Goal: Task Accomplishment & Management: Complete application form

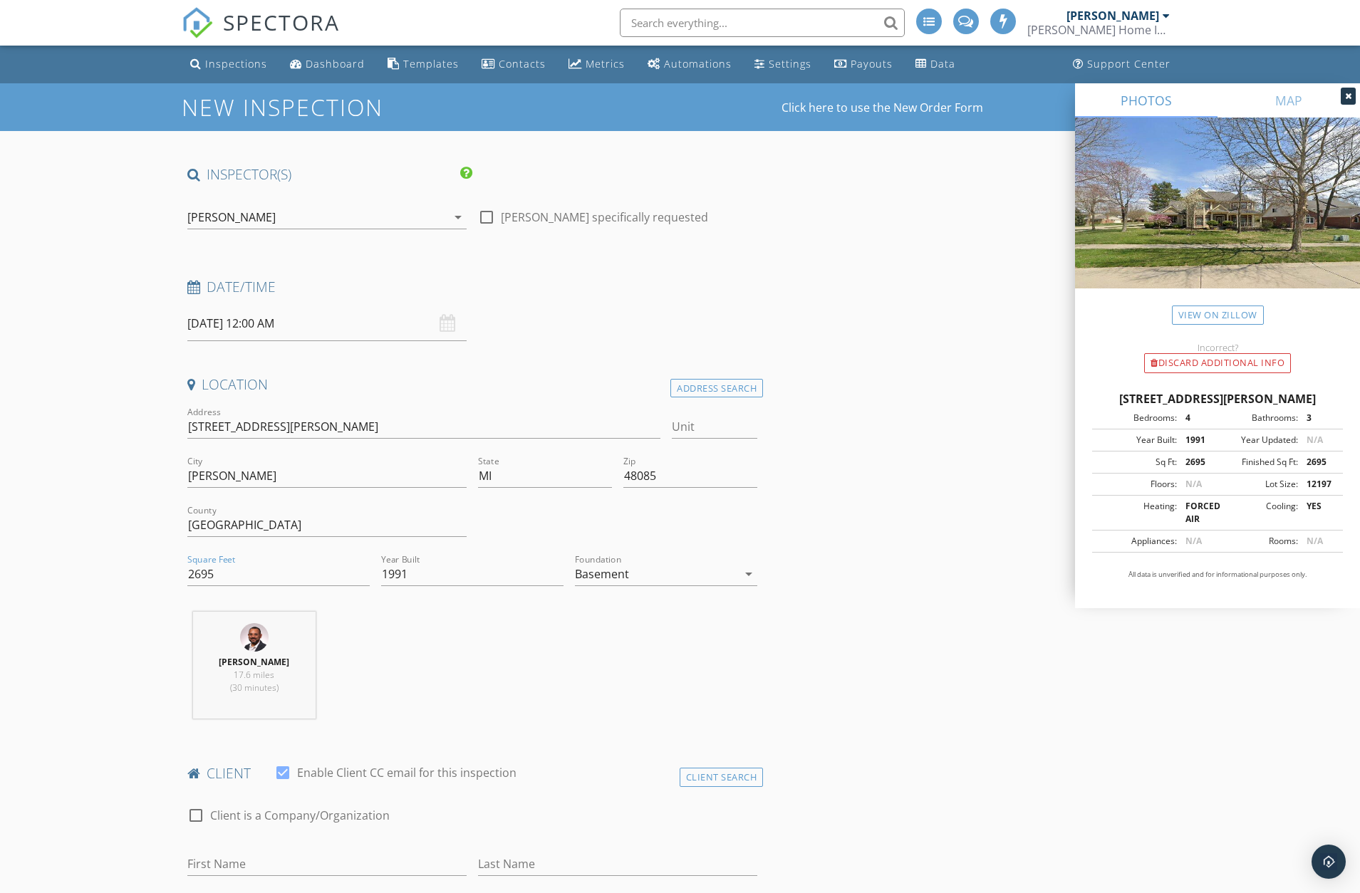
click at [281, 325] on input "[DATE] 12:00 AM" at bounding box center [326, 323] width 279 height 35
click at [513, 417] on input "6764 Redford Cir" at bounding box center [424, 427] width 474 height 24
drag, startPoint x: 296, startPoint y: 417, endPoint x: 170, endPoint y: 397, distance: 127.5
type input "2421"
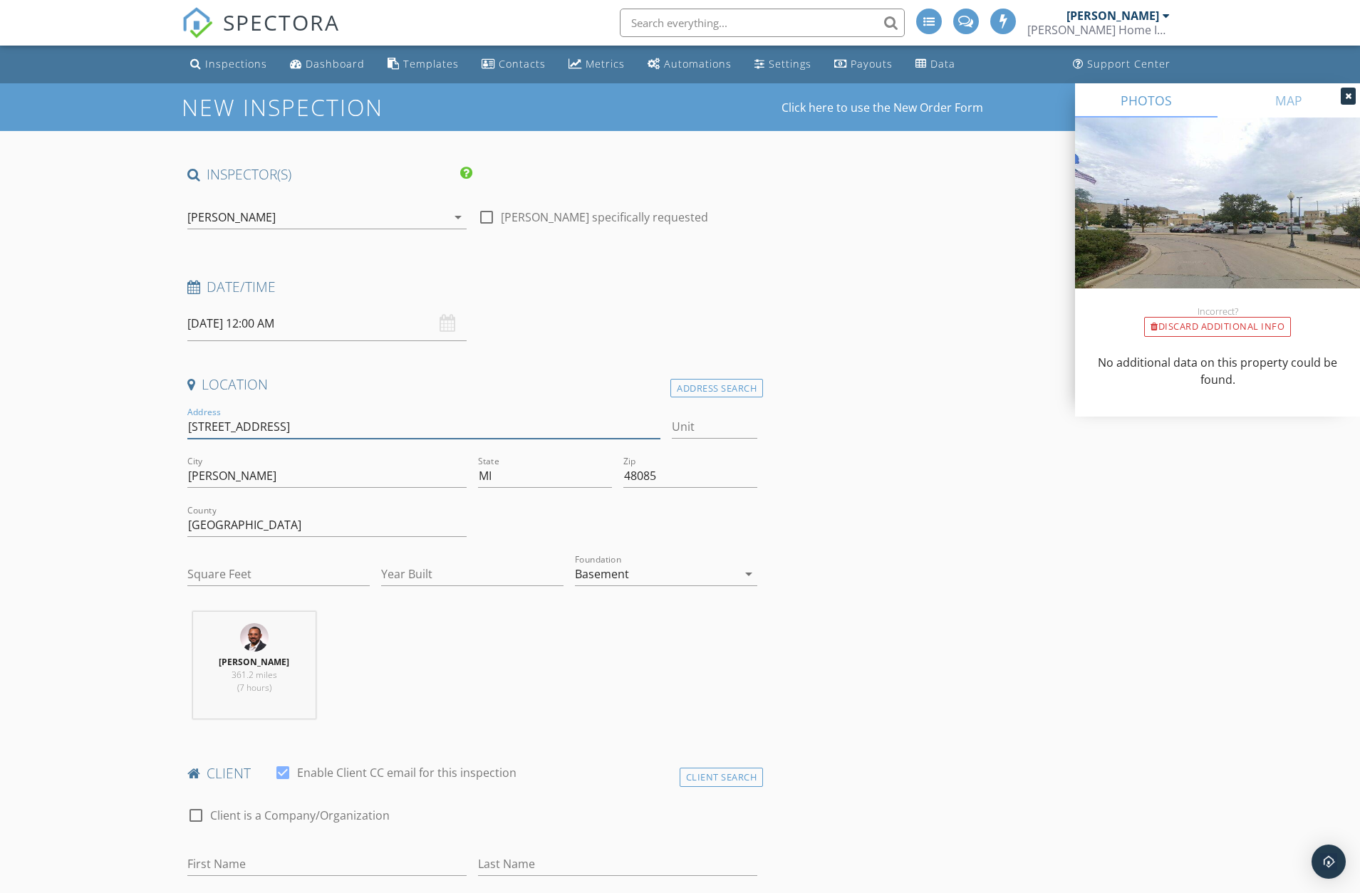
type input "24211 Kenosha street"
click at [267, 476] on input "Troy" at bounding box center [326, 476] width 279 height 24
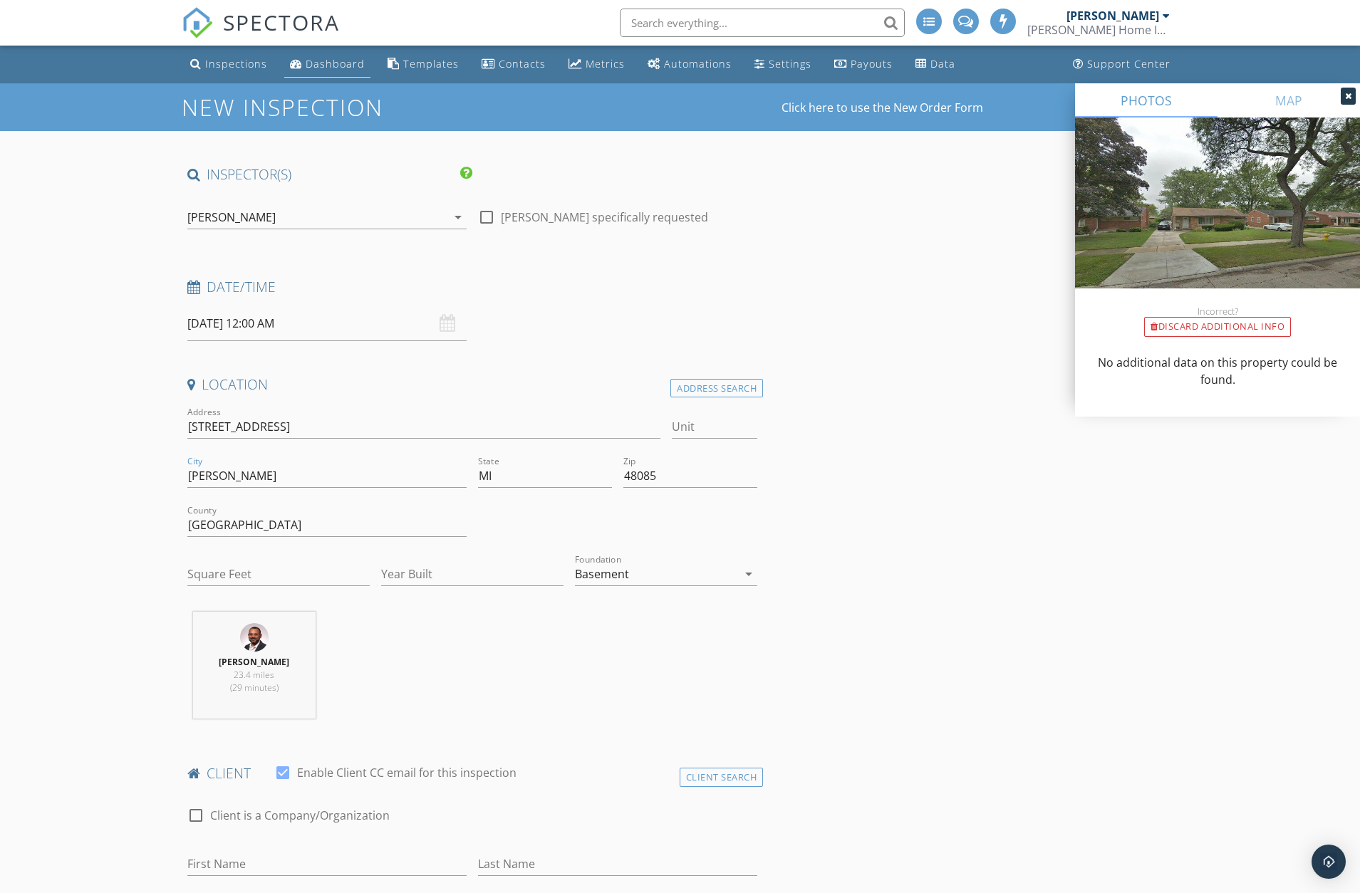
click at [328, 66] on div "Dashboard" at bounding box center [335, 64] width 59 height 14
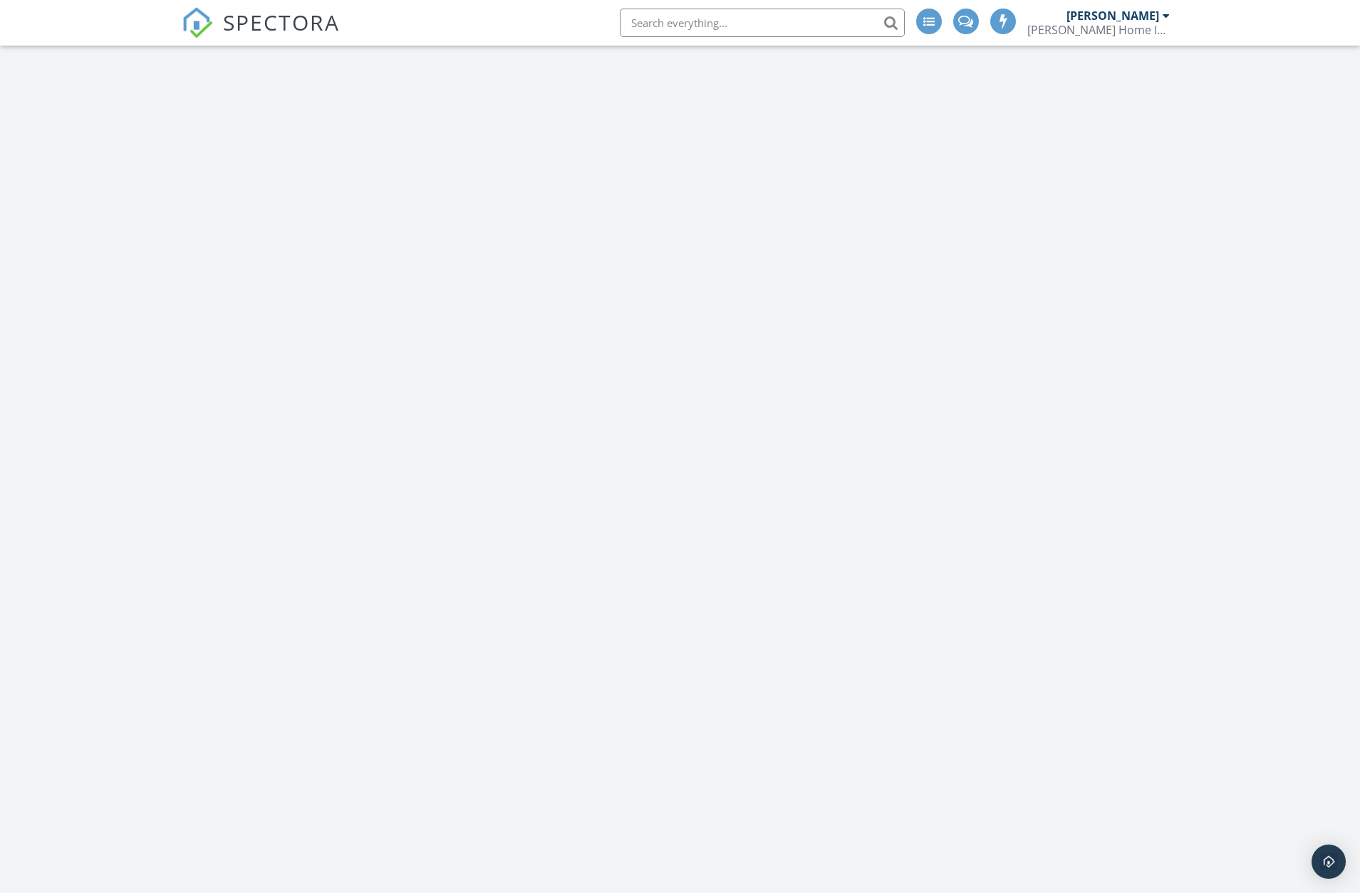
scroll to position [1781, 1382]
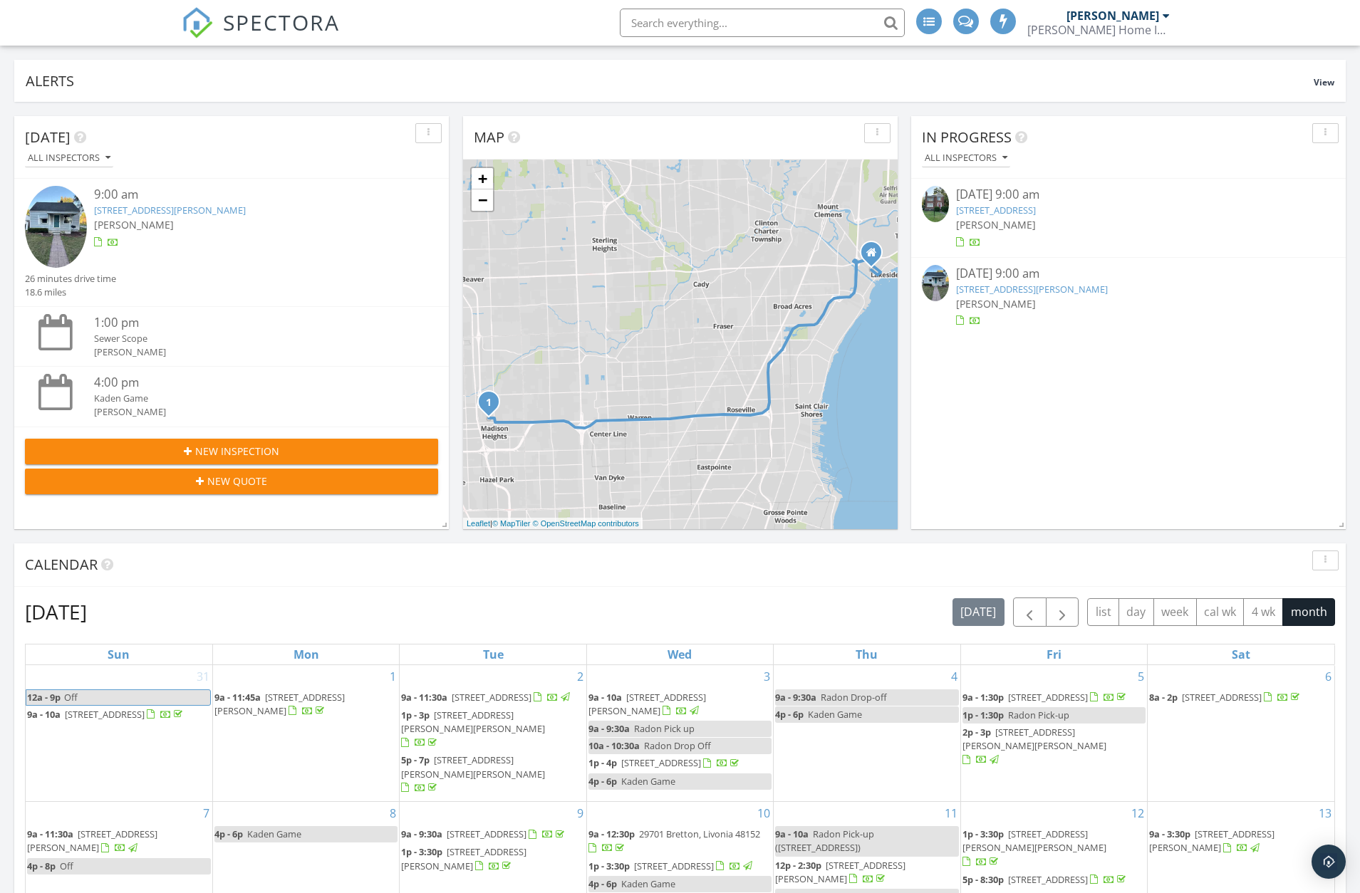
click at [259, 449] on span "New Inspection" at bounding box center [237, 451] width 84 height 15
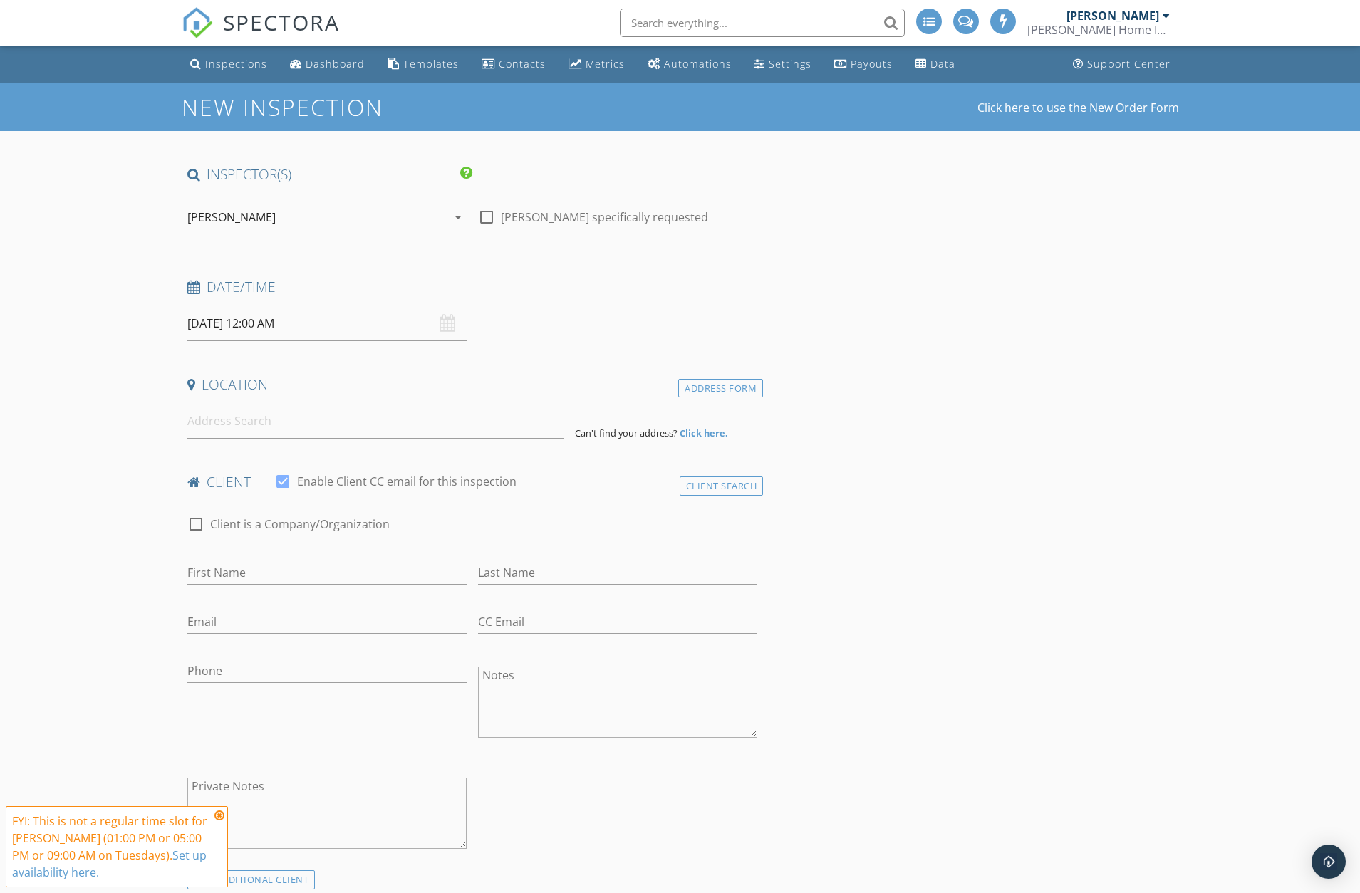
click at [449, 328] on div "09/30/2025 12:00 AM" at bounding box center [326, 323] width 279 height 35
click at [265, 315] on input "09/30/2025 12:00 AM" at bounding box center [326, 323] width 279 height 35
type input "11"
type input "09/30/2025 11:00 PM"
click at [270, 569] on span at bounding box center [270, 574] width 10 height 14
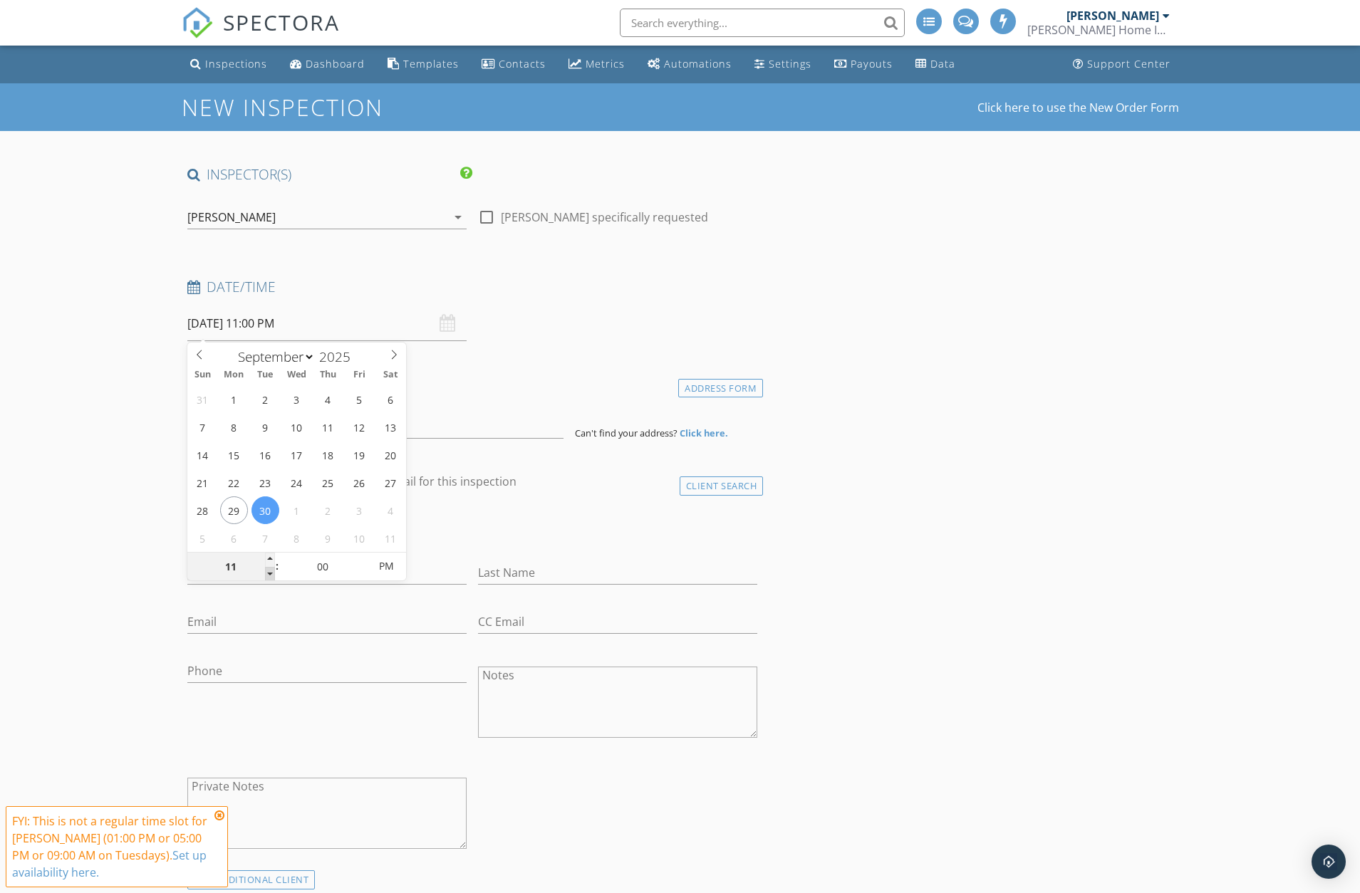
type input "10"
type input "09/30/2025 10:00 PM"
click at [270, 570] on span at bounding box center [270, 574] width 10 height 14
type input "09"
click at [271, 572] on span at bounding box center [270, 574] width 10 height 14
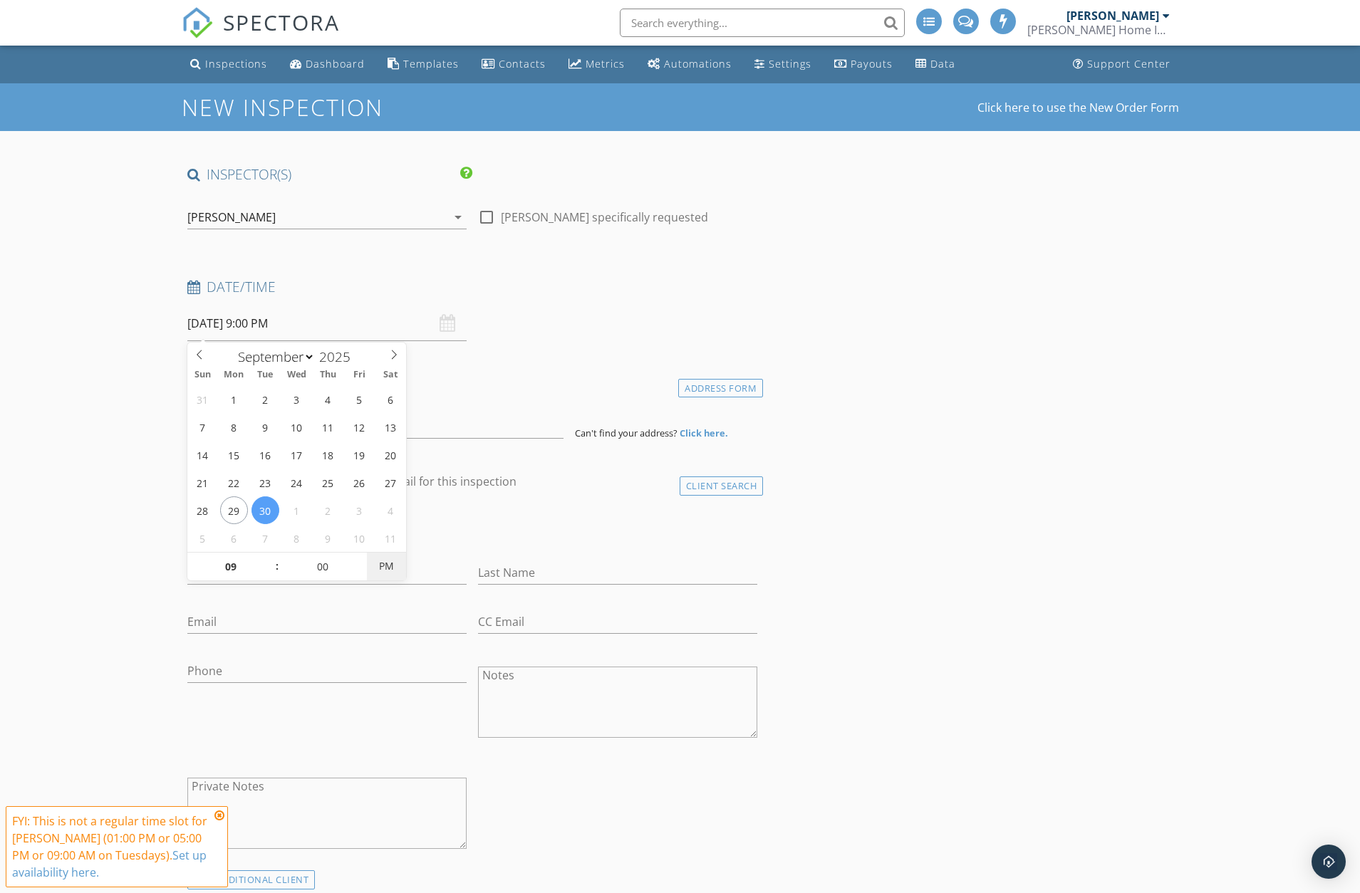
type input "09/30/2025 9:00 AM"
click at [387, 575] on span "PM" at bounding box center [386, 566] width 39 height 28
select select "9"
type input "10/01/2025 9:00 AM"
click at [481, 422] on input at bounding box center [375, 421] width 376 height 35
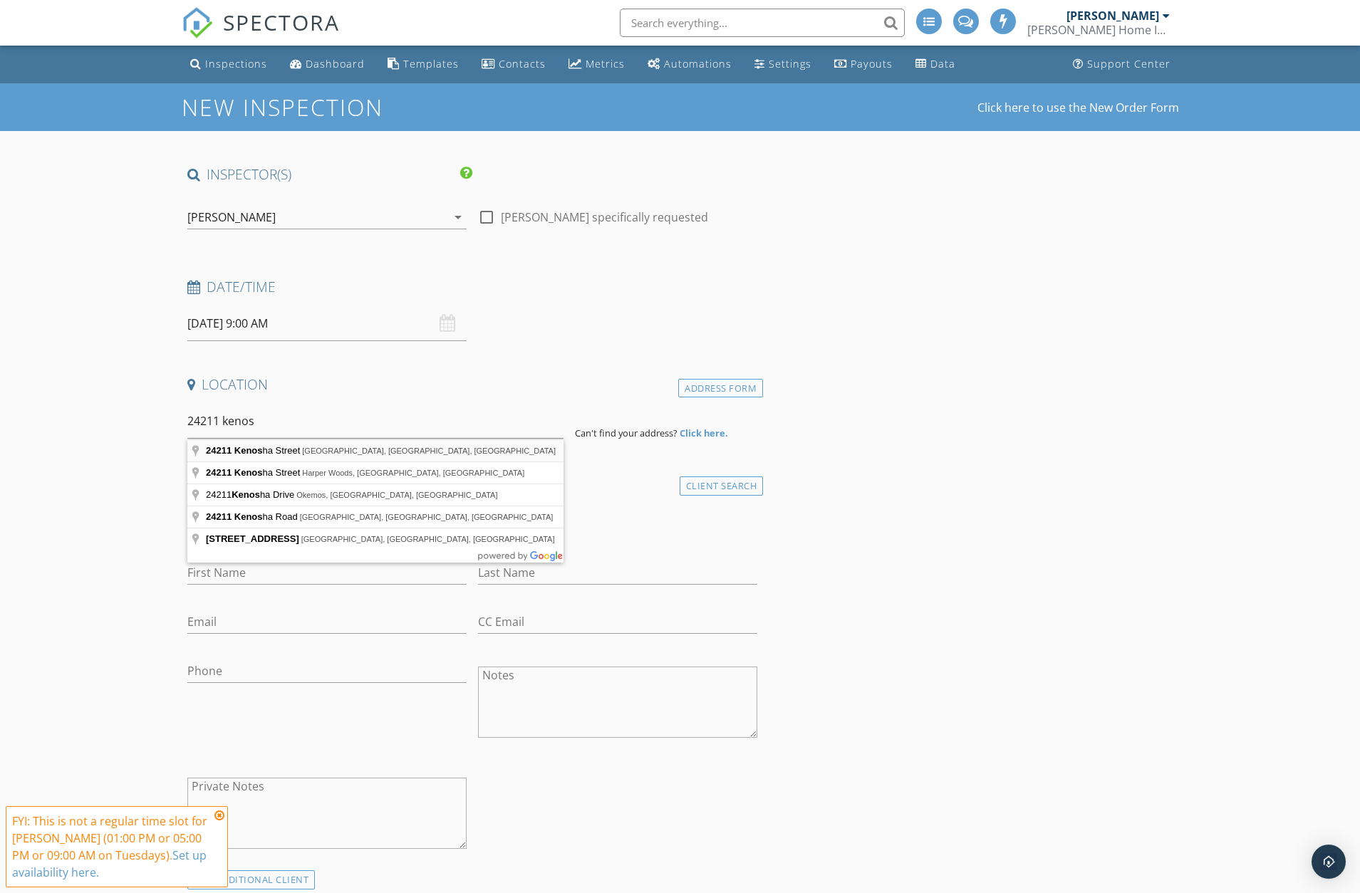
type input "24211 Kenosha Street, Oak Park, MI, USA"
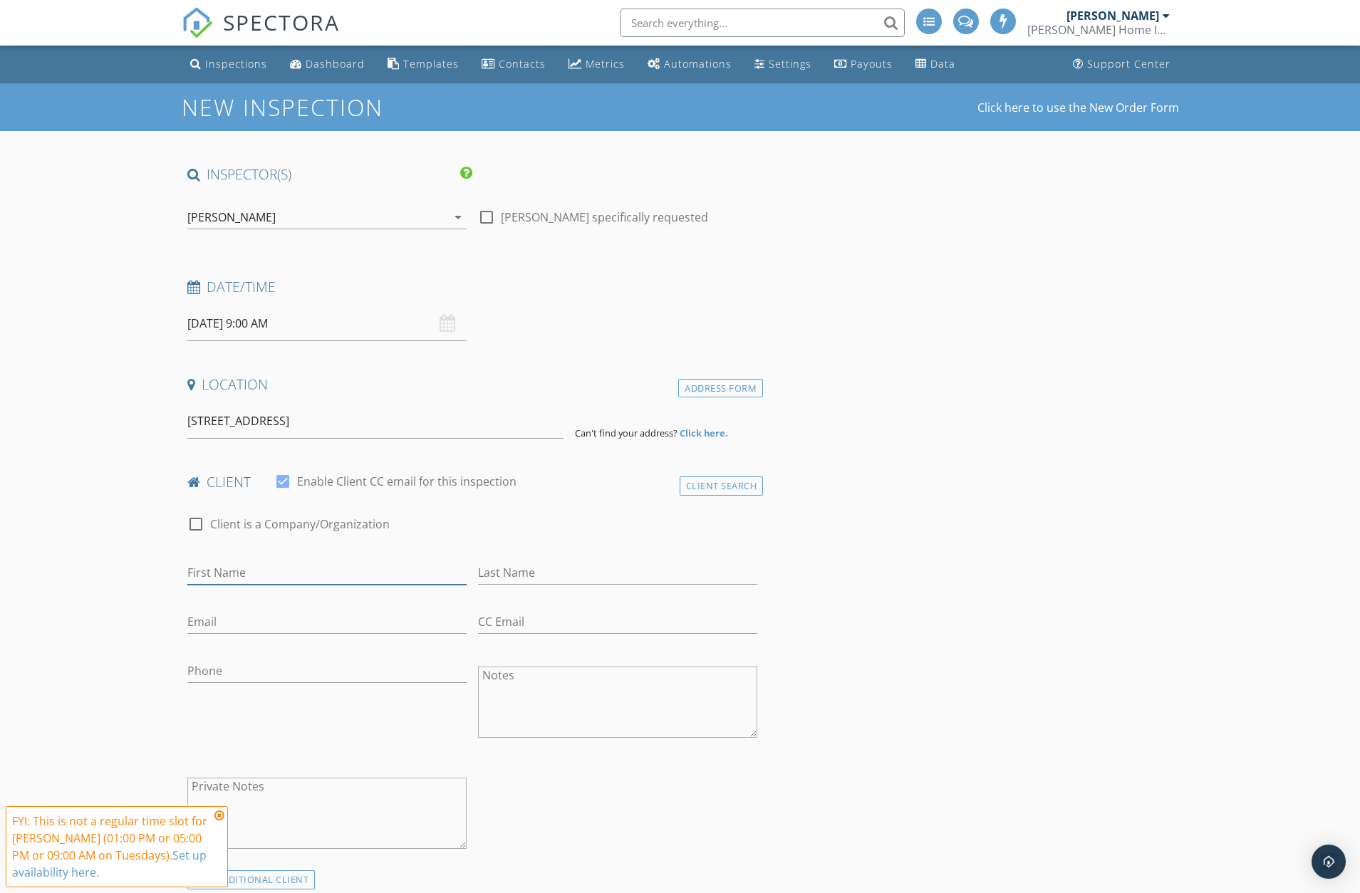
click at [217, 567] on input "First Name" at bounding box center [326, 573] width 279 height 24
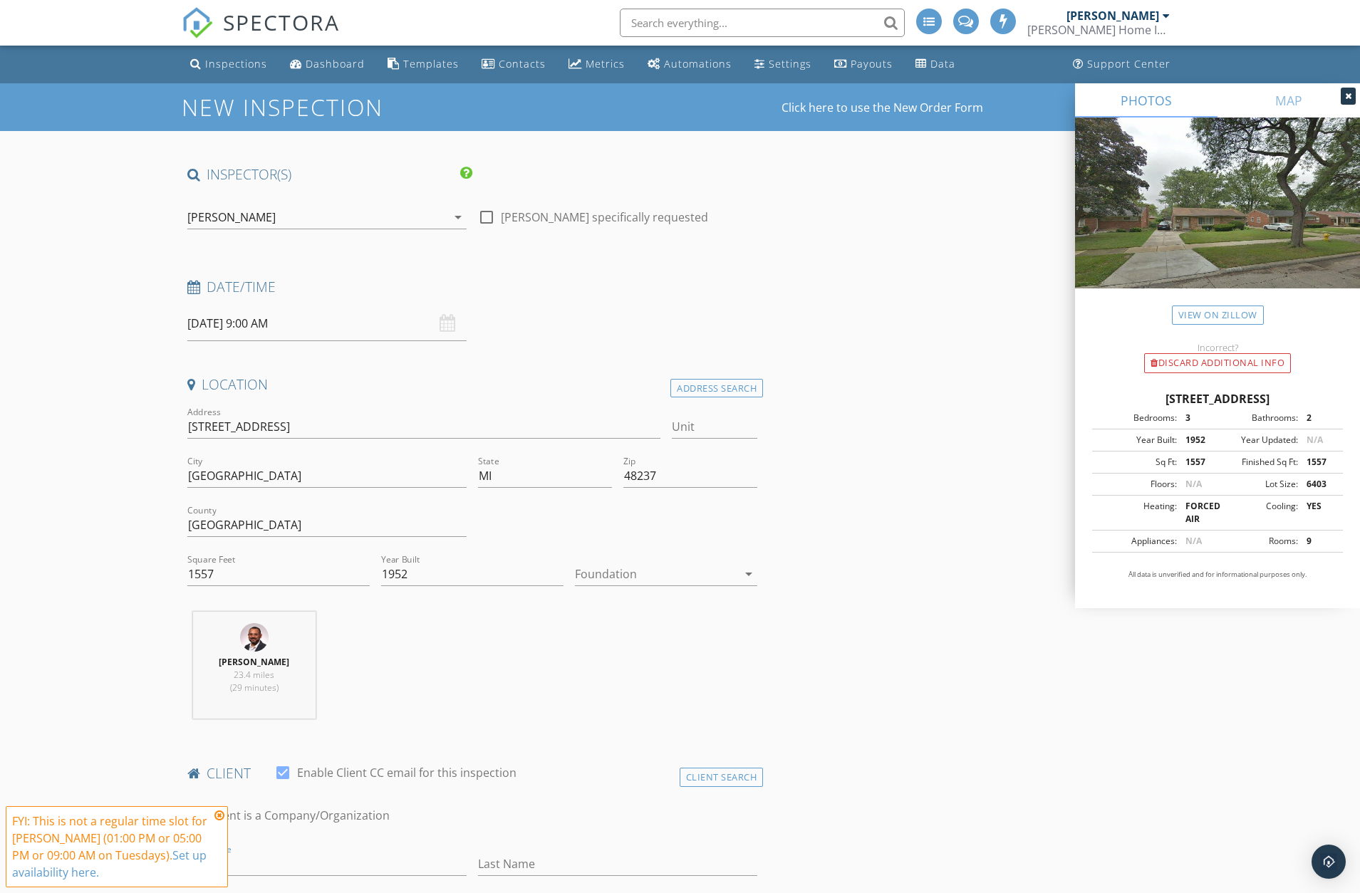
click at [461, 676] on div "Jay Suarez 23.4 miles (29 minutes)" at bounding box center [473, 671] width 582 height 118
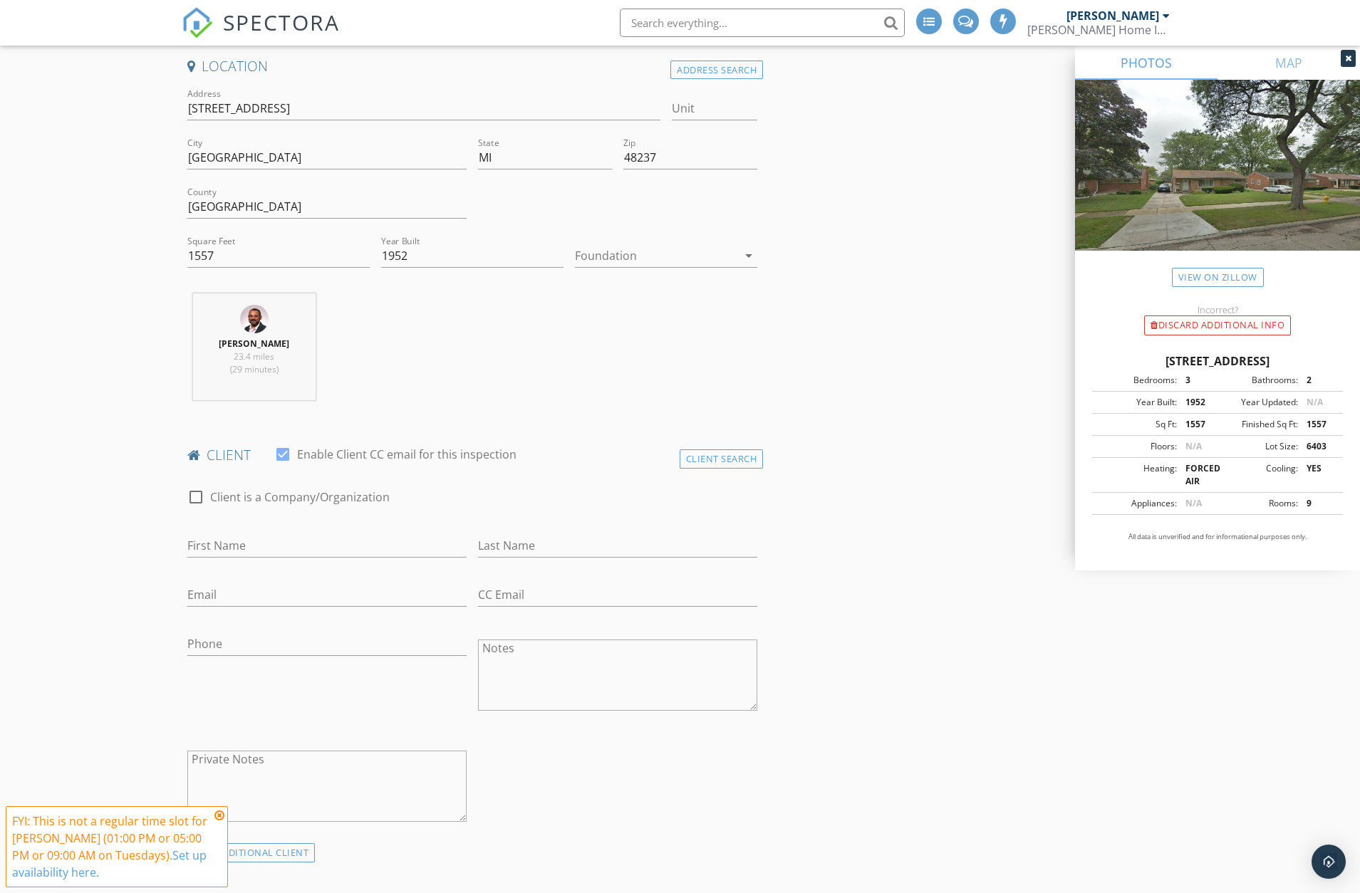
scroll to position [285, 0]
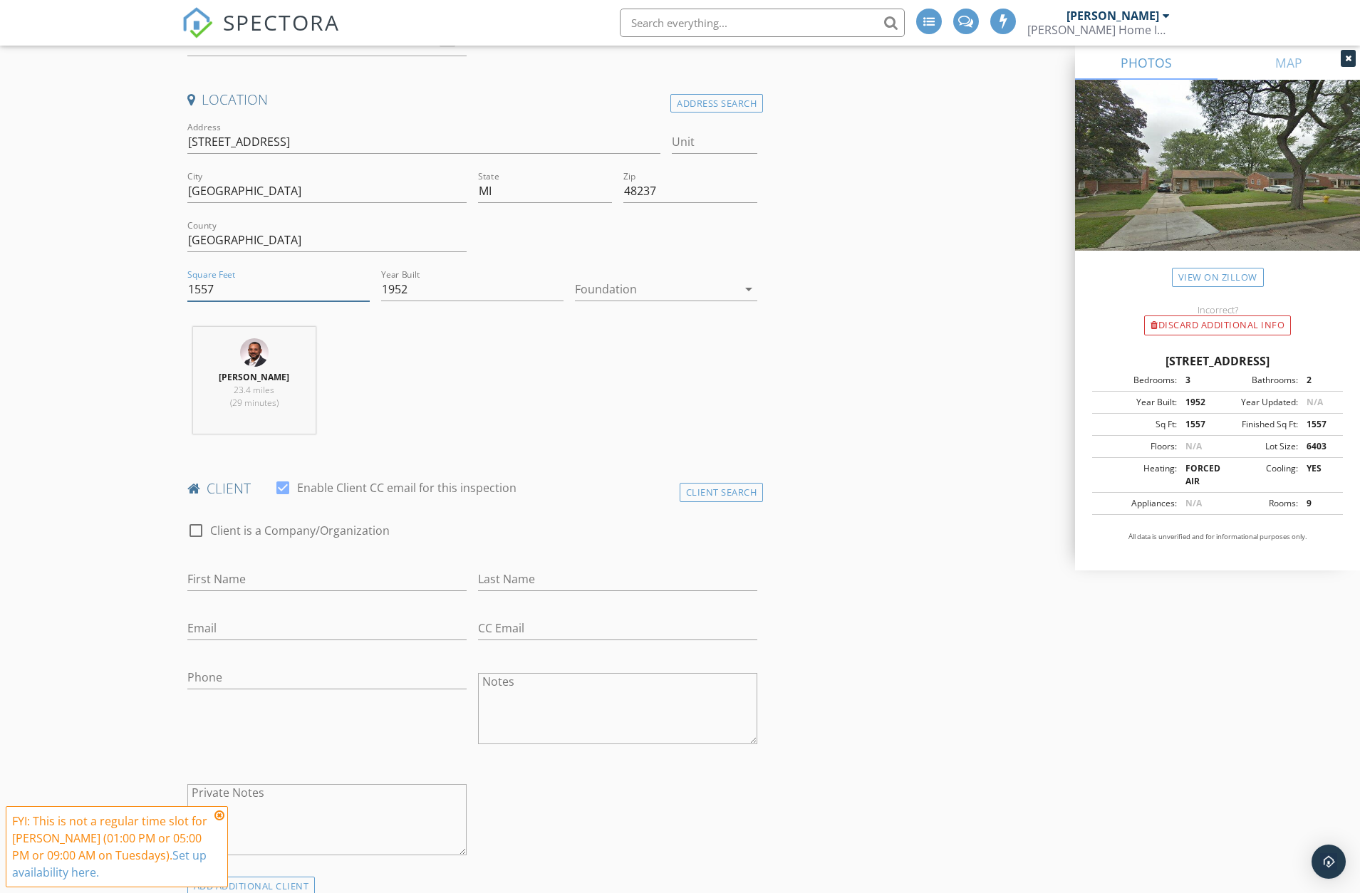
drag, startPoint x: 246, startPoint y: 296, endPoint x: 159, endPoint y: 297, distance: 87.6
click at [608, 287] on div at bounding box center [656, 289] width 162 height 23
click at [632, 338] on div "Basement" at bounding box center [666, 329] width 160 height 34
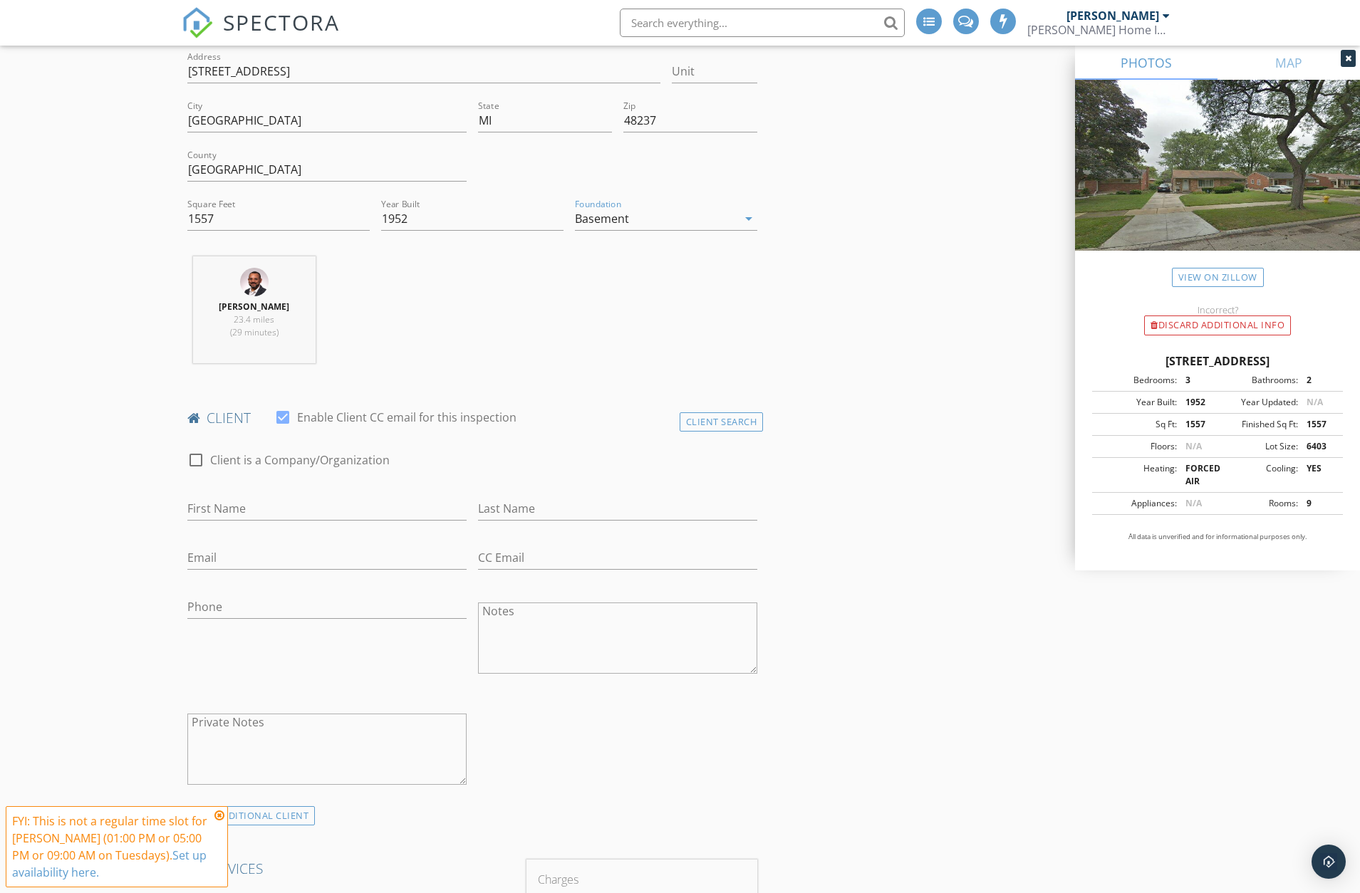
scroll to position [356, 0]
click at [251, 500] on input "First Name" at bounding box center [326, 508] width 279 height 24
click at [724, 427] on div "Client Search" at bounding box center [721, 421] width 84 height 19
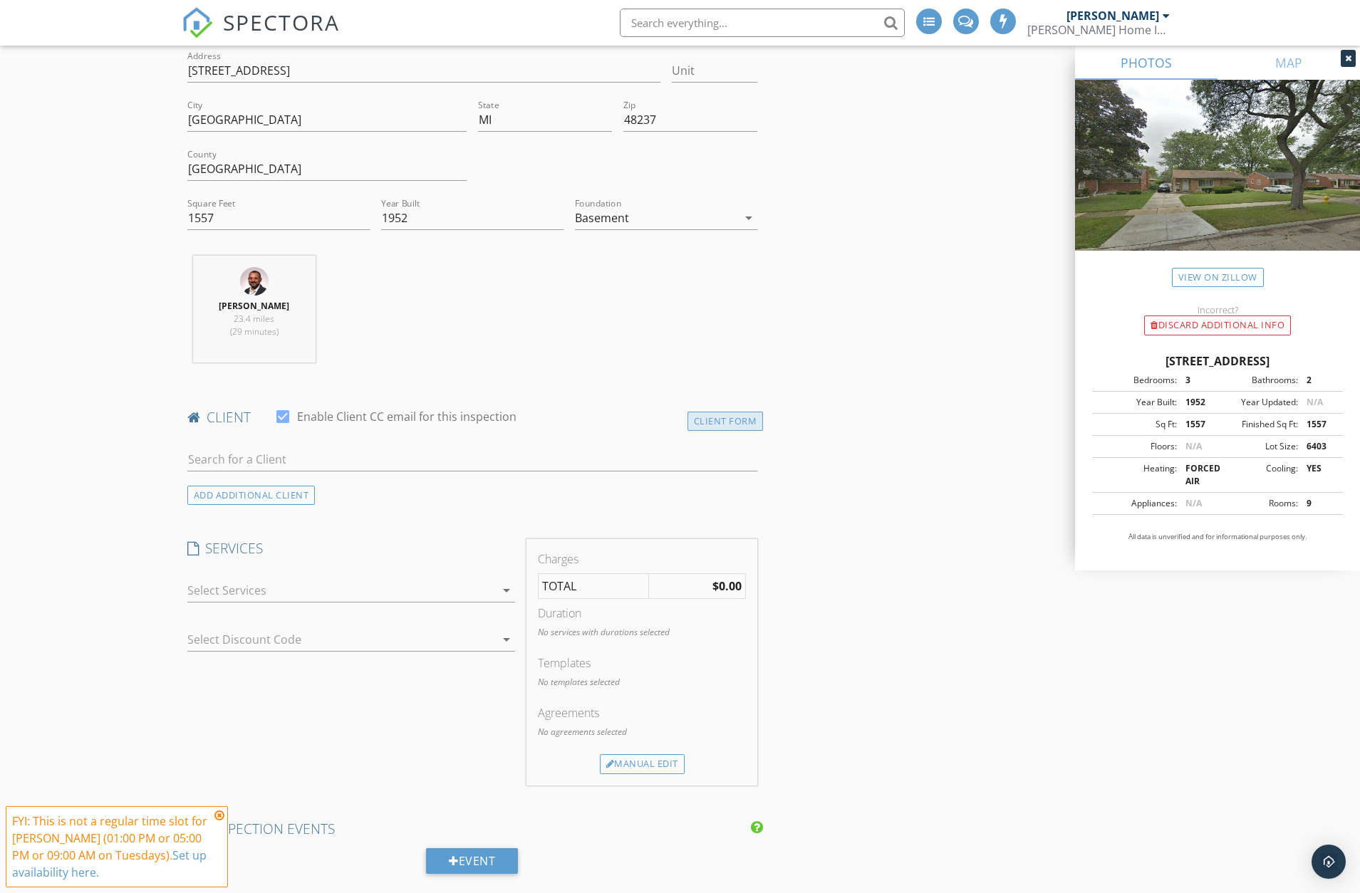
click at [727, 424] on div "Client Form" at bounding box center [725, 421] width 76 height 19
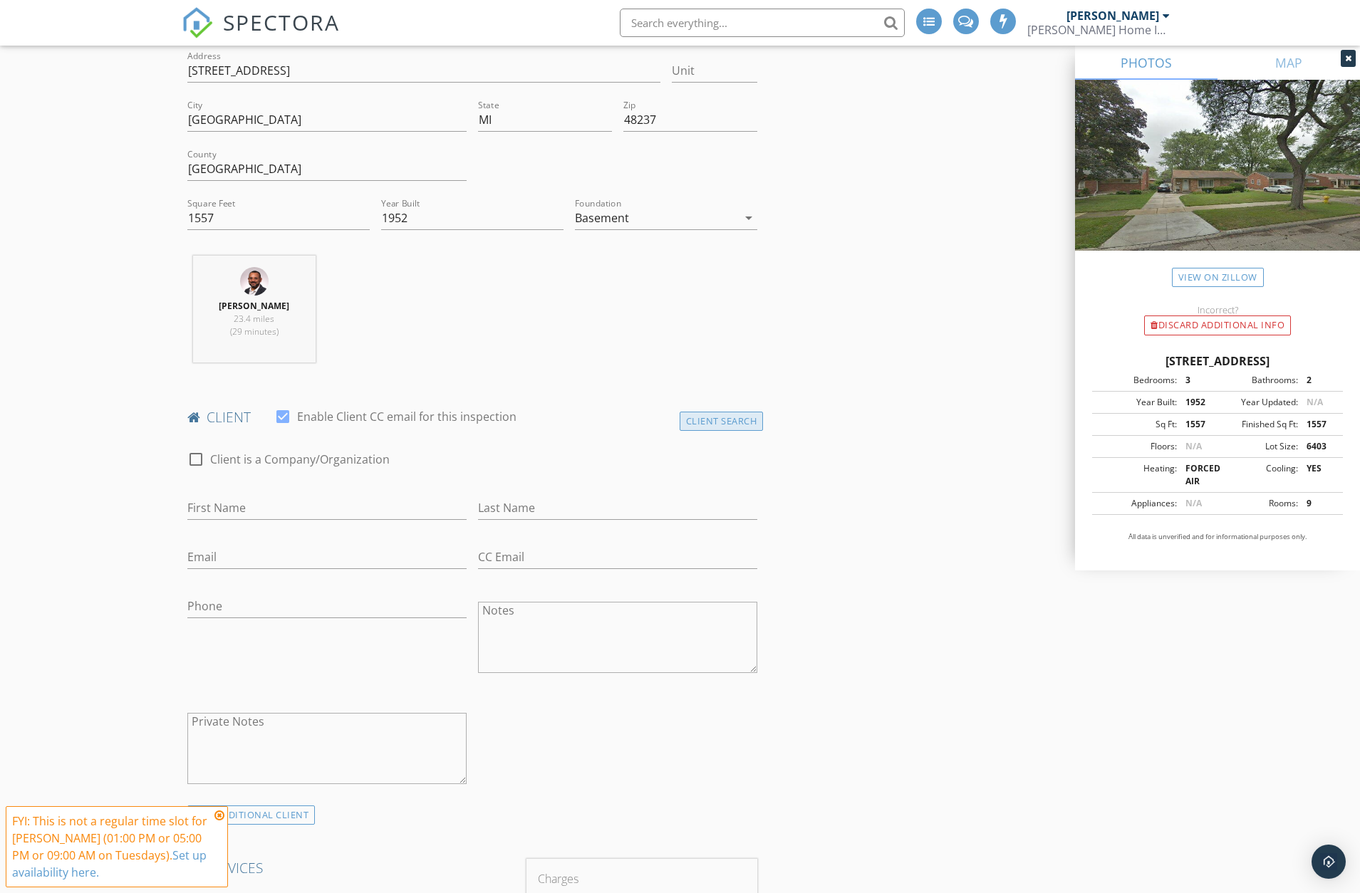
click at [731, 421] on div "Client Search" at bounding box center [721, 421] width 84 height 19
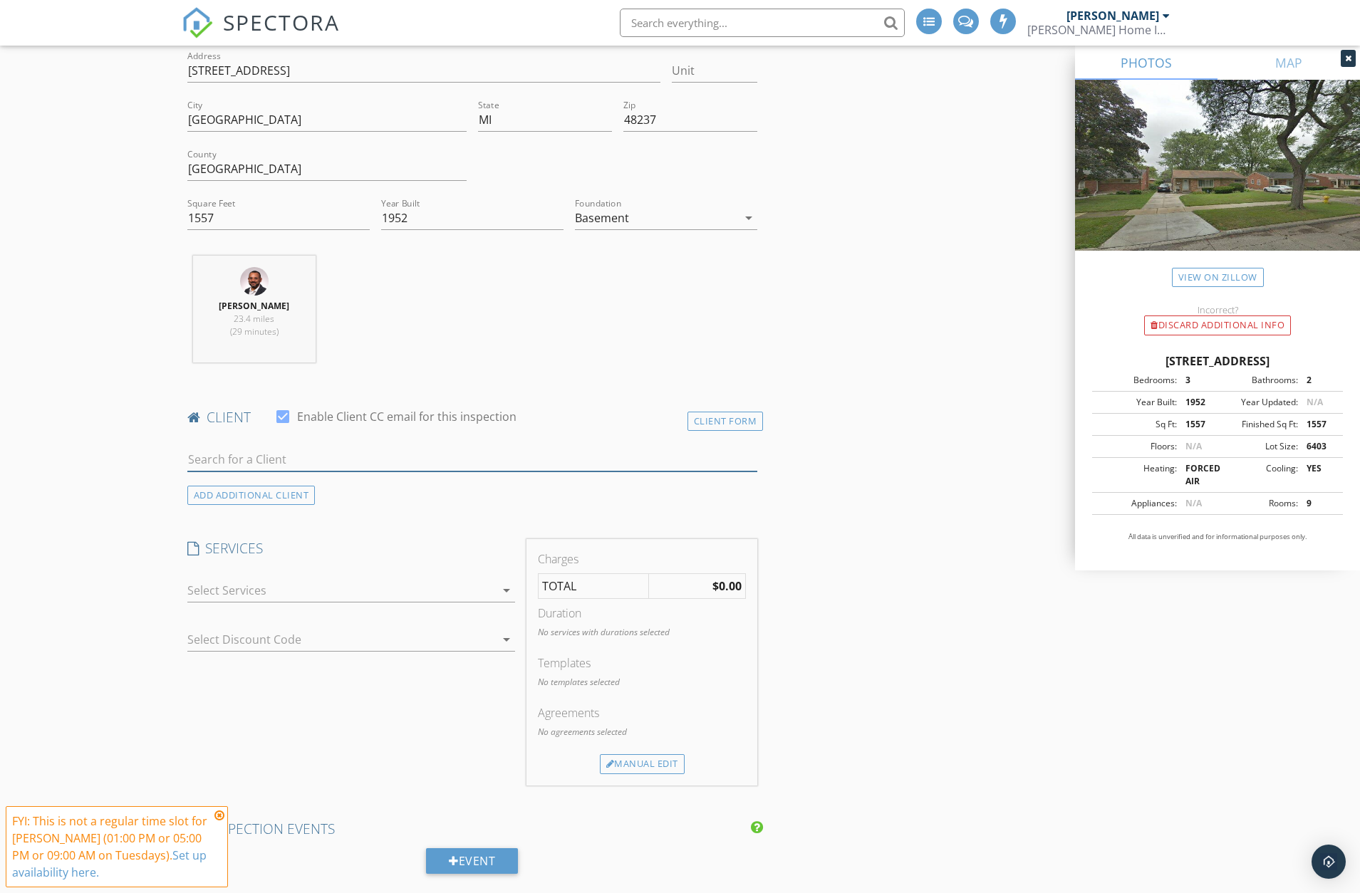
click at [236, 464] on input "text" at bounding box center [472, 460] width 570 height 24
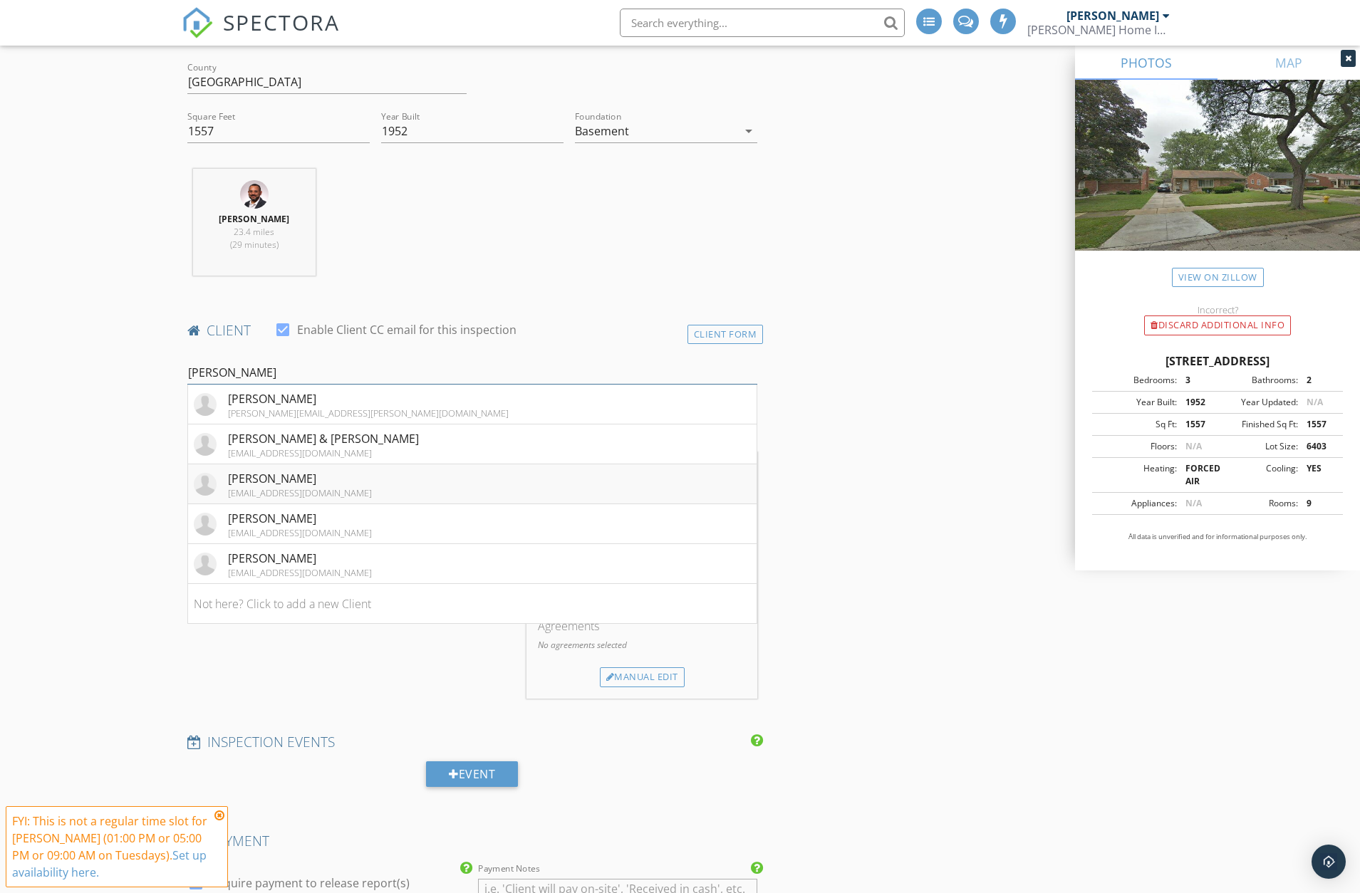
scroll to position [499, 0]
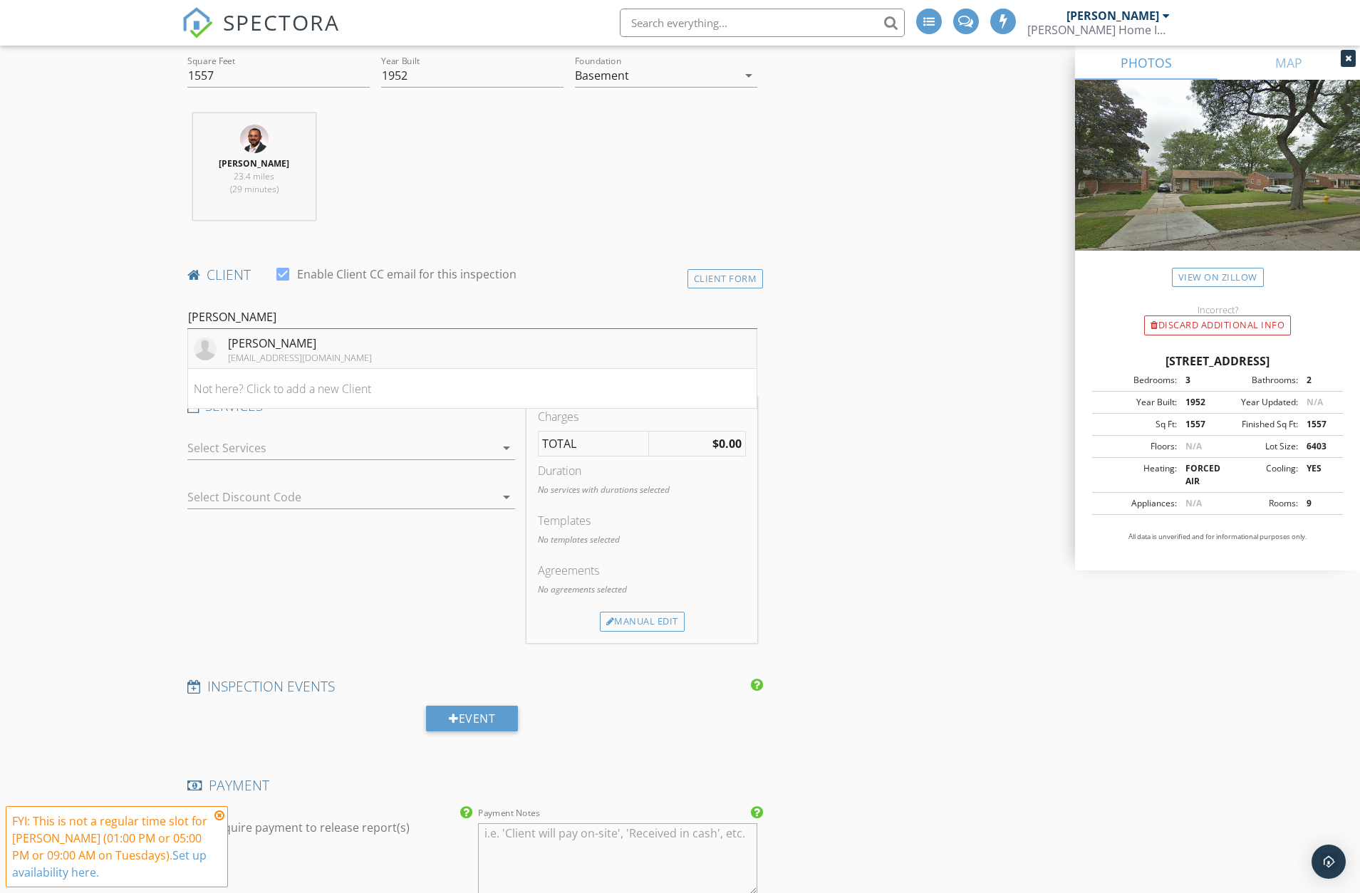
type input "brian kuz"
click at [292, 335] on div "Brian Kuzak" at bounding box center [300, 343] width 144 height 17
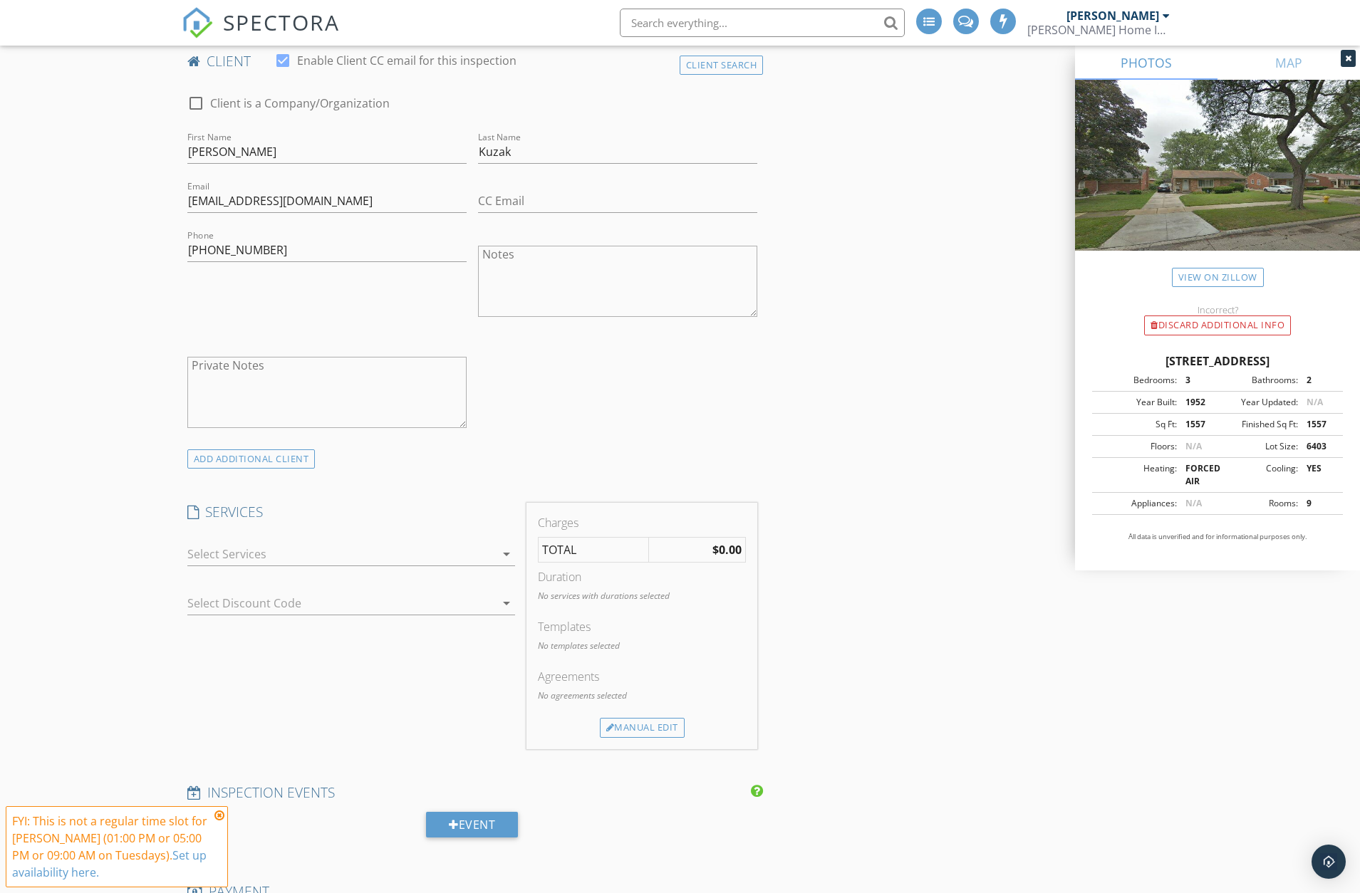
scroll to position [783, 0]
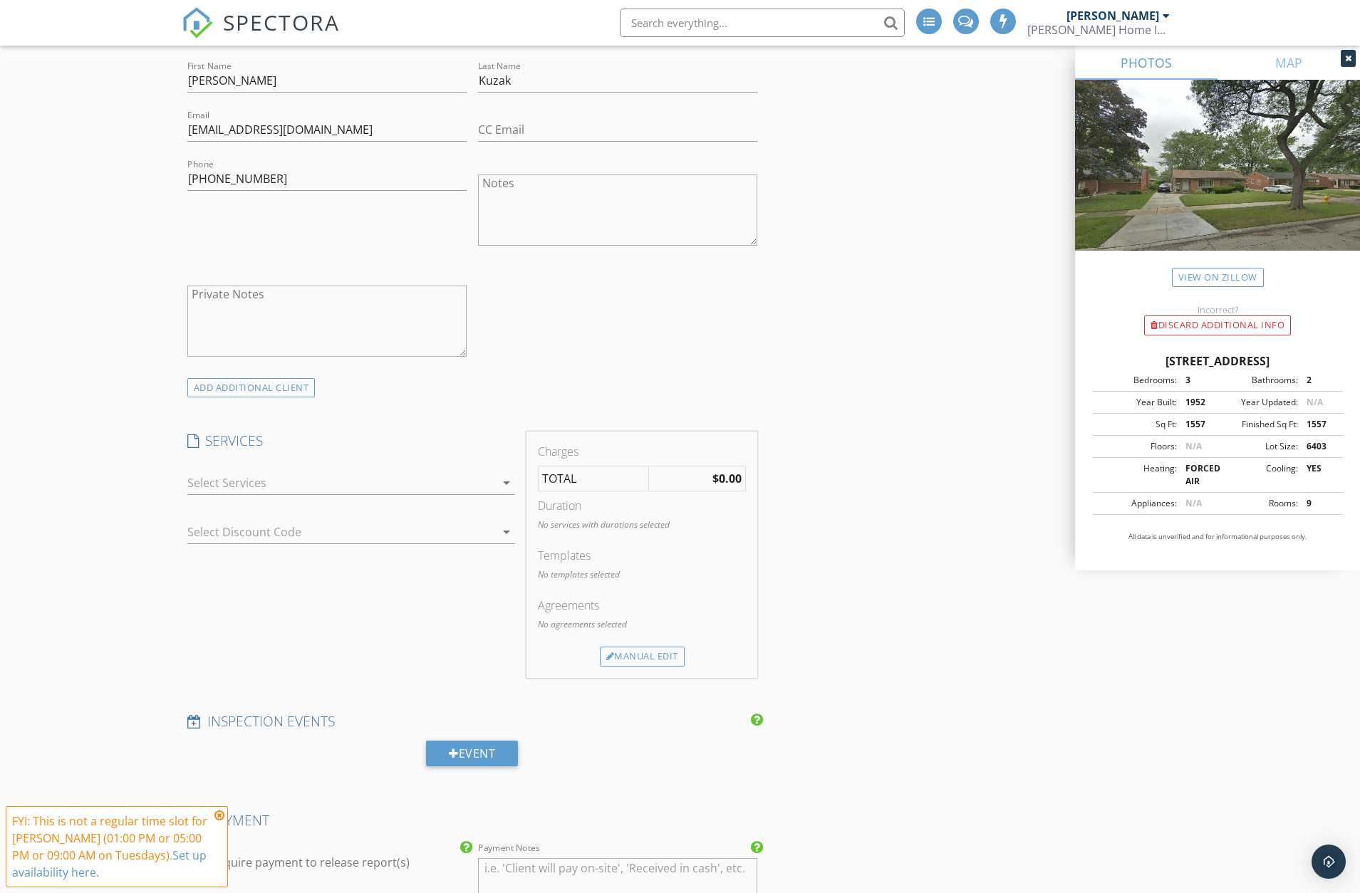
click at [471, 479] on div at bounding box center [341, 482] width 308 height 23
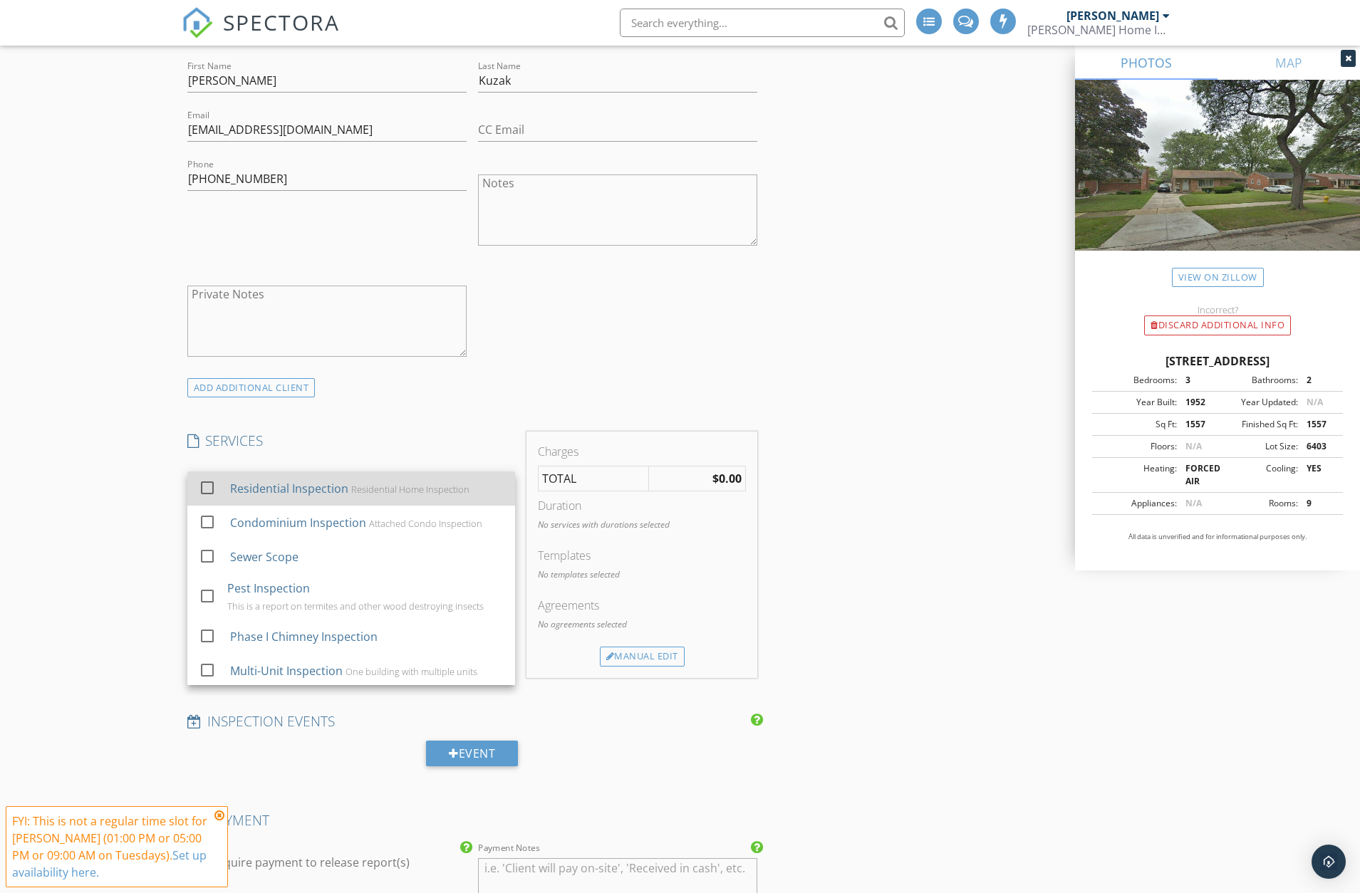
click at [209, 484] on div at bounding box center [207, 488] width 24 height 24
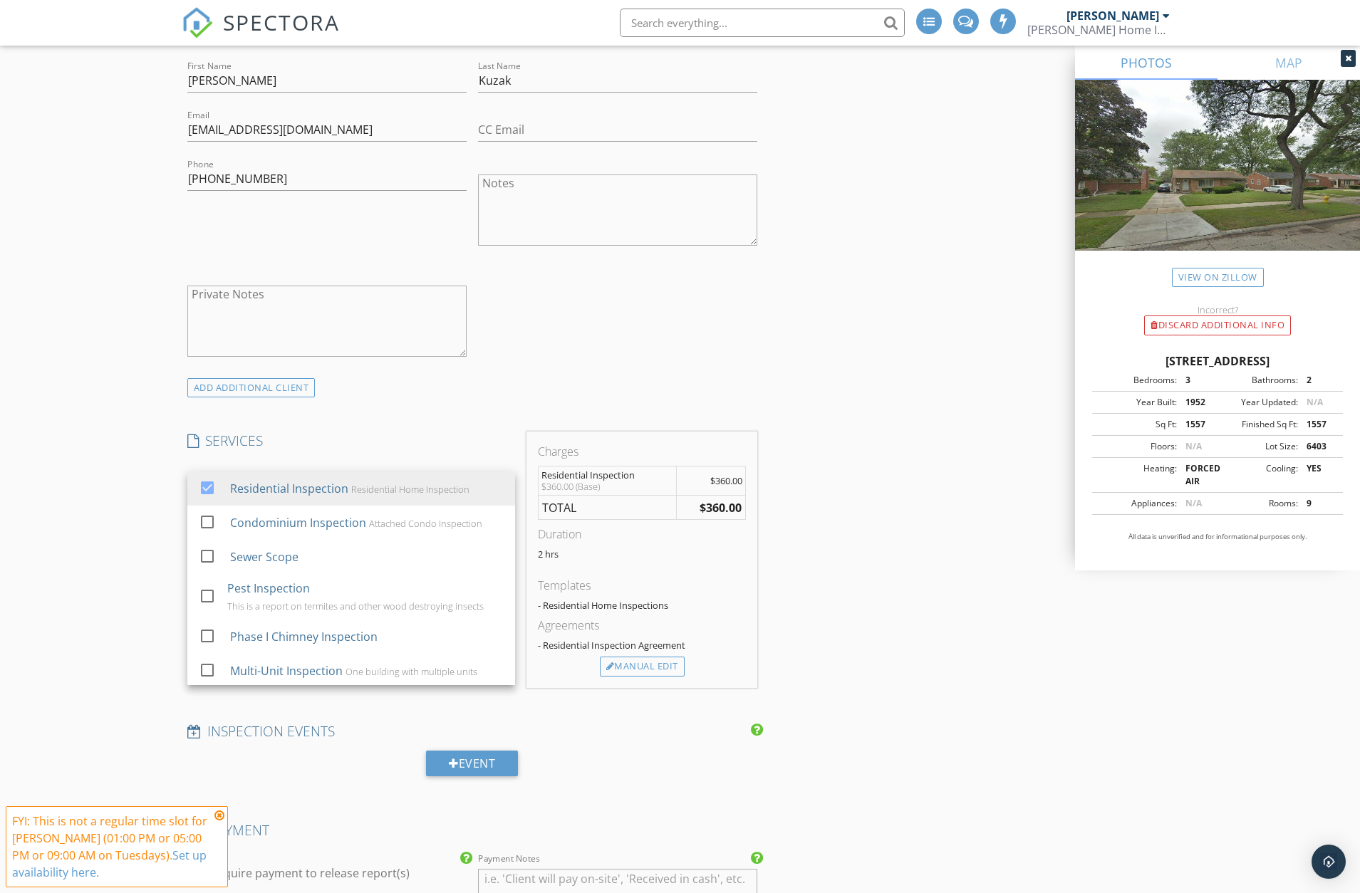
click at [430, 423] on div "INSPECTOR(S) check_box Jay Suarez PRIMARY Jay Suarez arrow_drop_down check_box_…" at bounding box center [473, 576] width 582 height 2388
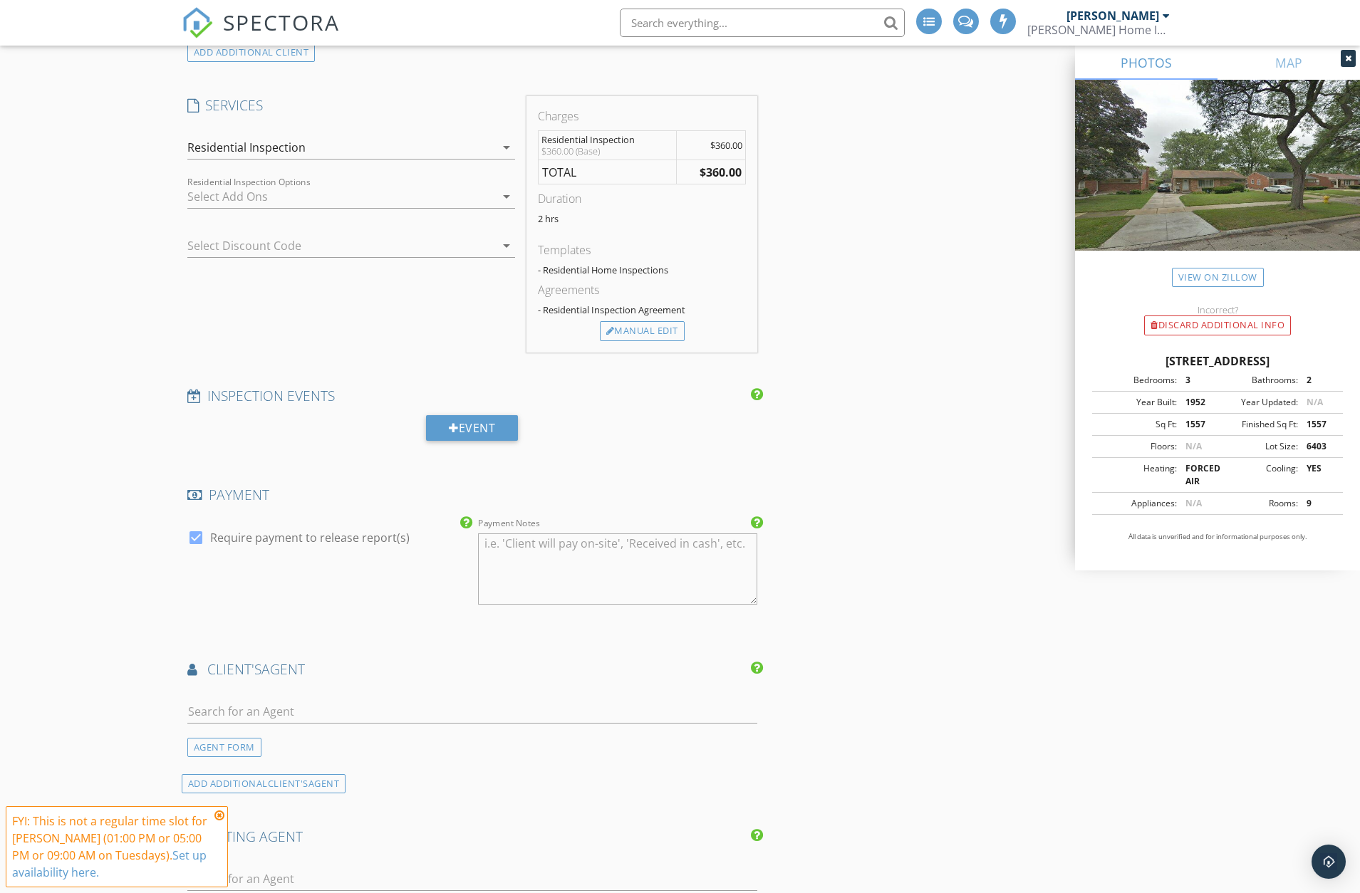
scroll to position [1140, 0]
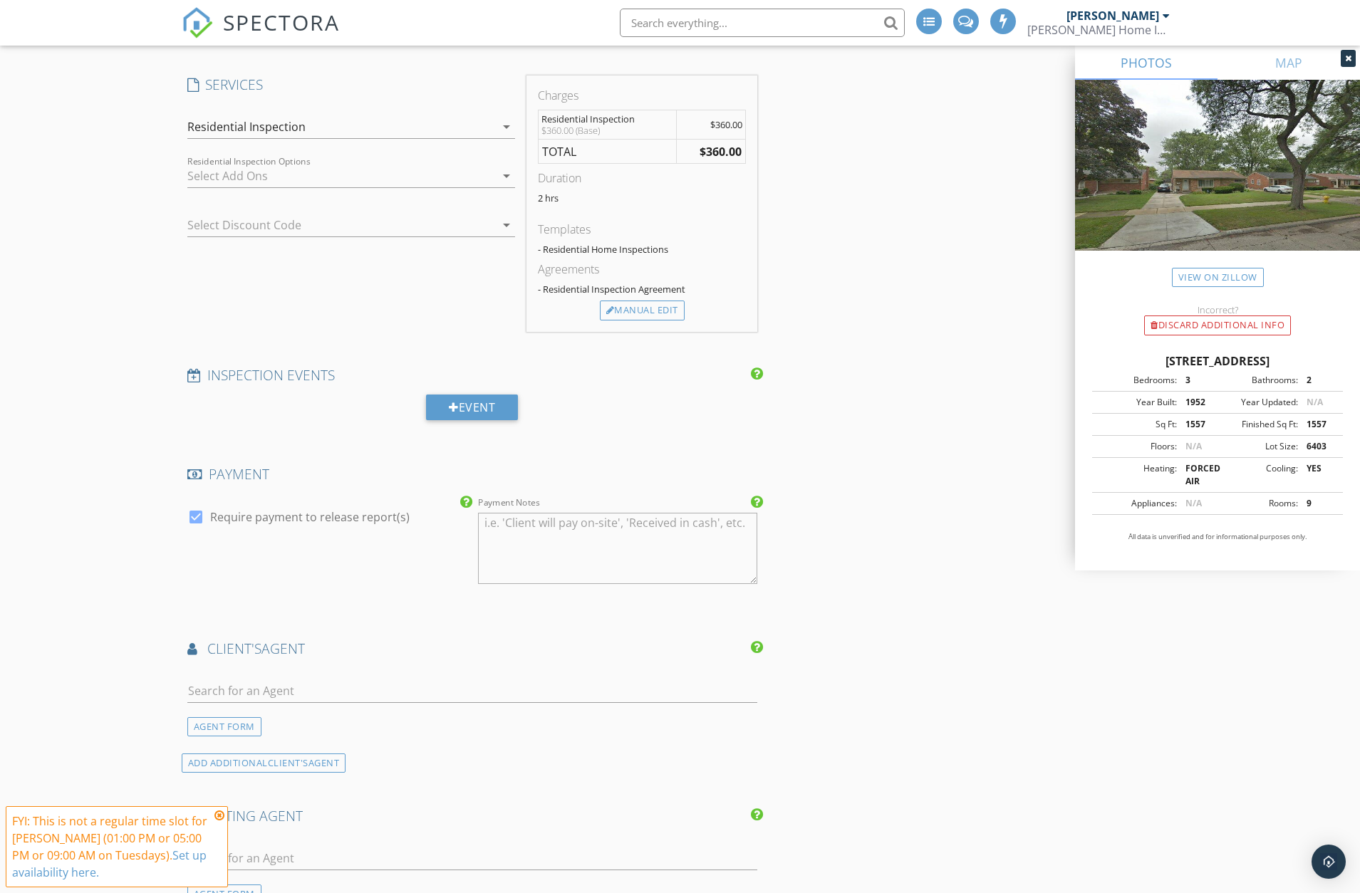
click at [295, 709] on div at bounding box center [472, 713] width 570 height 9
click at [298, 698] on input "text" at bounding box center [472, 691] width 570 height 24
type input "stac"
click at [467, 631] on div "INSPECTOR(S) check_box Jay Suarez PRIMARY Jay Suarez arrow_drop_down check_box_…" at bounding box center [473, 220] width 582 height 2388
click at [318, 789] on li "Stacy Dyer Real Estate One - Troy" at bounding box center [472, 803] width 569 height 40
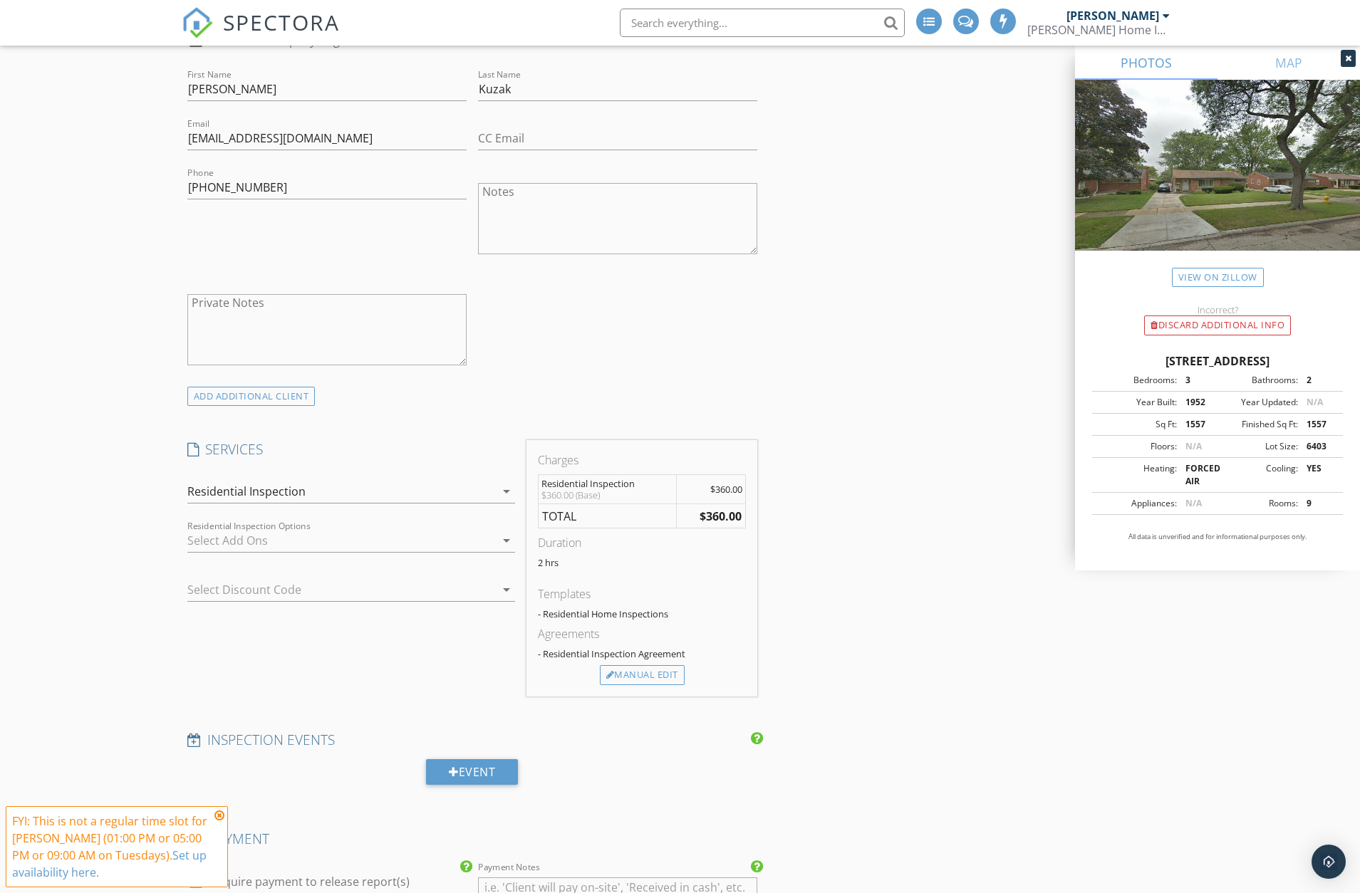
scroll to position [783, 0]
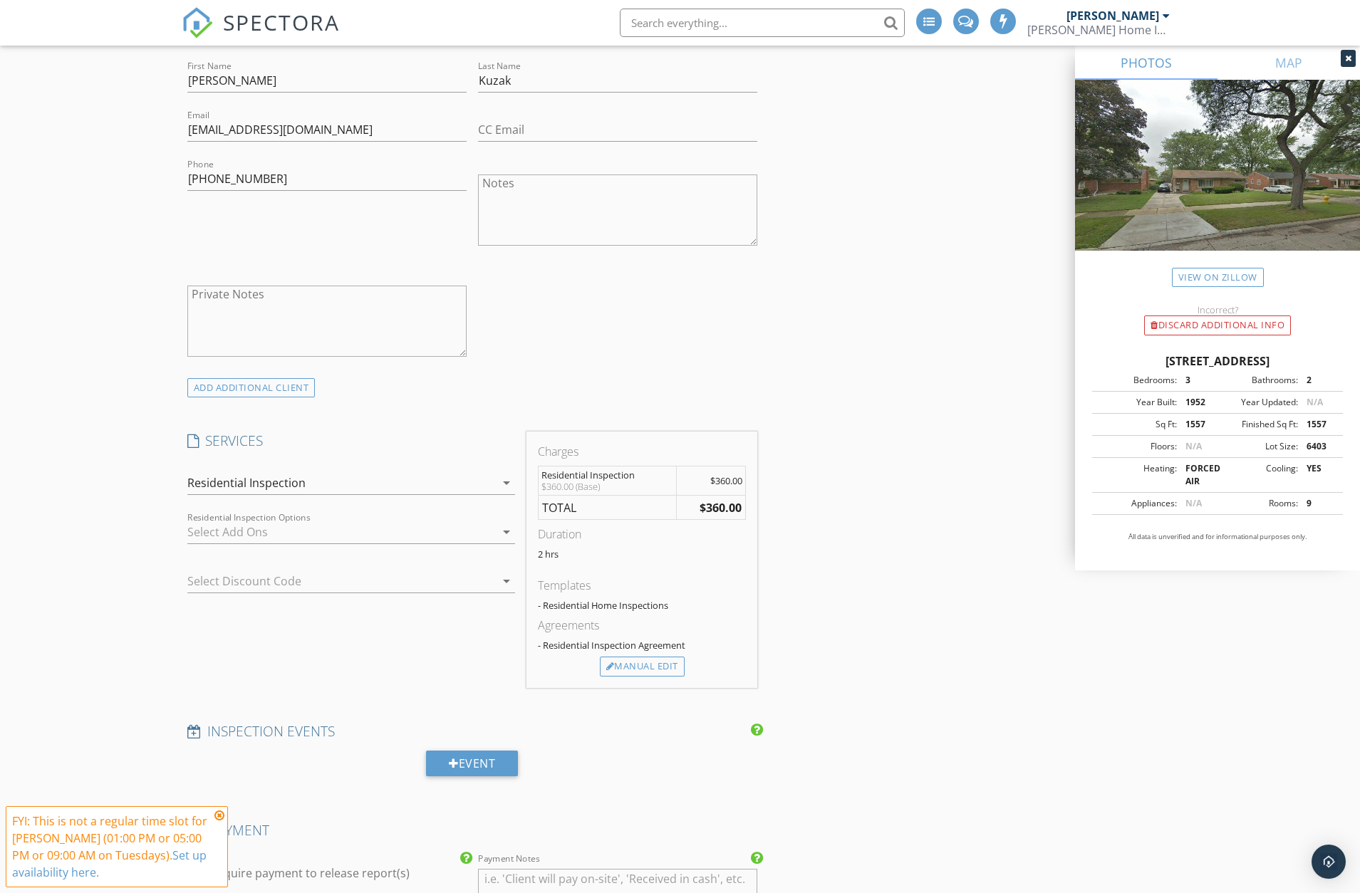
click at [500, 533] on icon "arrow_drop_down" at bounding box center [506, 531] width 17 height 17
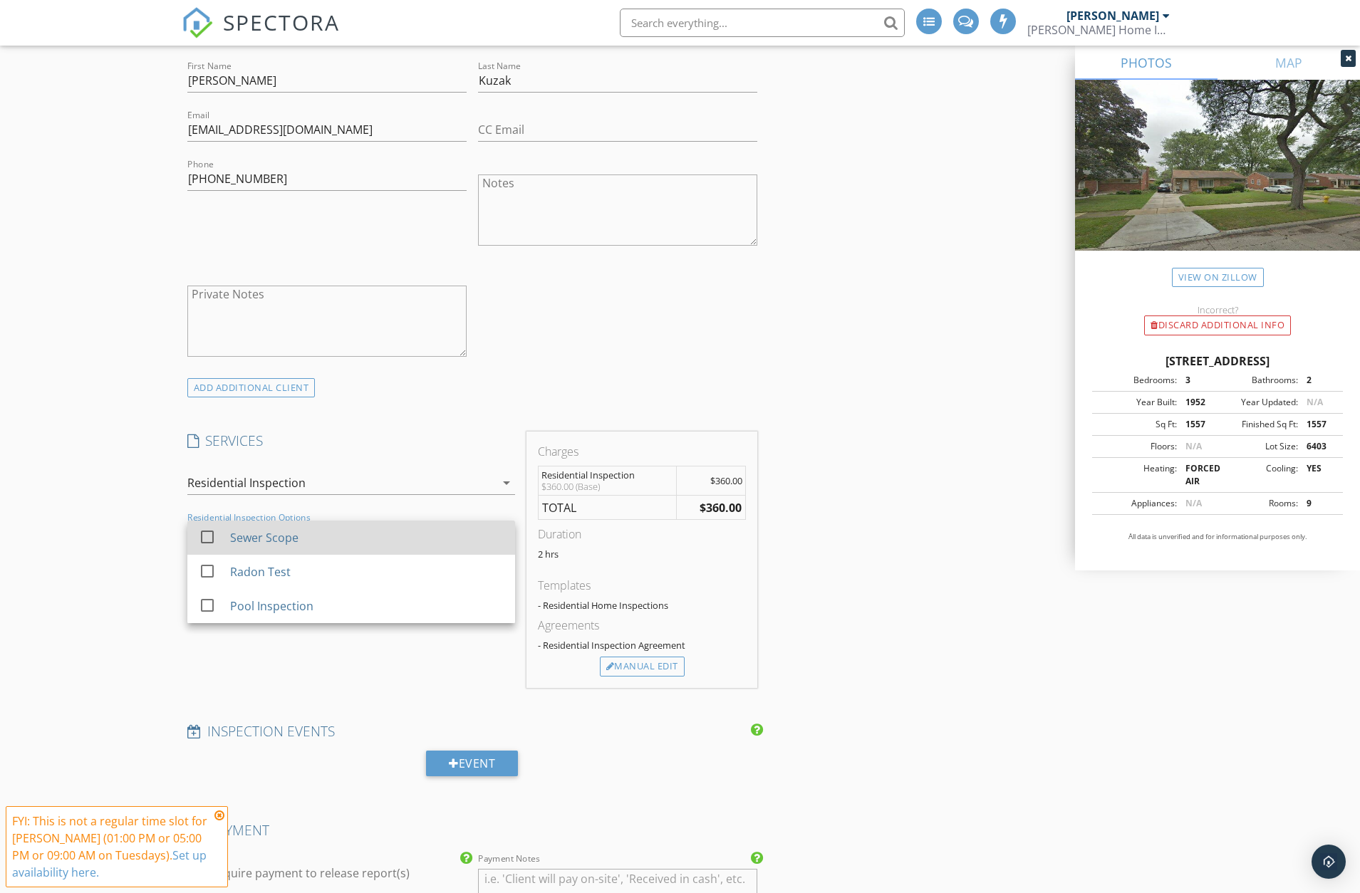
click at [202, 531] on div at bounding box center [207, 537] width 24 height 24
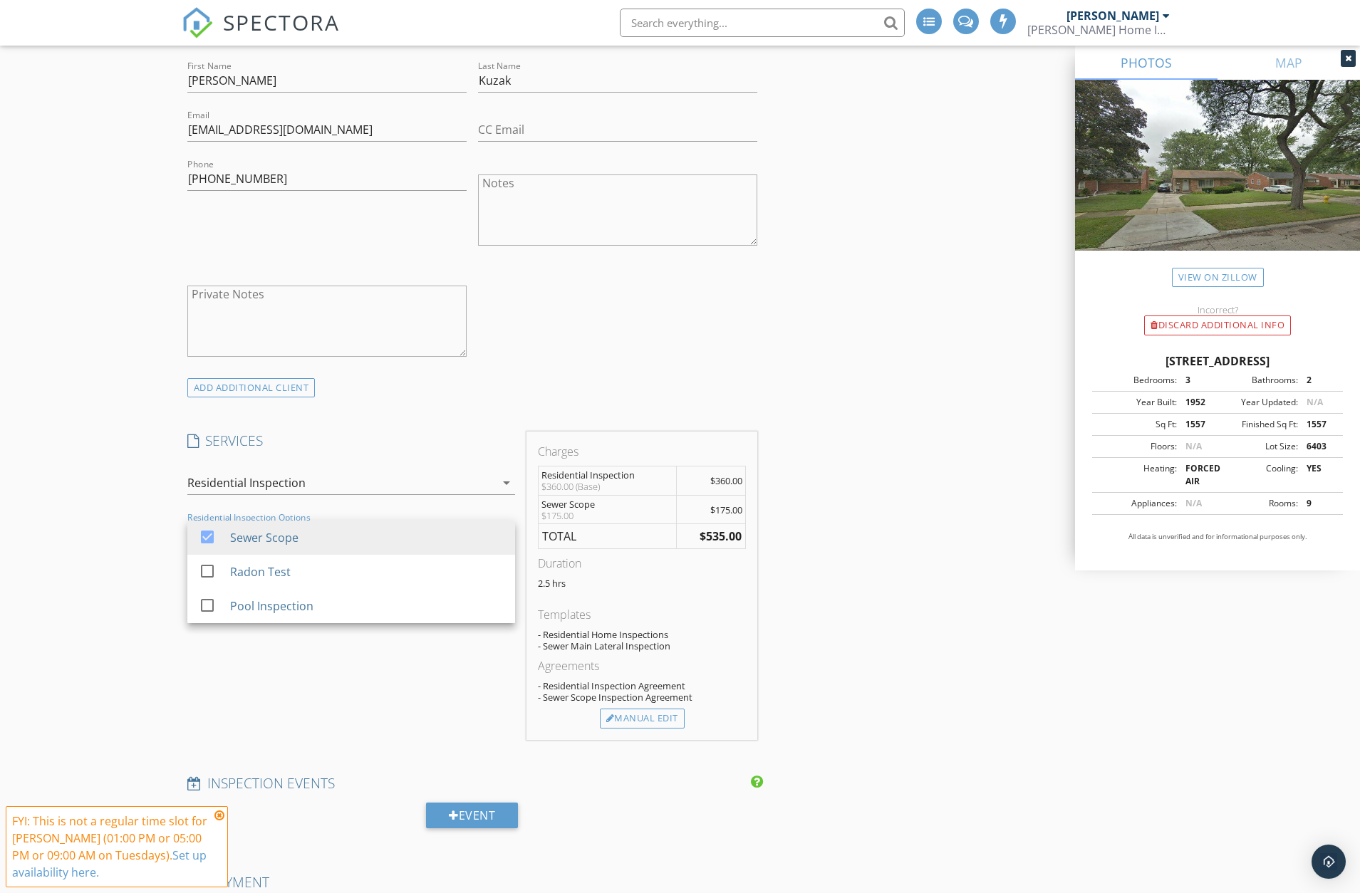
click at [888, 599] on div "INSPECTOR(S) check_box Jay Suarez PRIMARY Jay Suarez arrow_drop_down check_box_…" at bounding box center [680, 805] width 997 height 2847
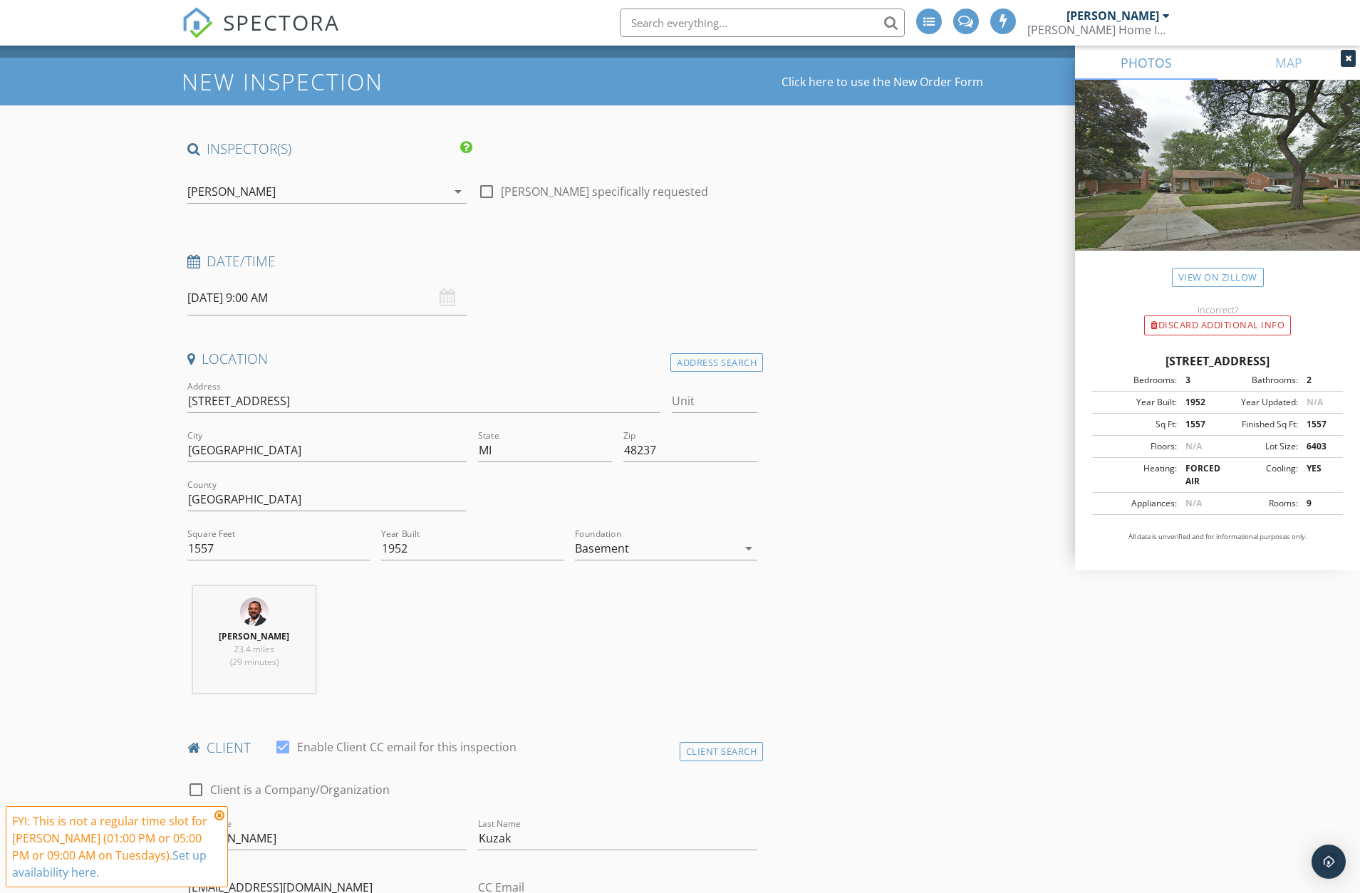
scroll to position [0, 0]
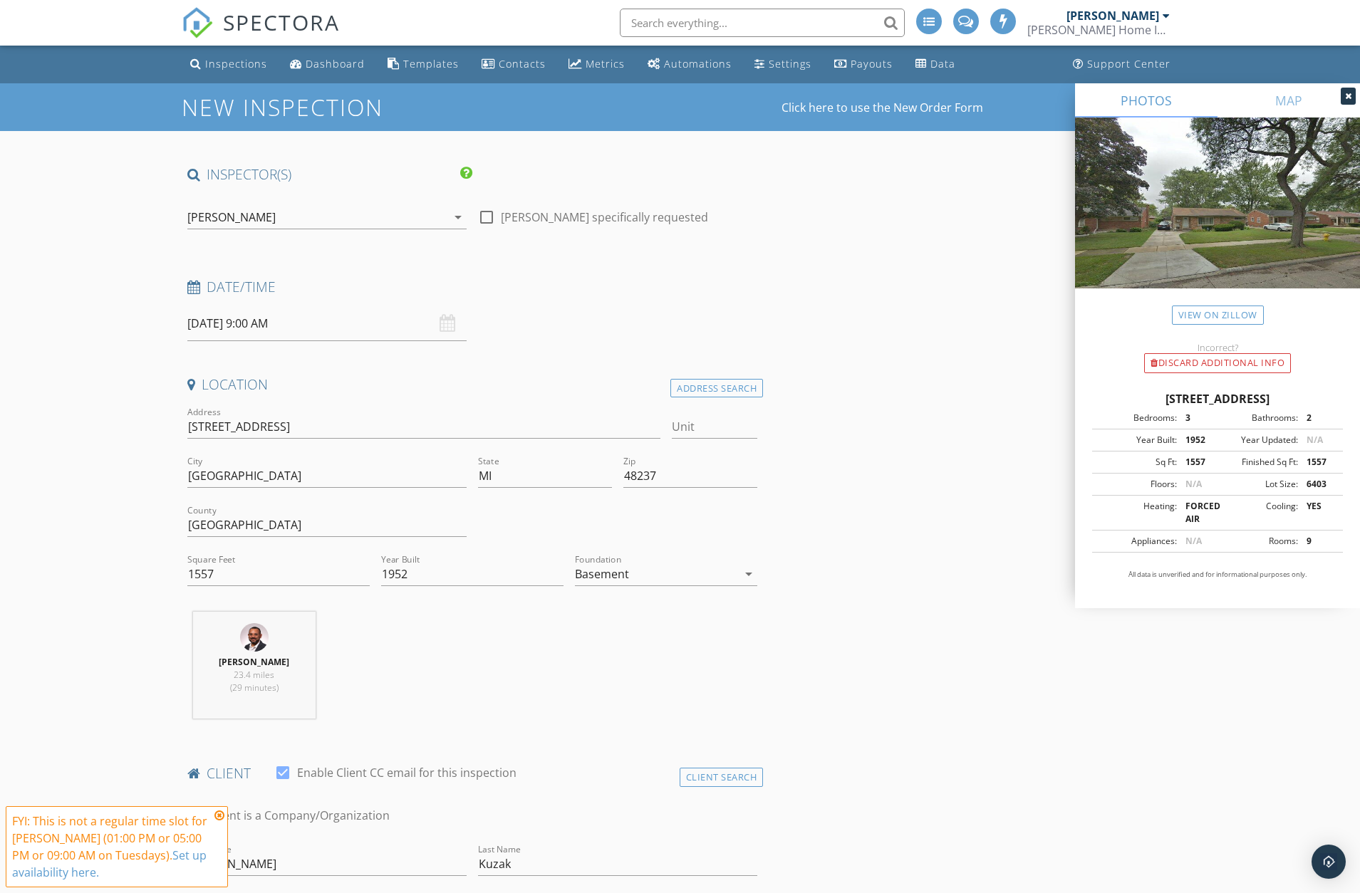
click at [448, 323] on div "10/01/2025 9:00 AM" at bounding box center [326, 323] width 279 height 35
click at [313, 330] on input "10/01/2025 9:00 AM" at bounding box center [326, 323] width 279 height 35
click at [477, 632] on div "Jay Suarez 23.4 miles (29 minutes)" at bounding box center [473, 671] width 582 height 118
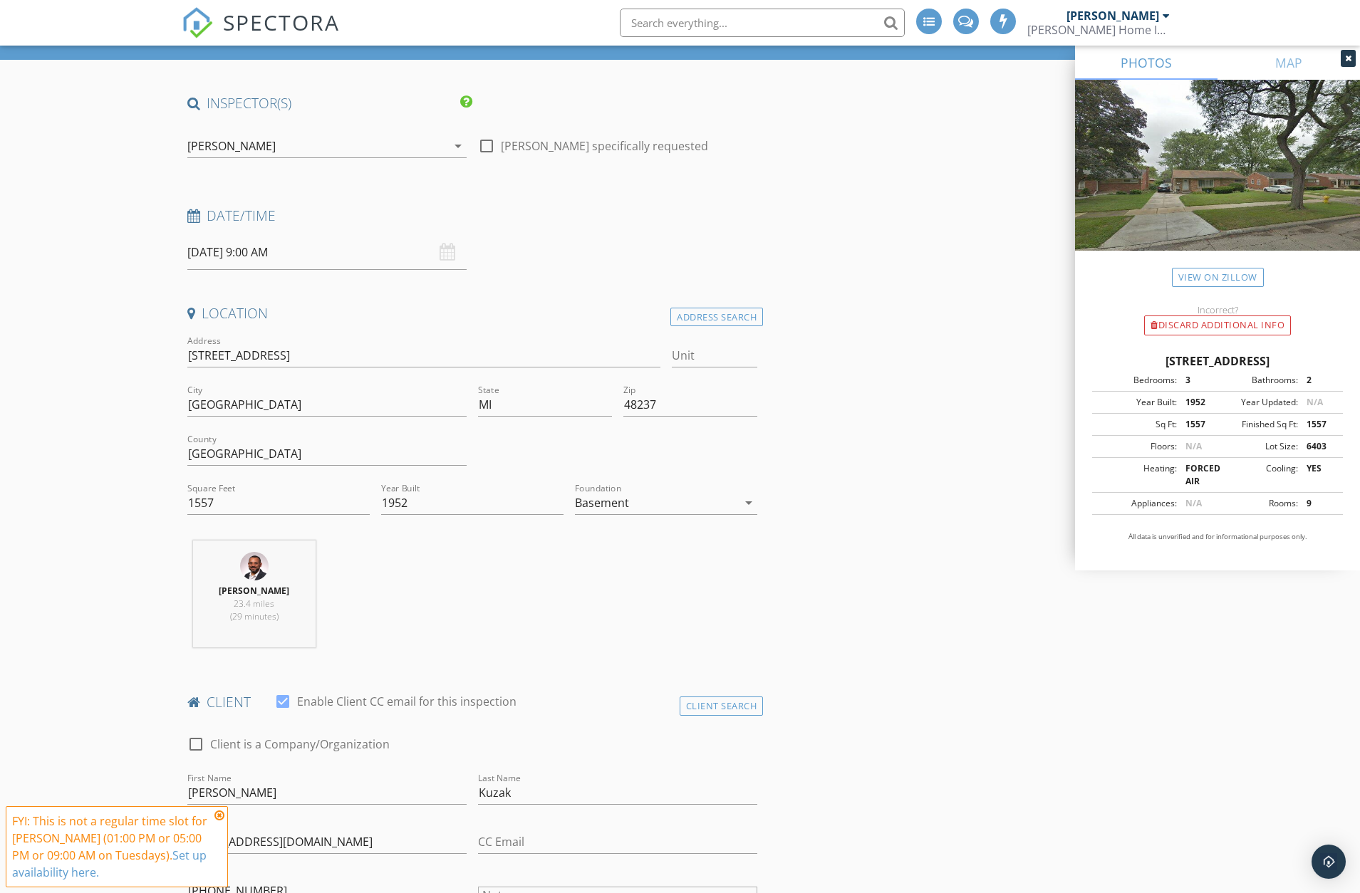
scroll to position [142, 0]
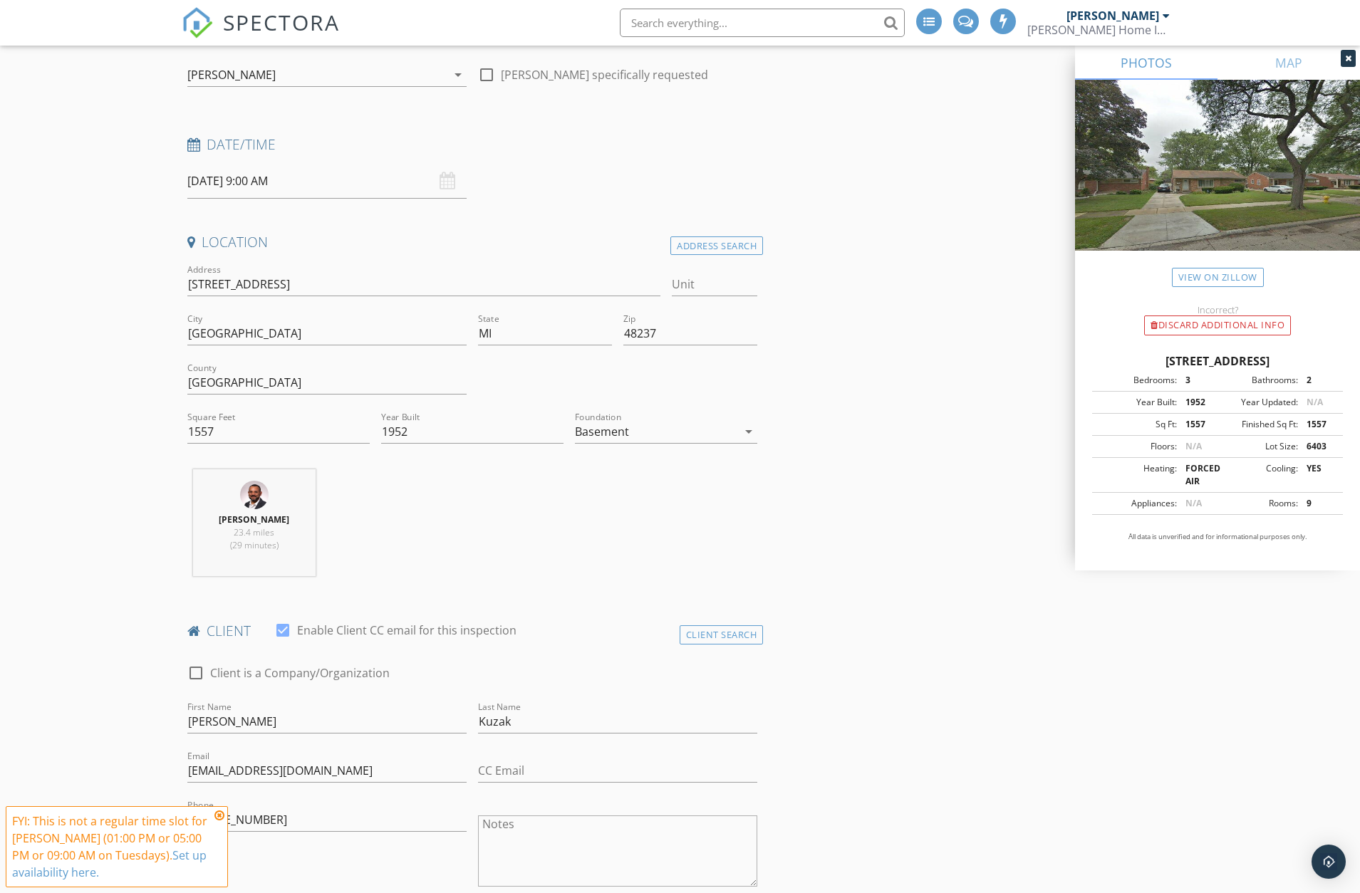
click at [217, 819] on icon at bounding box center [219, 815] width 10 height 11
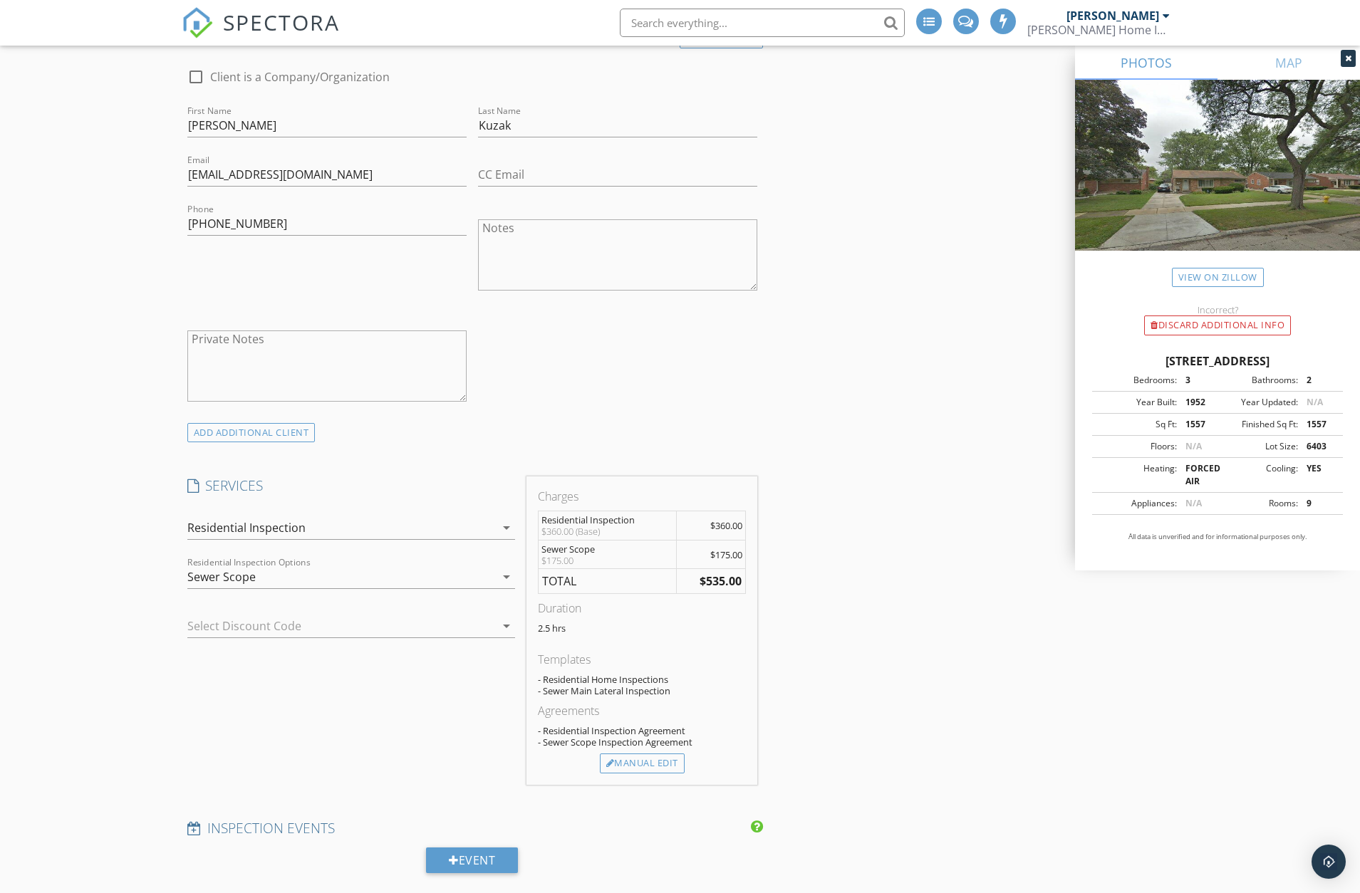
scroll to position [783, 0]
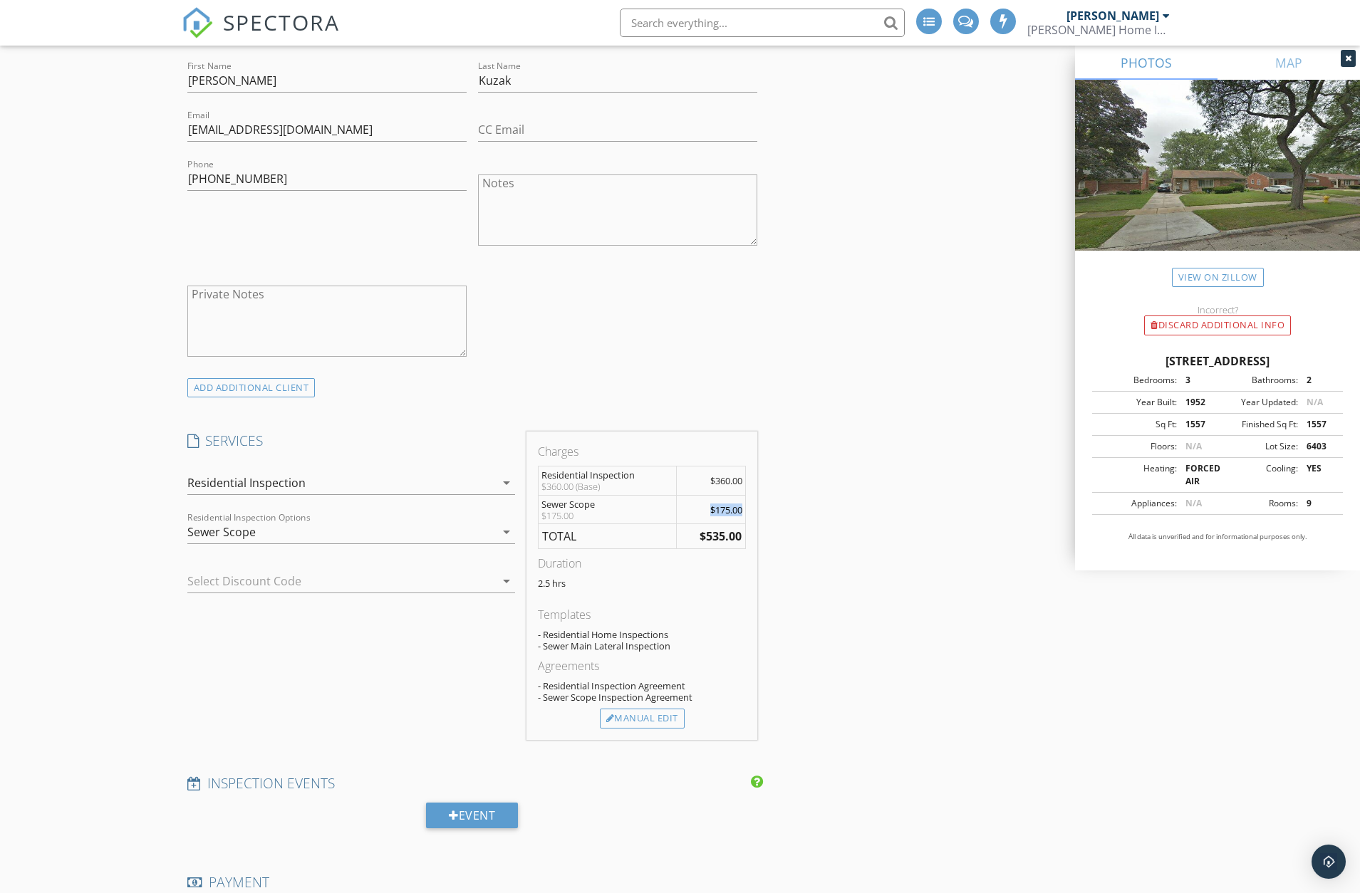
drag, startPoint x: 709, startPoint y: 507, endPoint x: 741, endPoint y: 499, distance: 33.0
click at [741, 499] on td "$175.00" at bounding box center [711, 509] width 69 height 29
drag, startPoint x: 699, startPoint y: 538, endPoint x: 751, endPoint y: 546, distance: 53.2
click at [751, 546] on div "Charges Residential Inspection $360.00 (Base) $360.00 Sewer Scope $175.00 $175.…" at bounding box center [641, 586] width 231 height 308
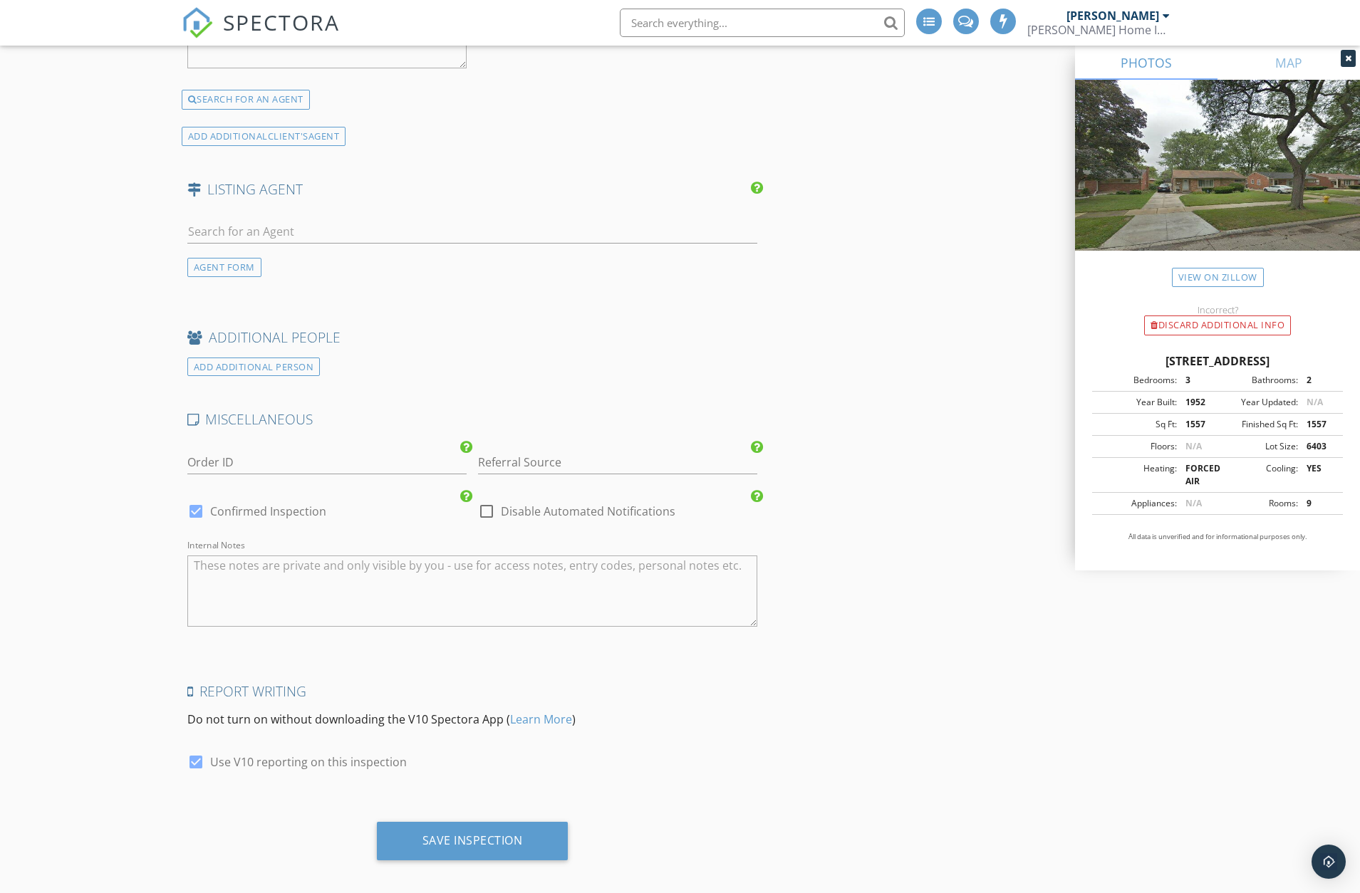
scroll to position [2154, 0]
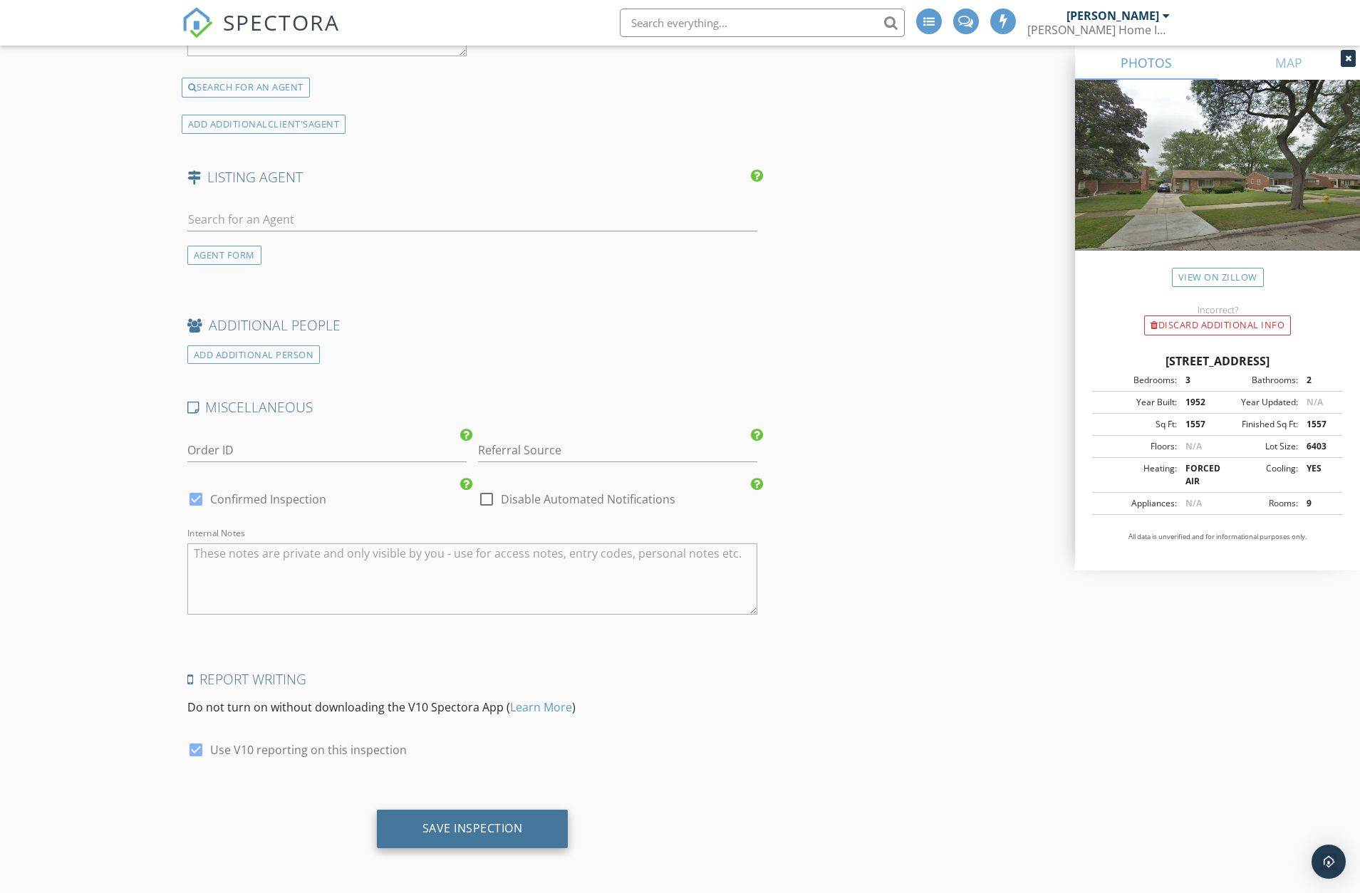
click at [528, 835] on div "Save Inspection" at bounding box center [473, 829] width 192 height 38
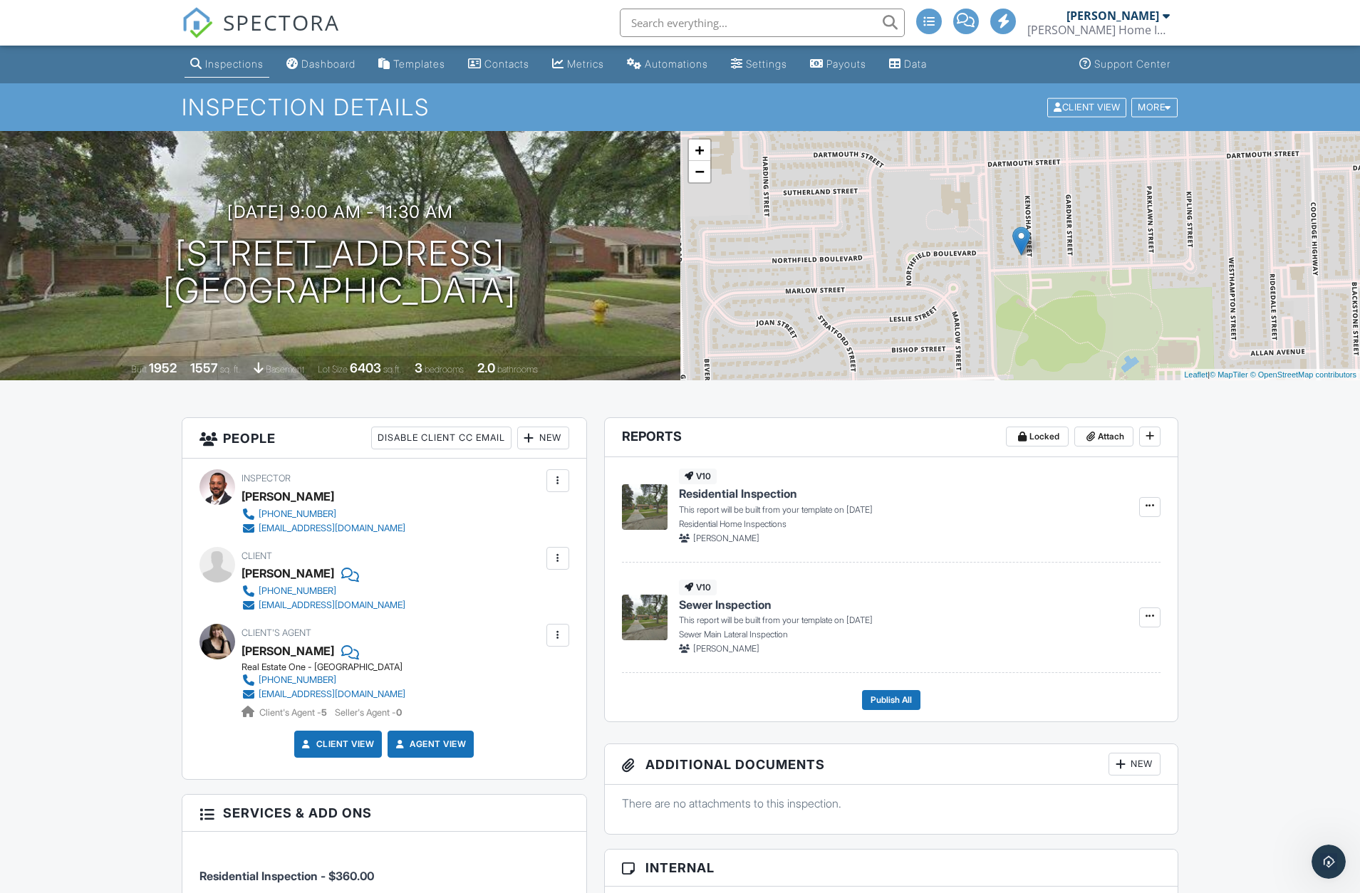
click at [324, 68] on div "Dashboard" at bounding box center [328, 64] width 54 height 12
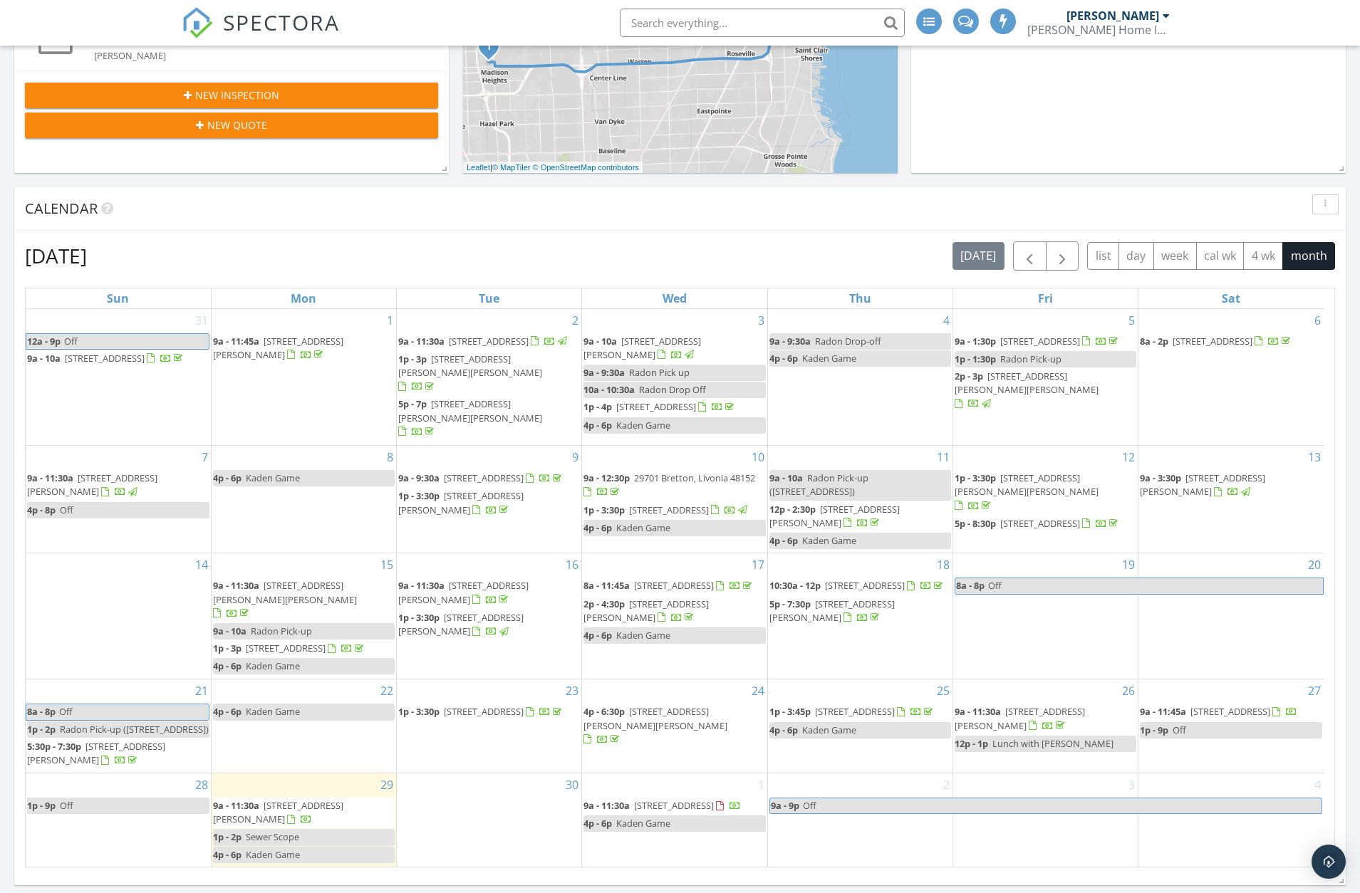
scroll to position [8, 0]
click at [512, 833] on div "30" at bounding box center [489, 819] width 184 height 93
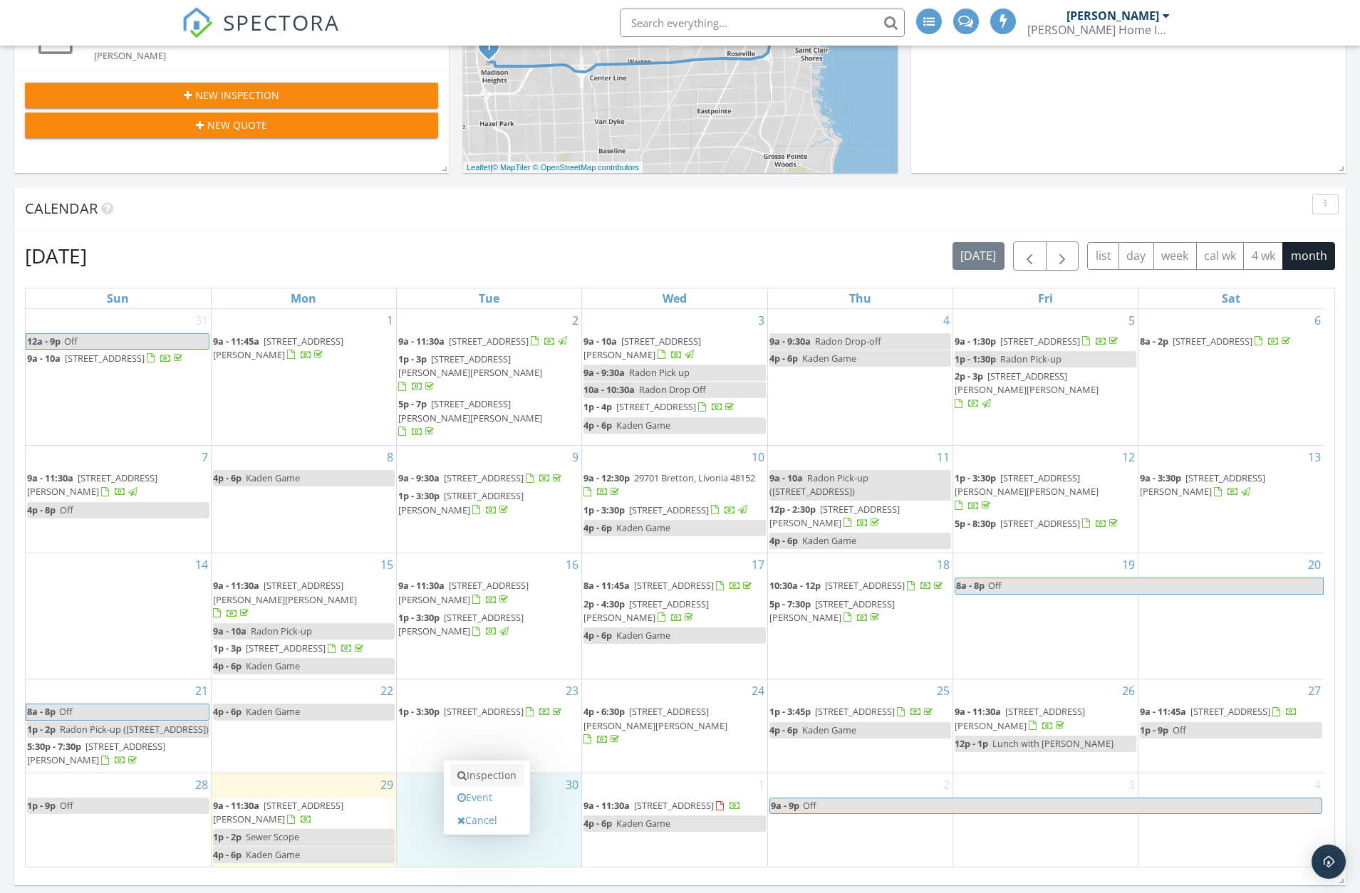
click at [493, 782] on link "Inspection" at bounding box center [486, 775] width 73 height 23
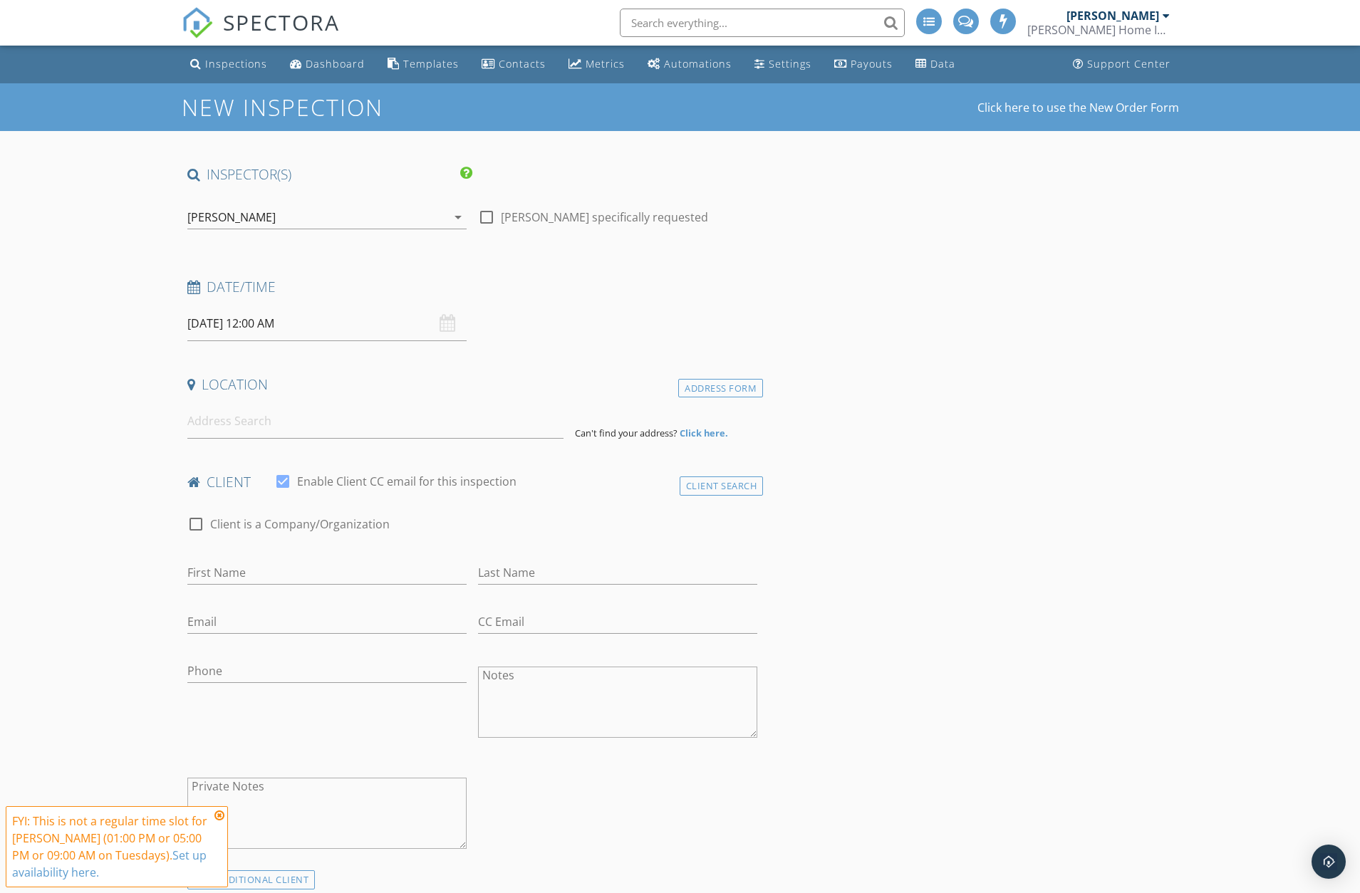
click at [244, 326] on input "[DATE] 12:00 AM" at bounding box center [326, 323] width 279 height 35
type input "01"
type input "[DATE] 1:00 AM"
click at [268, 558] on span at bounding box center [270, 560] width 10 height 14
type input "02"
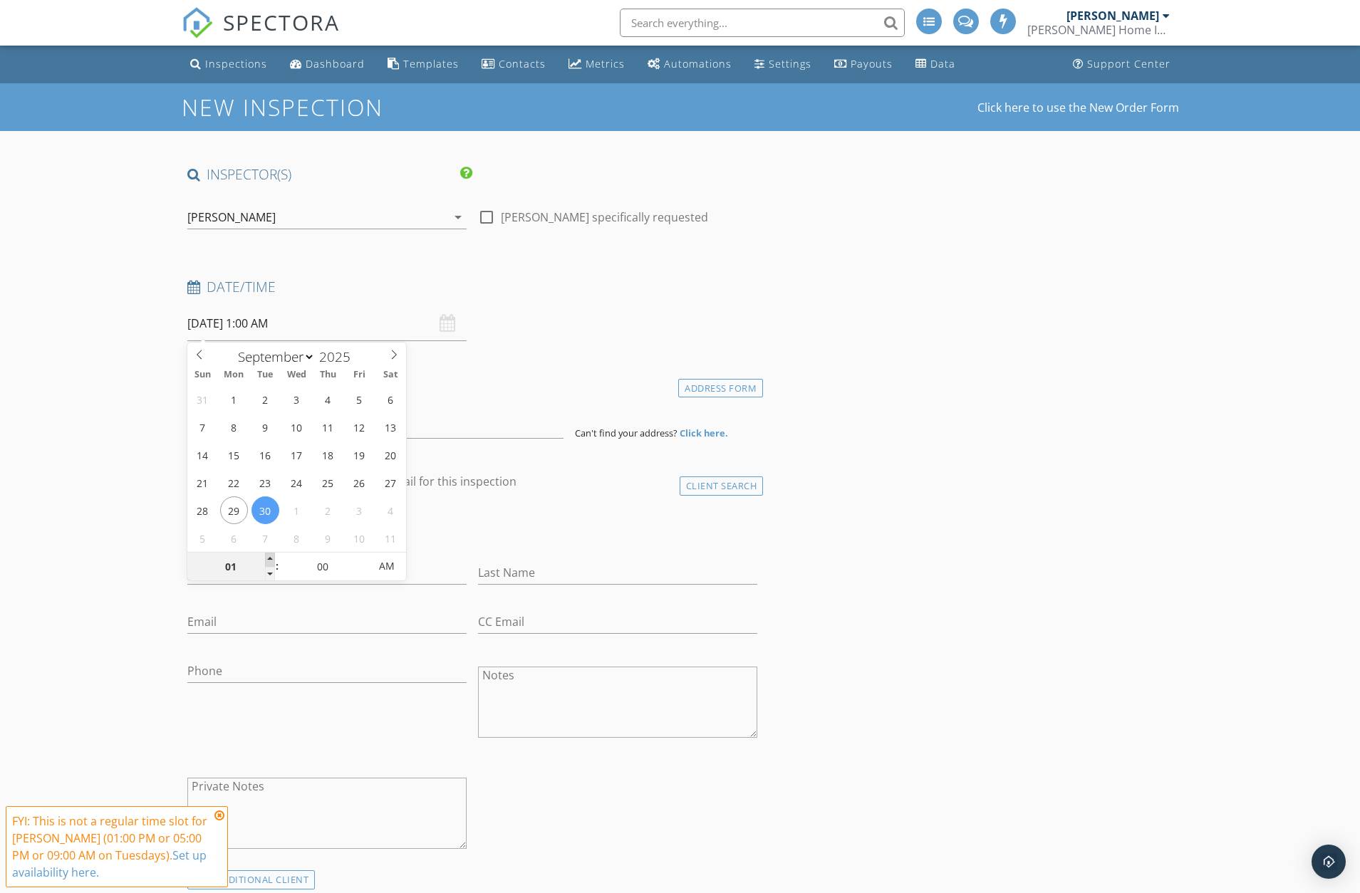
type input "[DATE] 2:00 AM"
click at [268, 558] on span at bounding box center [270, 560] width 10 height 14
type input "03"
type input "[DATE] 3:00 AM"
click at [268, 558] on span at bounding box center [270, 560] width 10 height 14
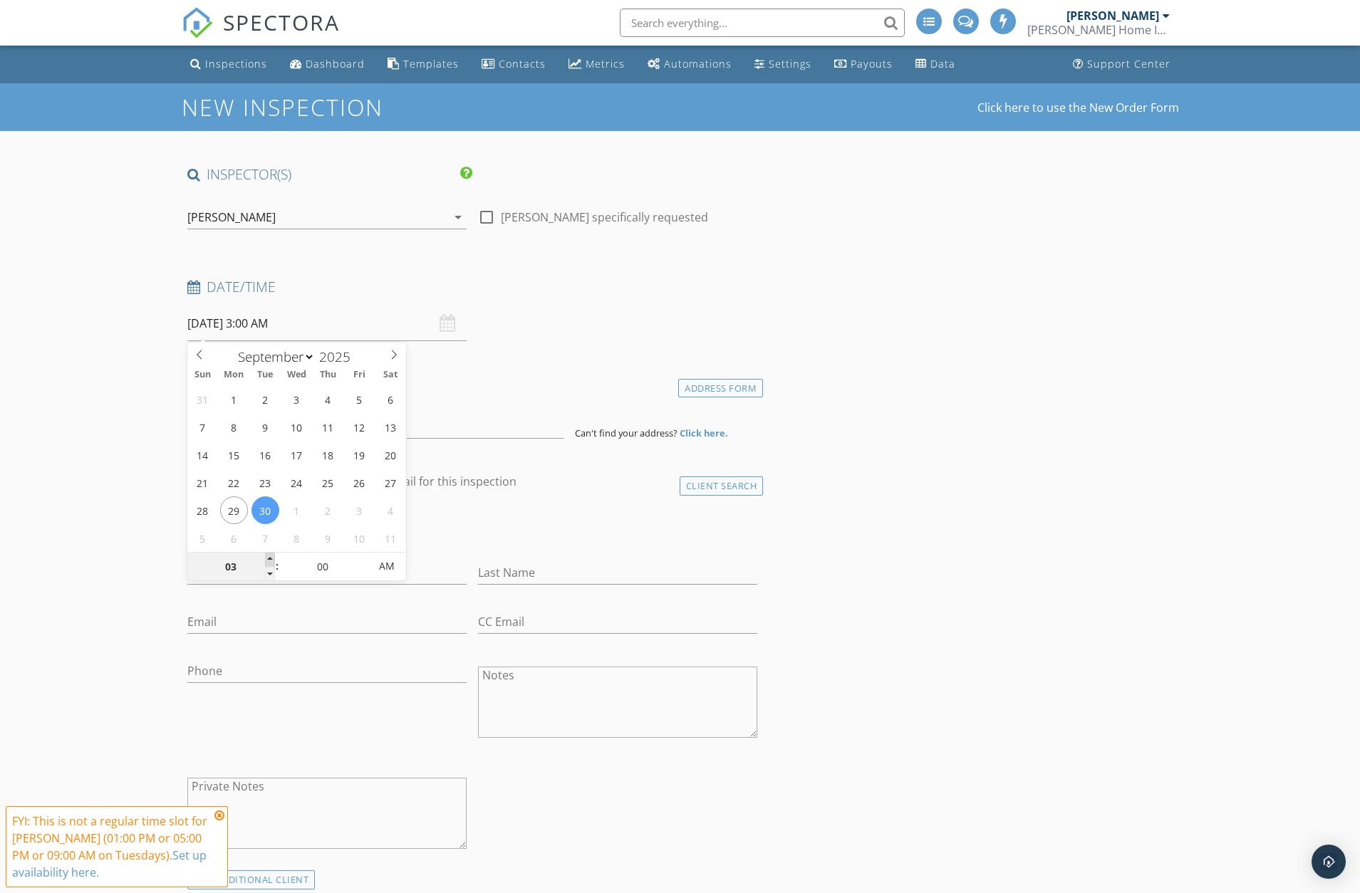
type input "04"
click at [268, 558] on span at bounding box center [270, 560] width 10 height 14
type input "[DATE] 4:00 PM"
click at [392, 571] on span "AM" at bounding box center [386, 566] width 39 height 28
click at [463, 384] on h4 "Location" at bounding box center [472, 384] width 570 height 19
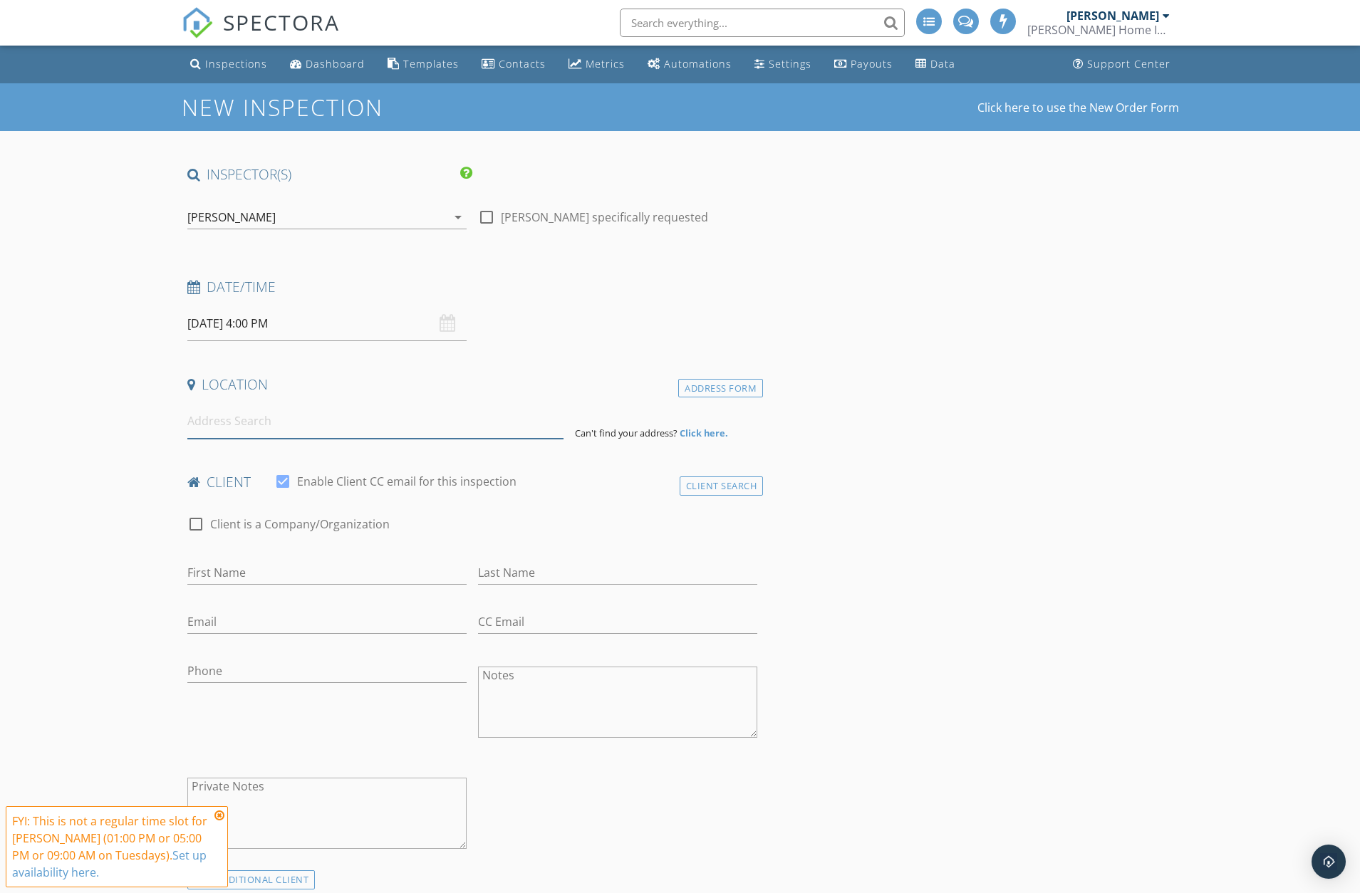
click at [320, 434] on input at bounding box center [375, 421] width 376 height 35
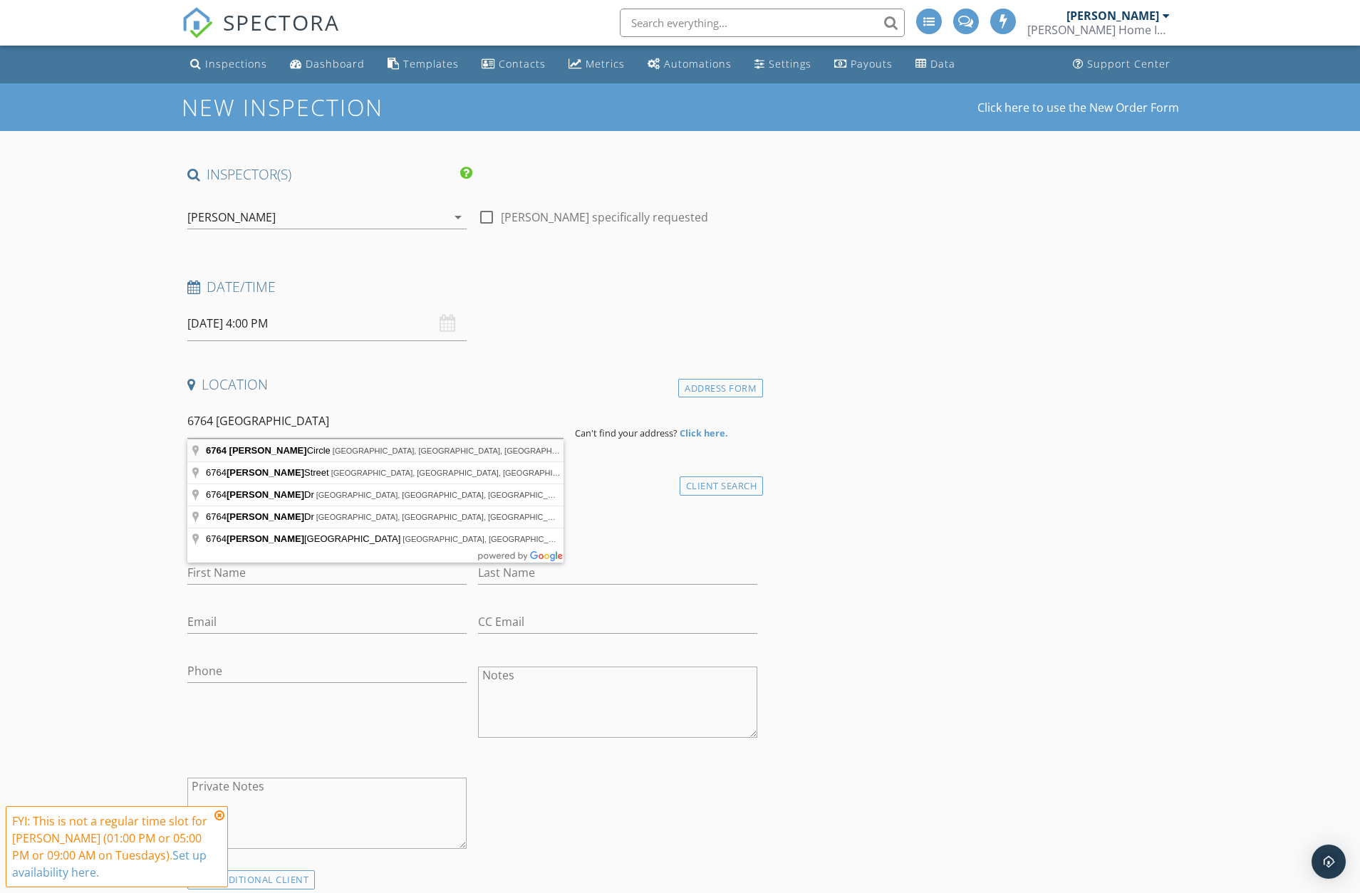
type input "[STREET_ADDRESS][PERSON_NAME]"
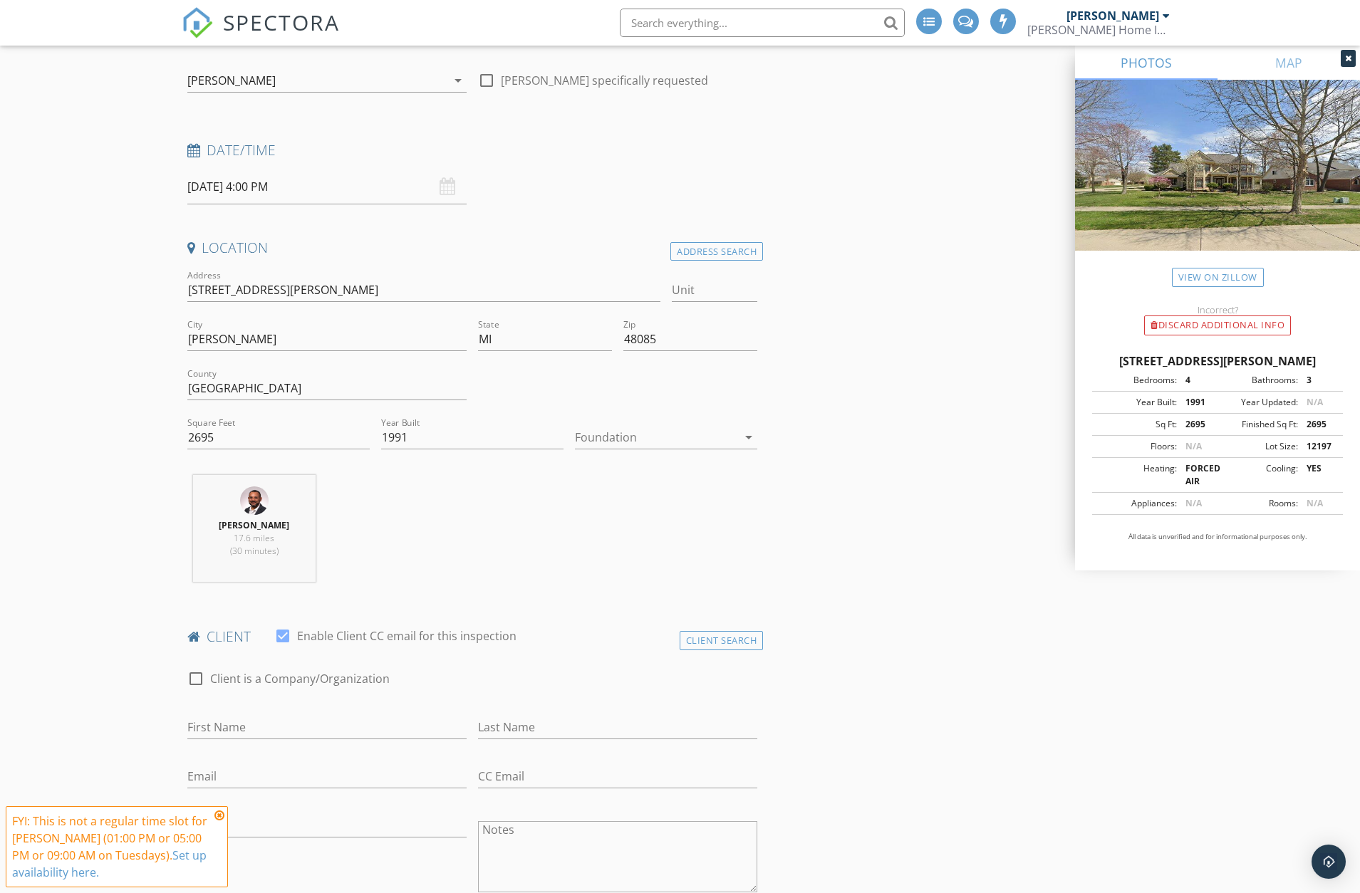
scroll to position [142, 0]
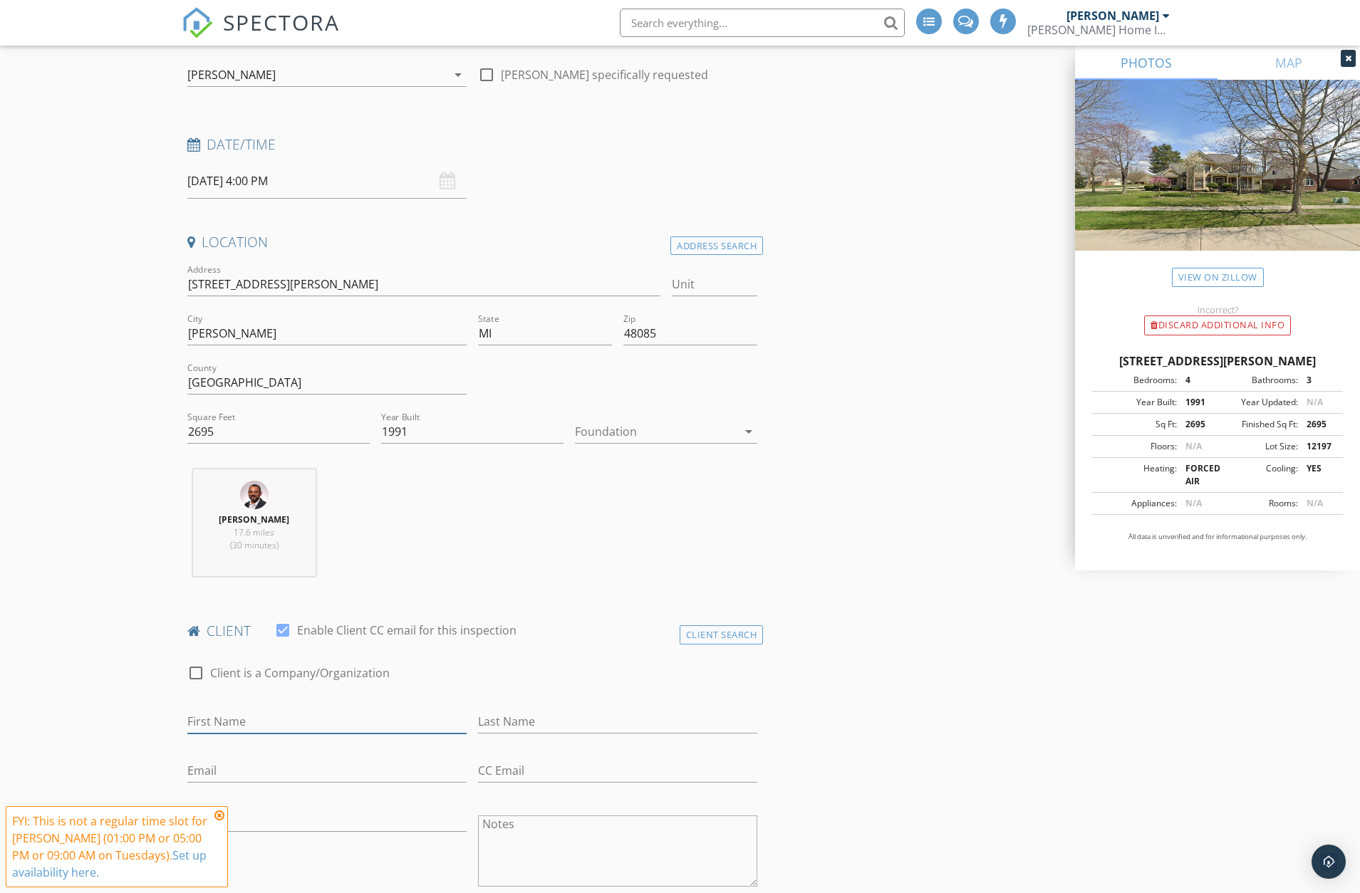
click at [270, 710] on input "First Name" at bounding box center [326, 722] width 279 height 24
type input "Firas"
type input "Askar"
click at [283, 772] on input "Firasaskar@gmail.om" at bounding box center [326, 771] width 279 height 24
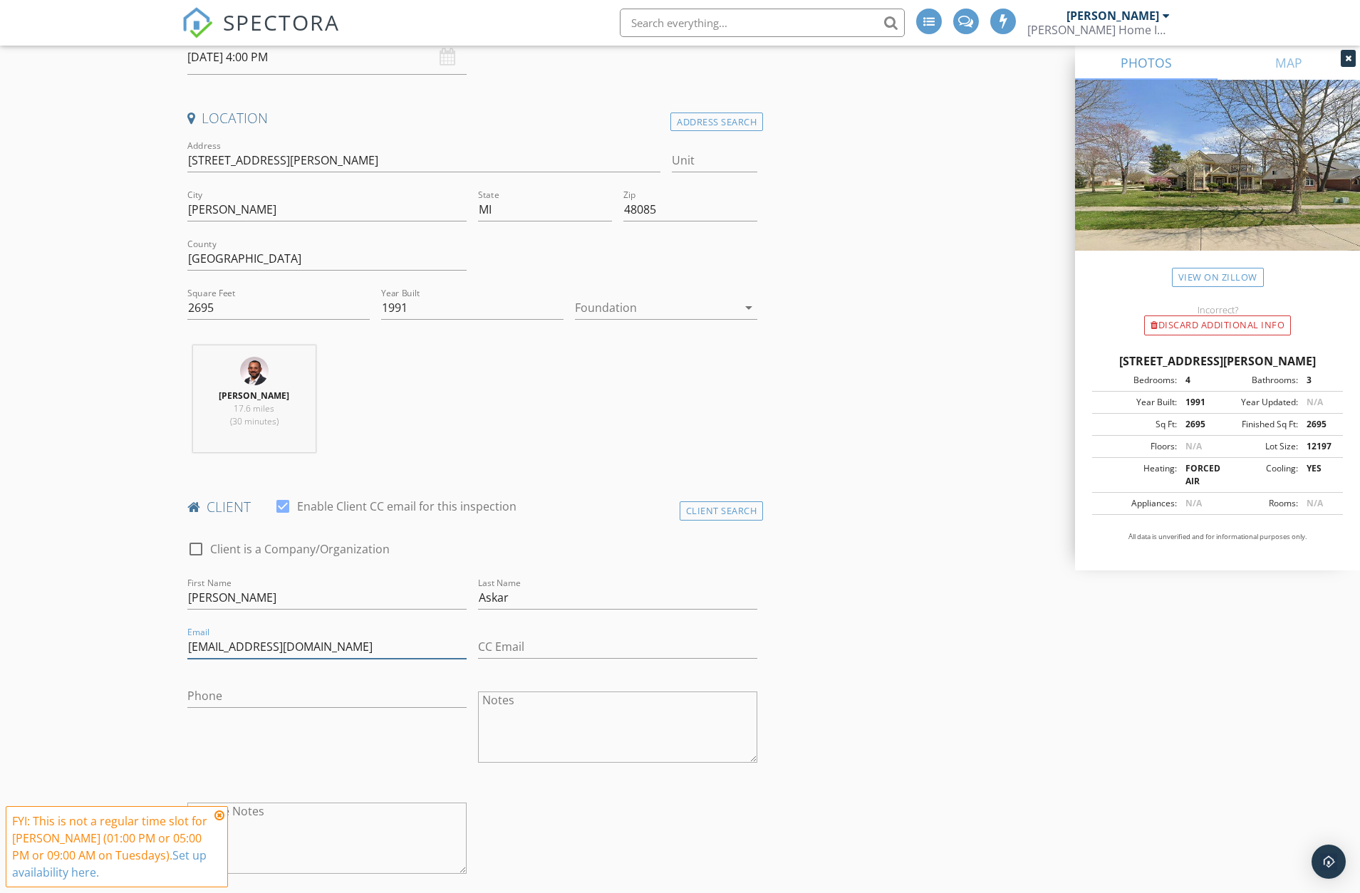
scroll to position [285, 0]
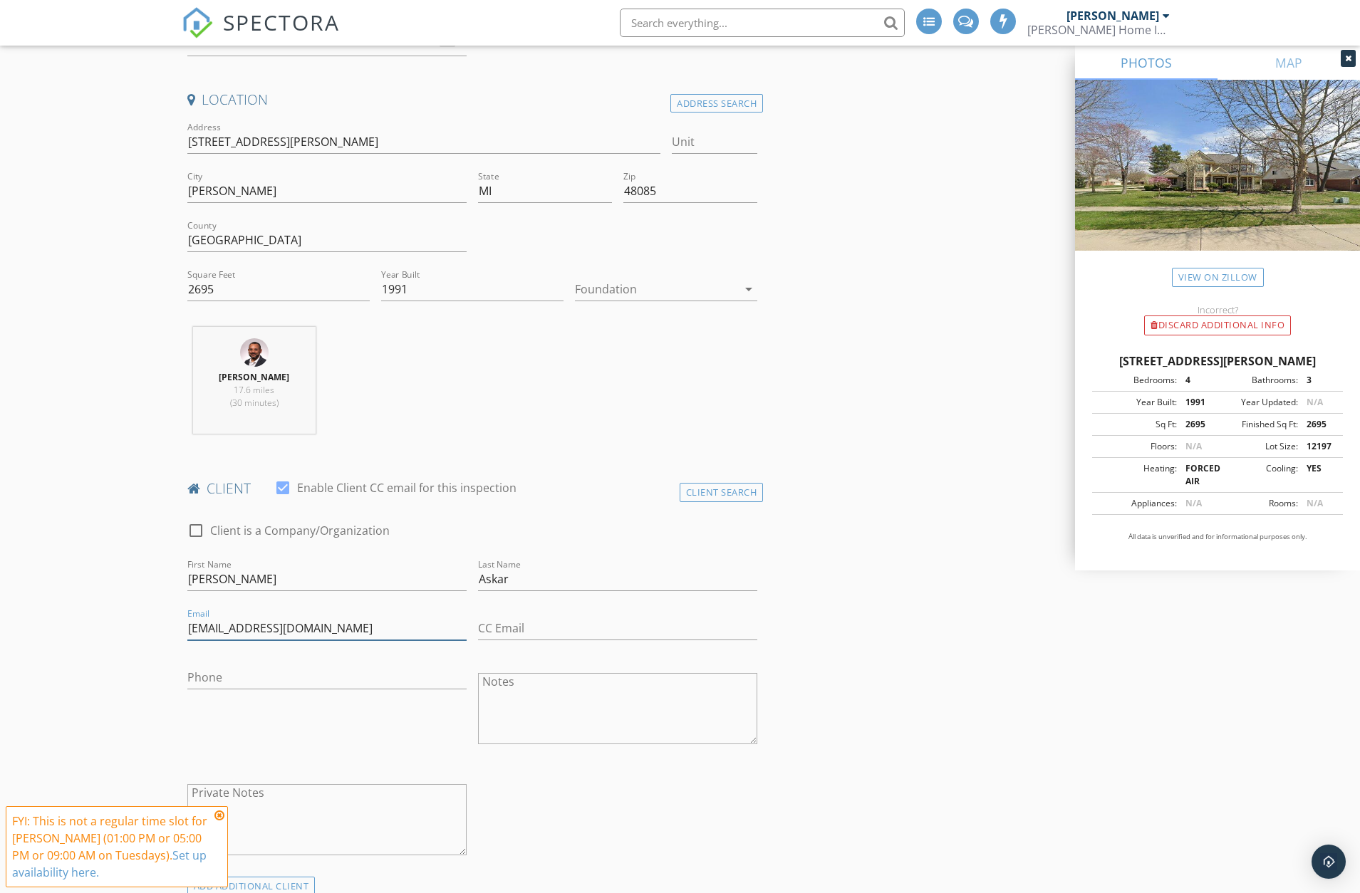
type input "Firasaskar@gmail.com"
click at [261, 674] on input "Phone" at bounding box center [326, 678] width 279 height 24
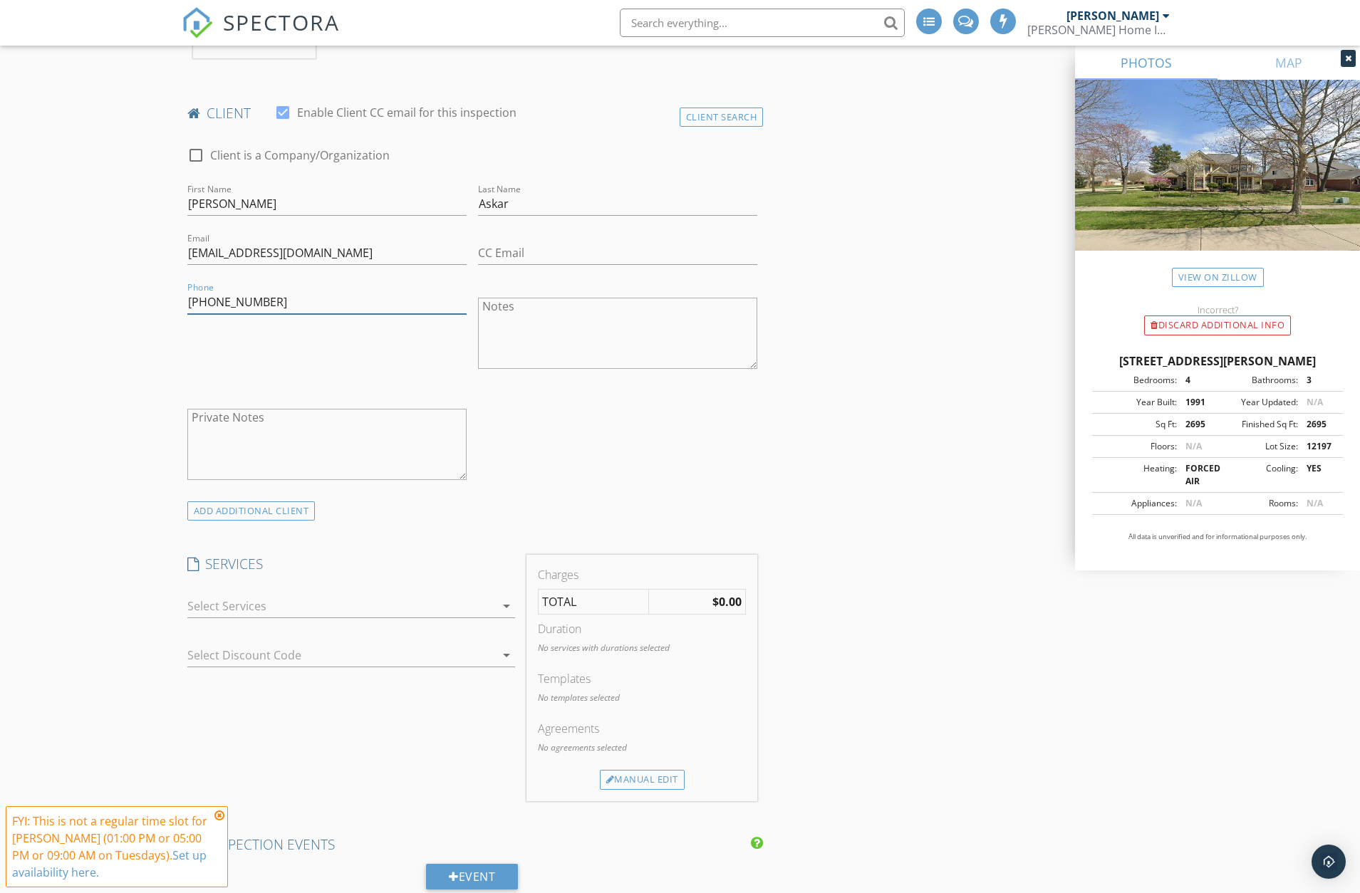
scroll to position [712, 0]
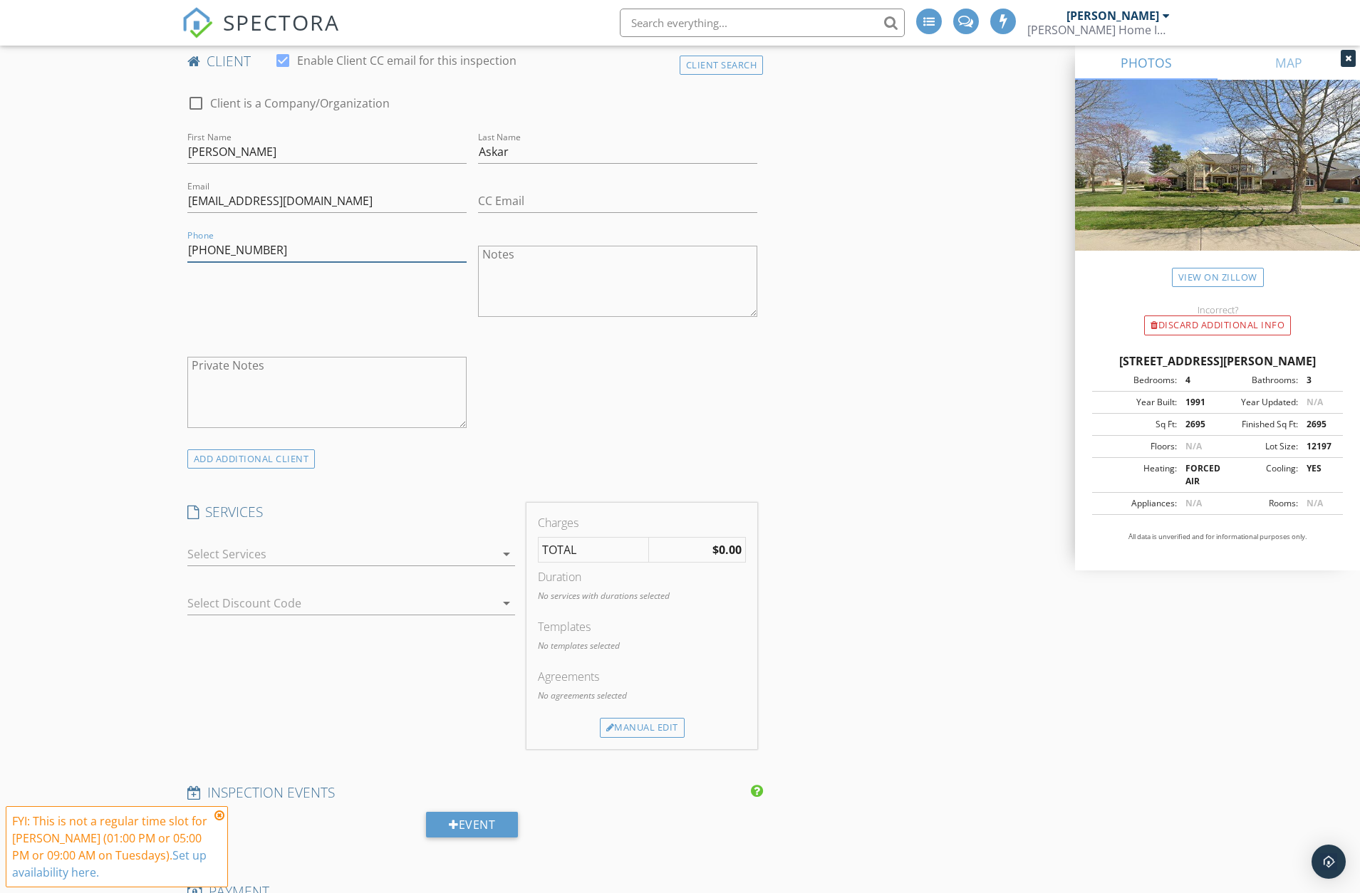
type input "[PHONE_NUMBER]"
click at [318, 543] on div at bounding box center [341, 554] width 308 height 23
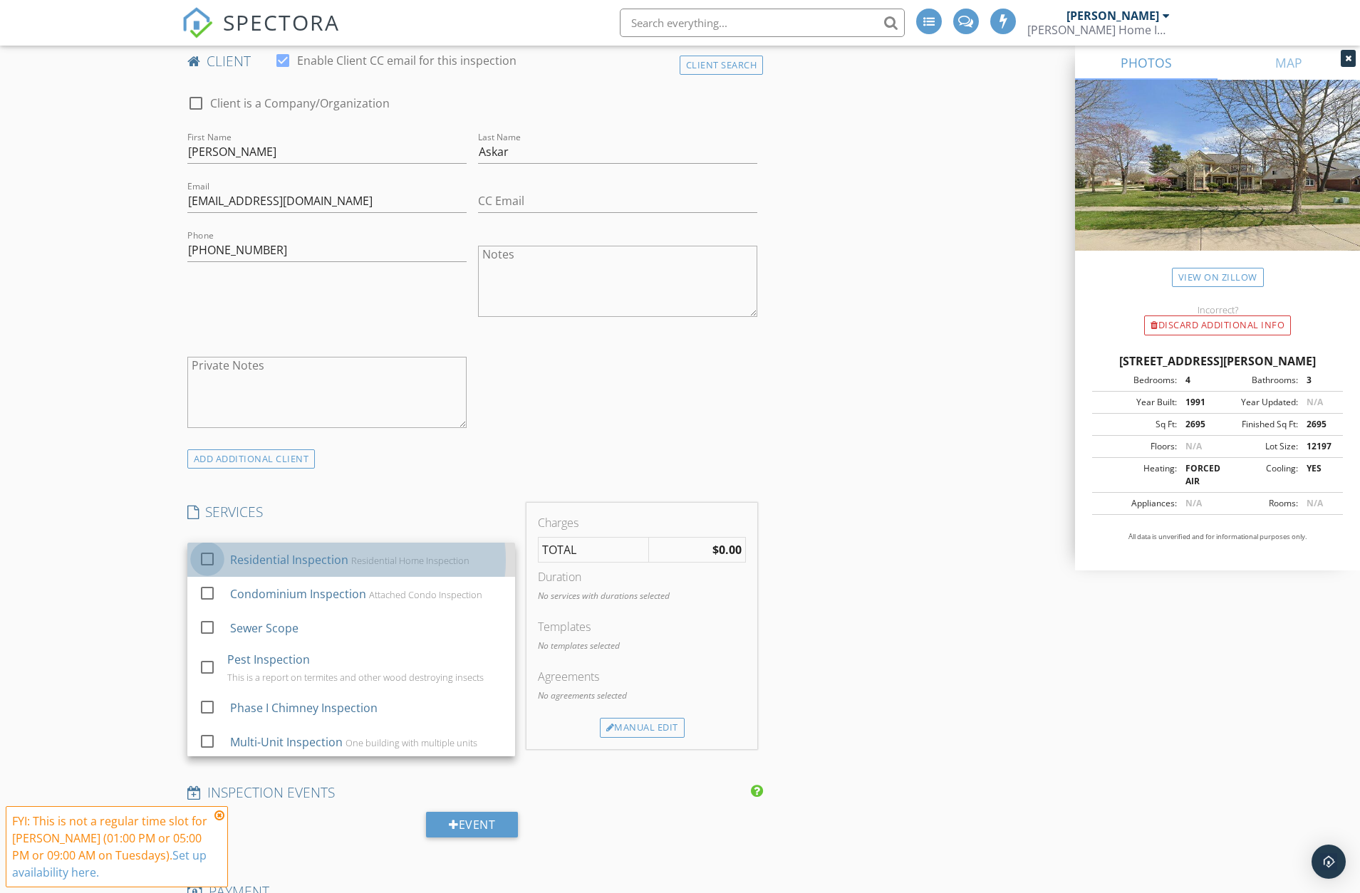
click at [207, 553] on div at bounding box center [207, 559] width 24 height 24
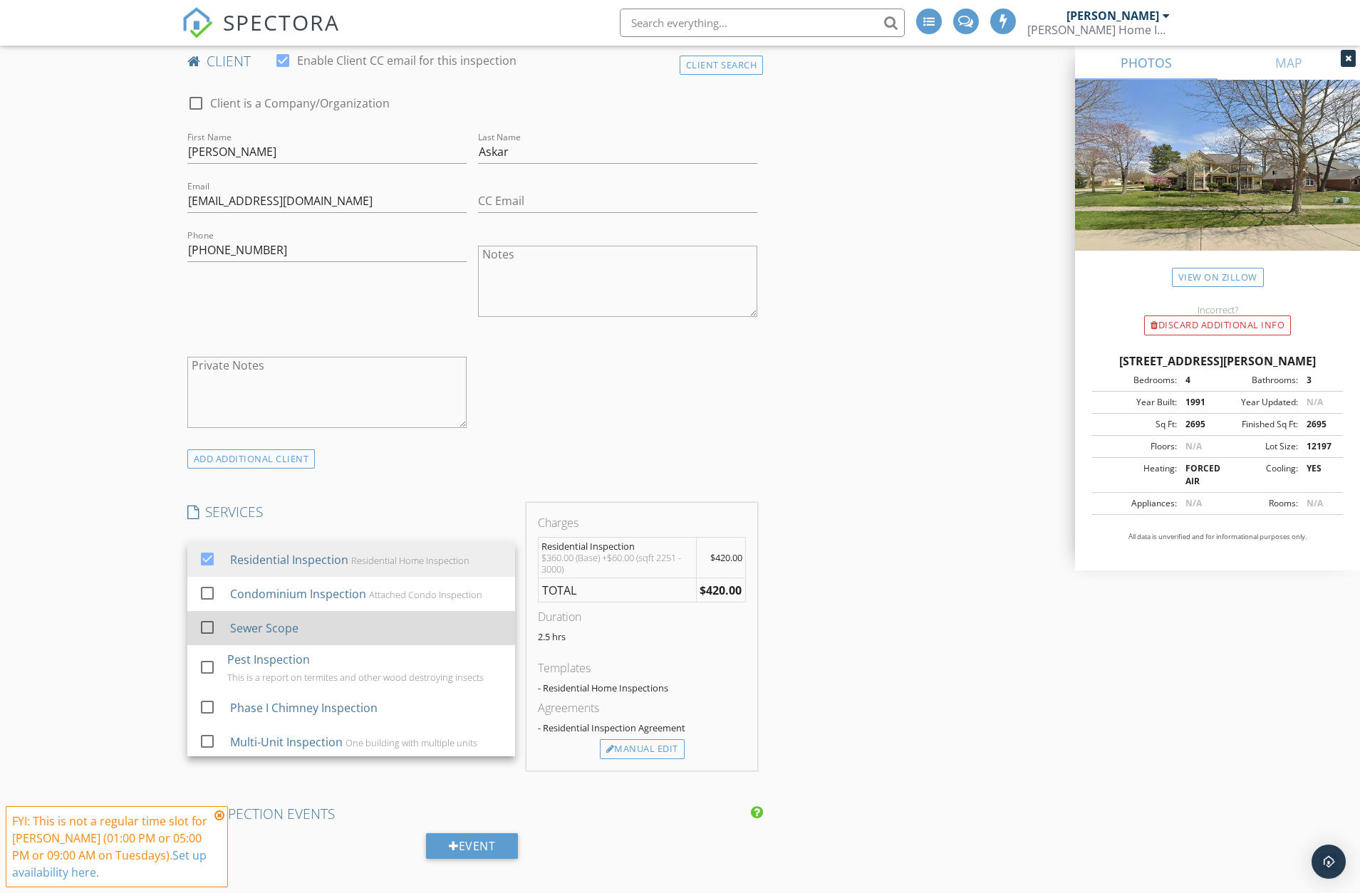
click at [209, 630] on div at bounding box center [207, 627] width 24 height 24
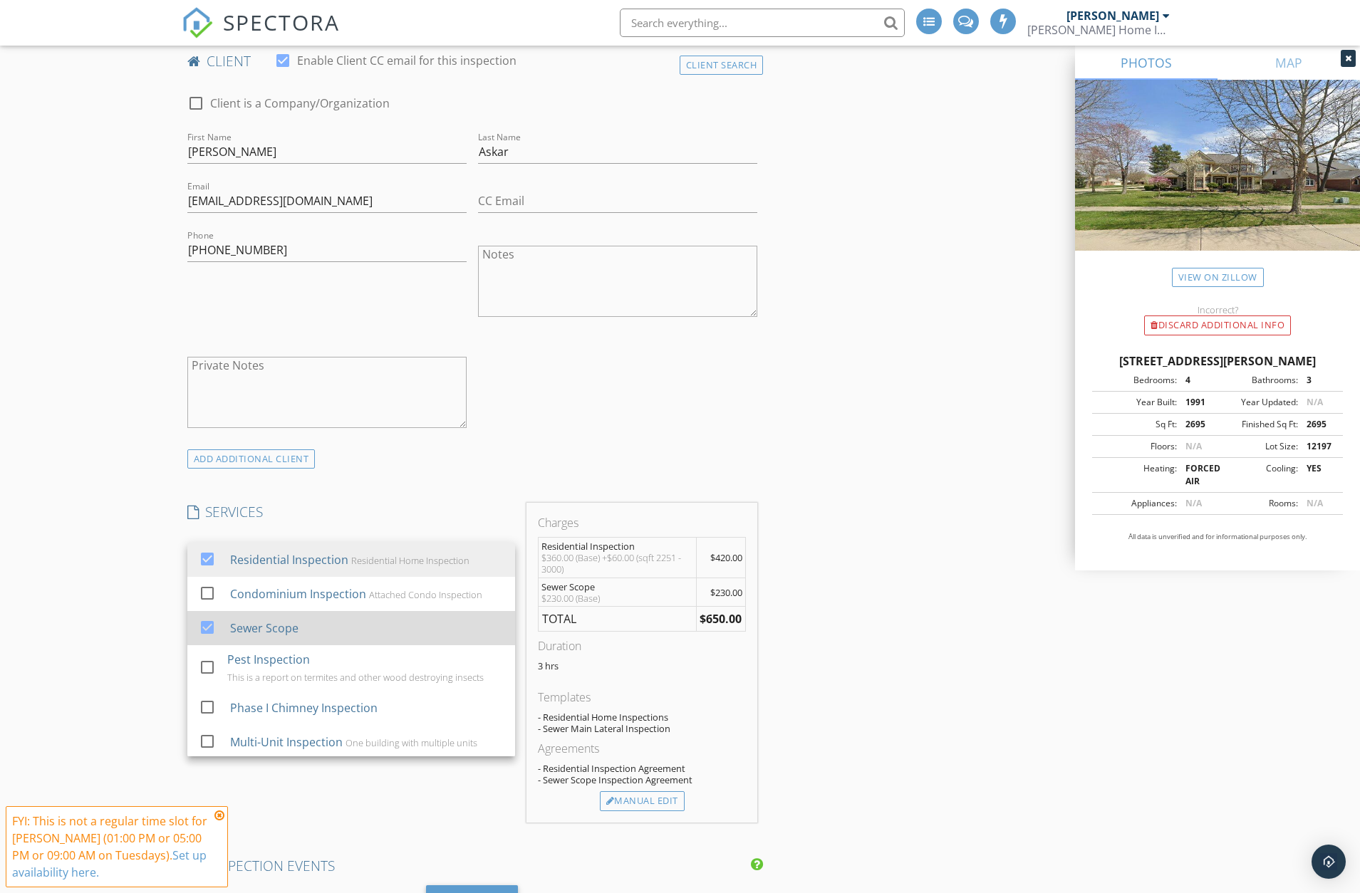
click at [209, 634] on div at bounding box center [207, 627] width 24 height 24
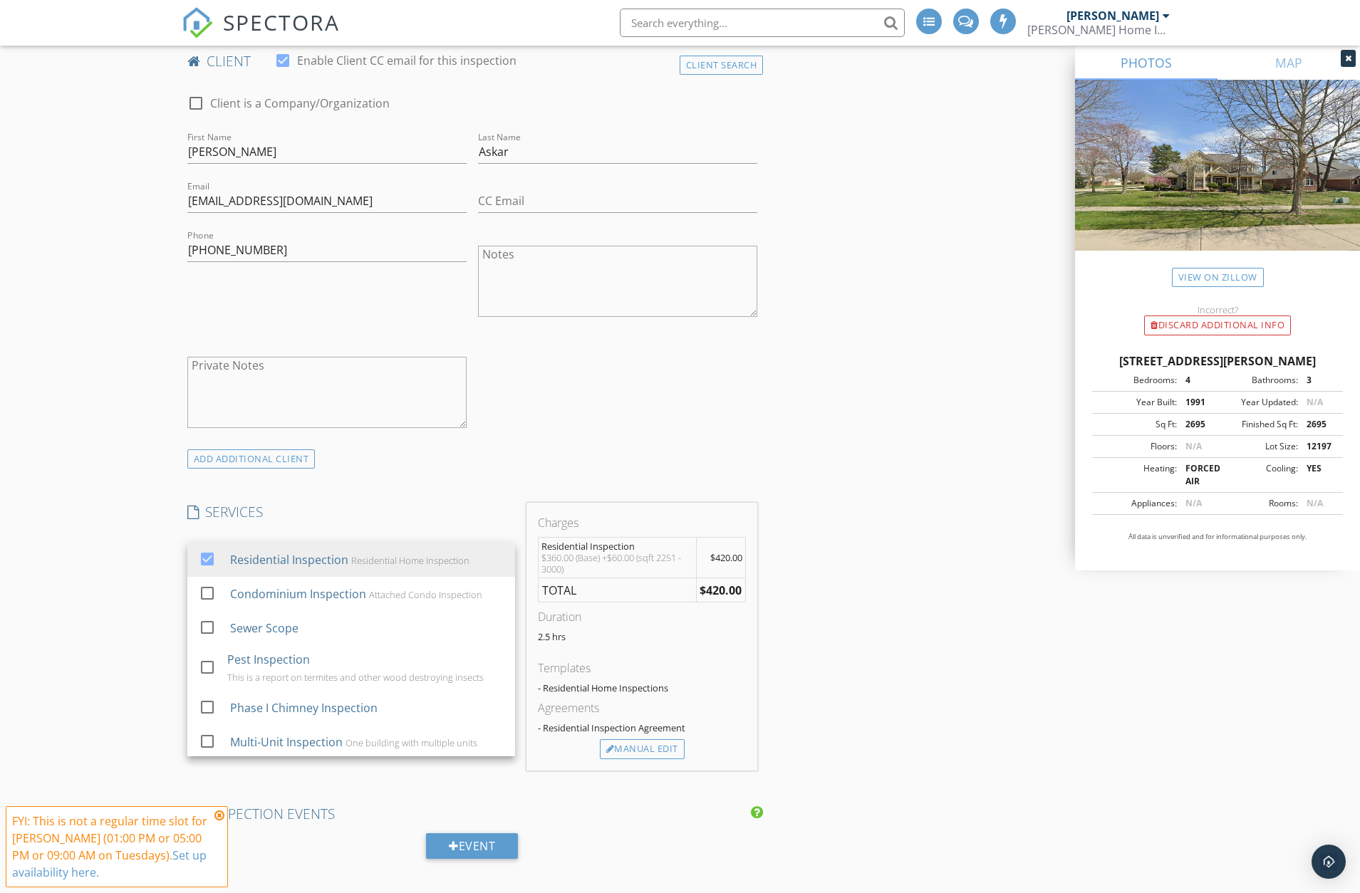
click at [442, 521] on h4 "SERVICES" at bounding box center [351, 512] width 328 height 19
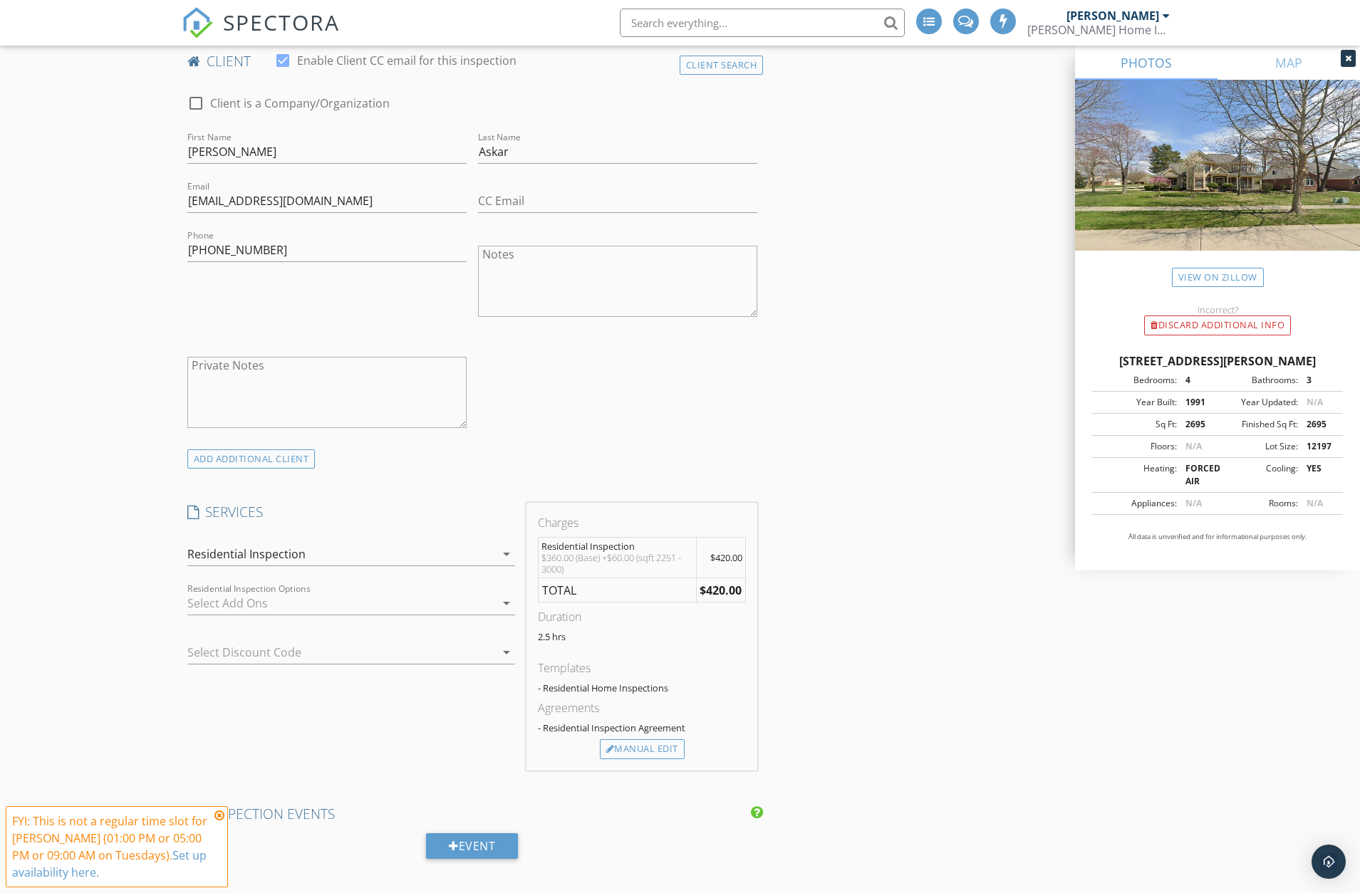
click at [447, 595] on div at bounding box center [341, 603] width 308 height 23
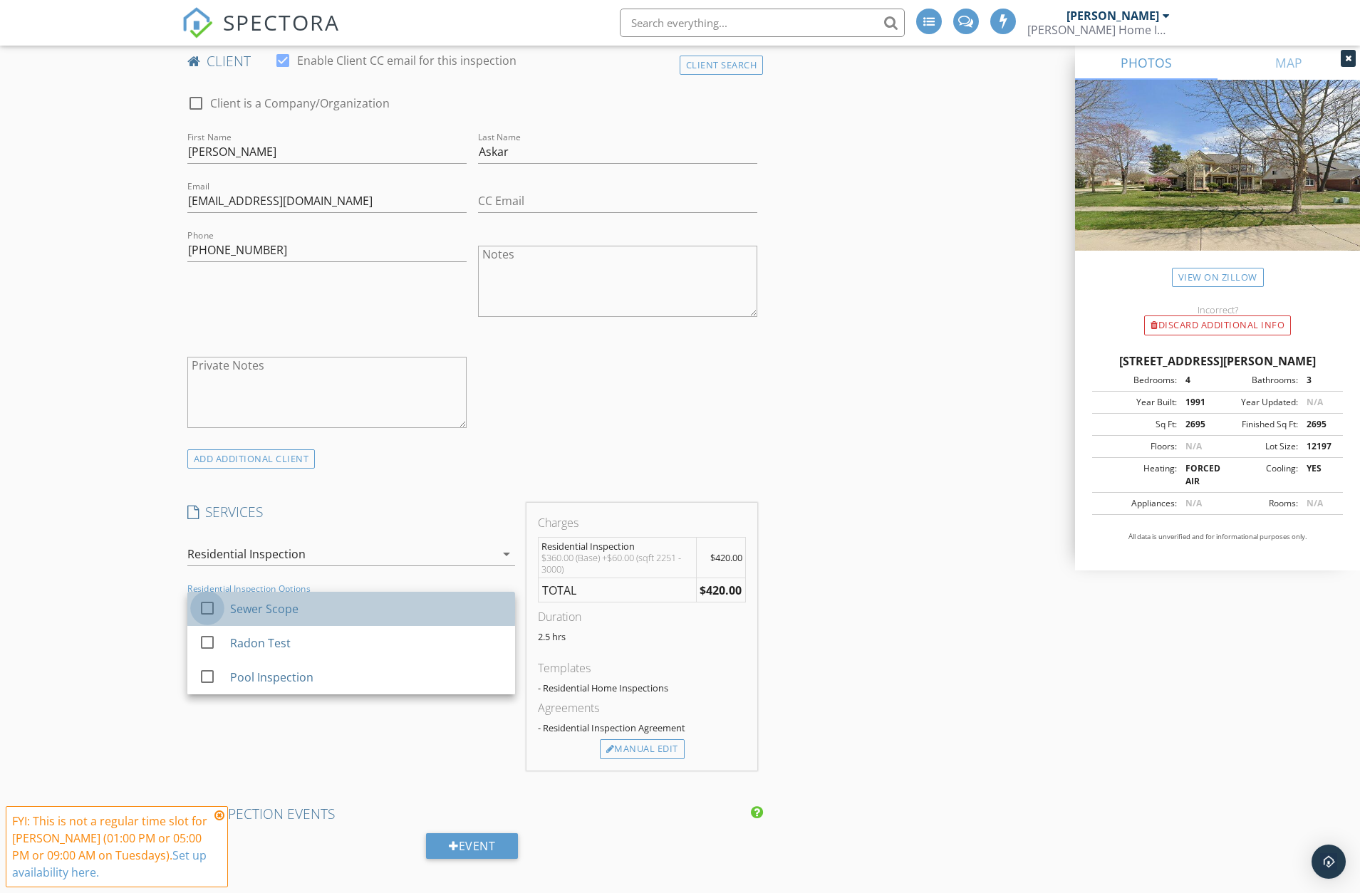
drag, startPoint x: 210, startPoint y: 603, endPoint x: 217, endPoint y: 622, distance: 19.6
click at [210, 604] on div at bounding box center [207, 608] width 24 height 24
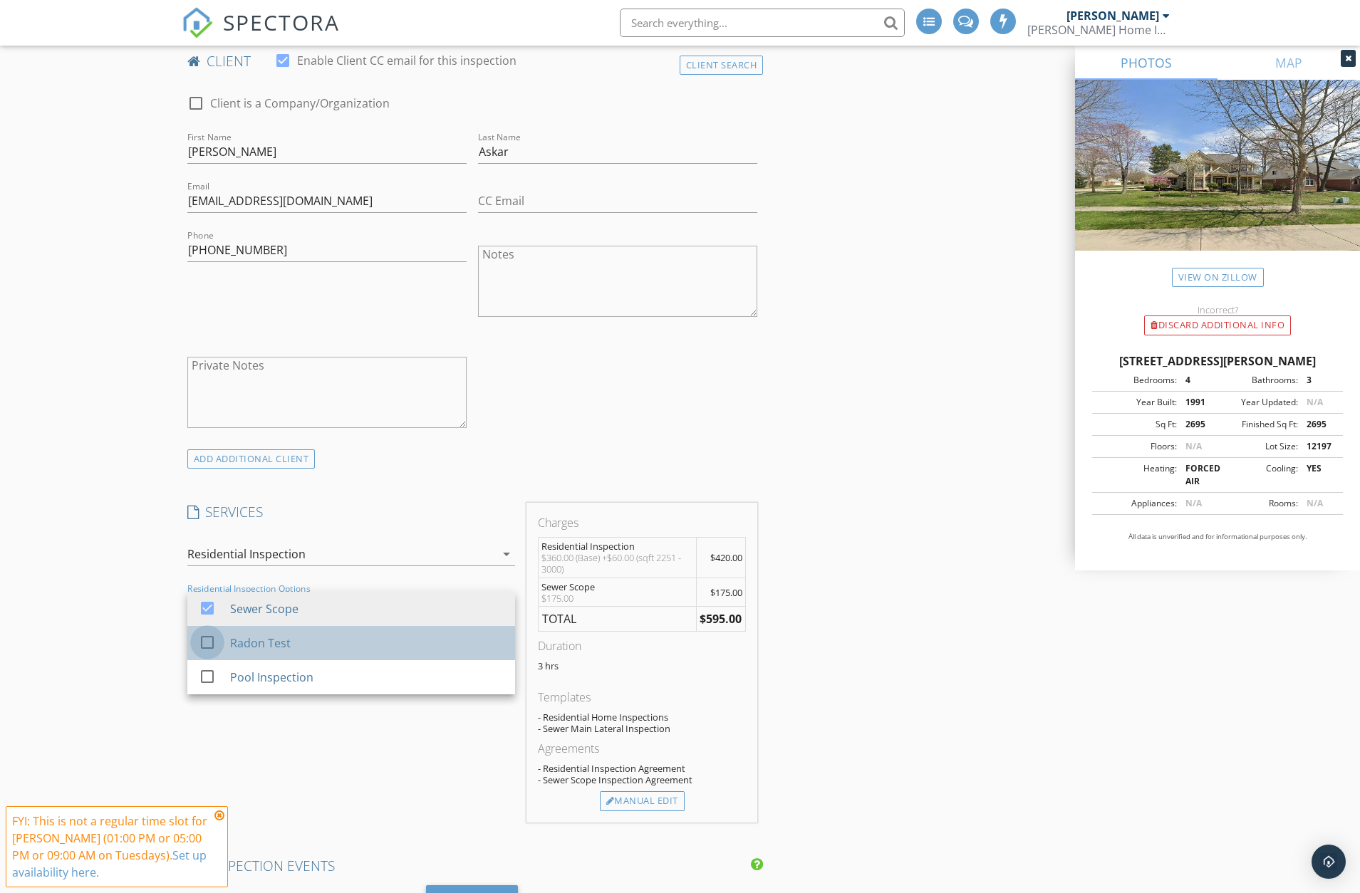
click at [204, 646] on div at bounding box center [207, 642] width 24 height 24
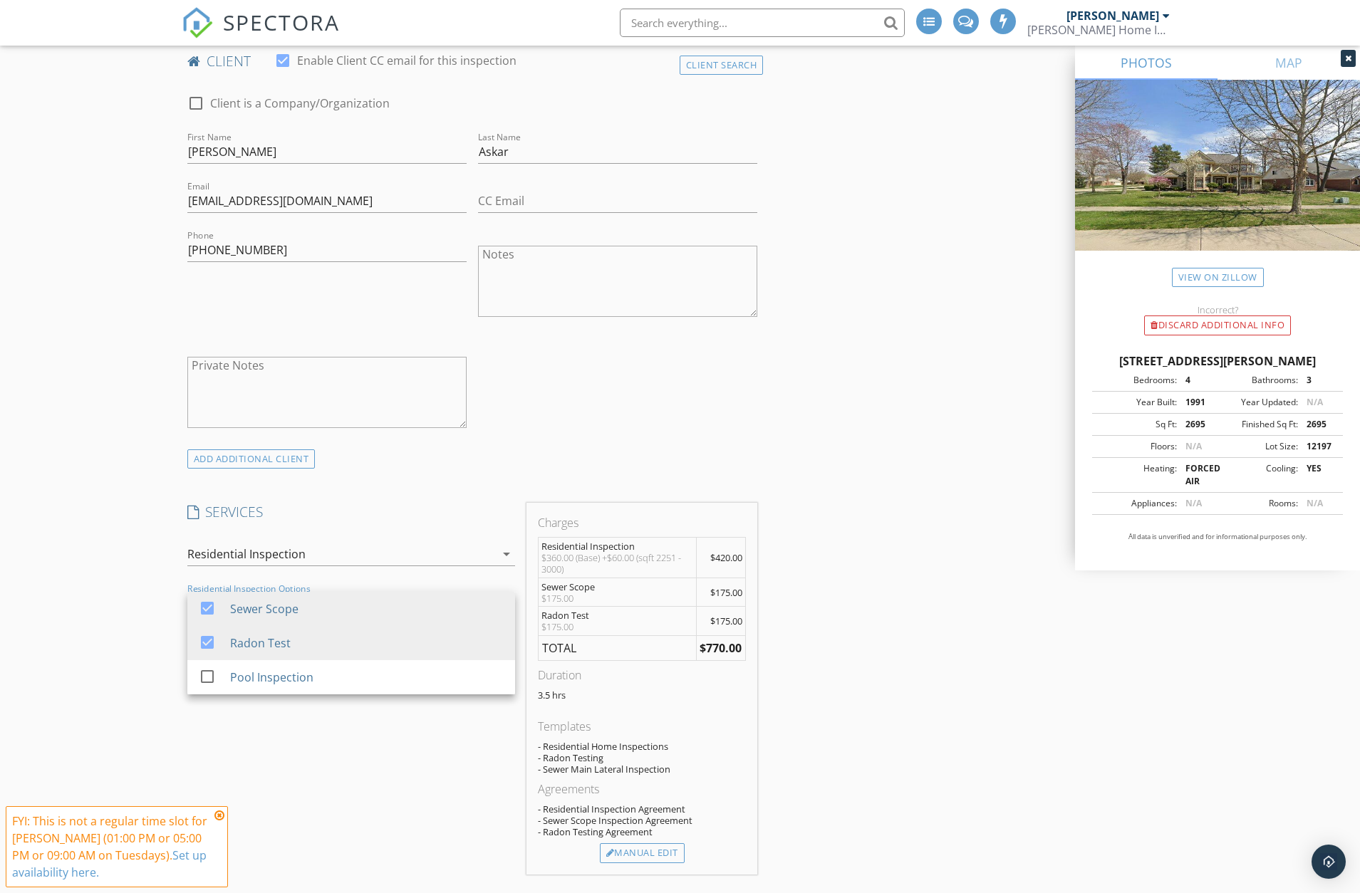
click at [374, 473] on div "INSPECTOR(S) check_box Jay Suarez PRIMARY Jay Suarez arrow_drop_down check_box_…" at bounding box center [473, 704] width 582 height 2503
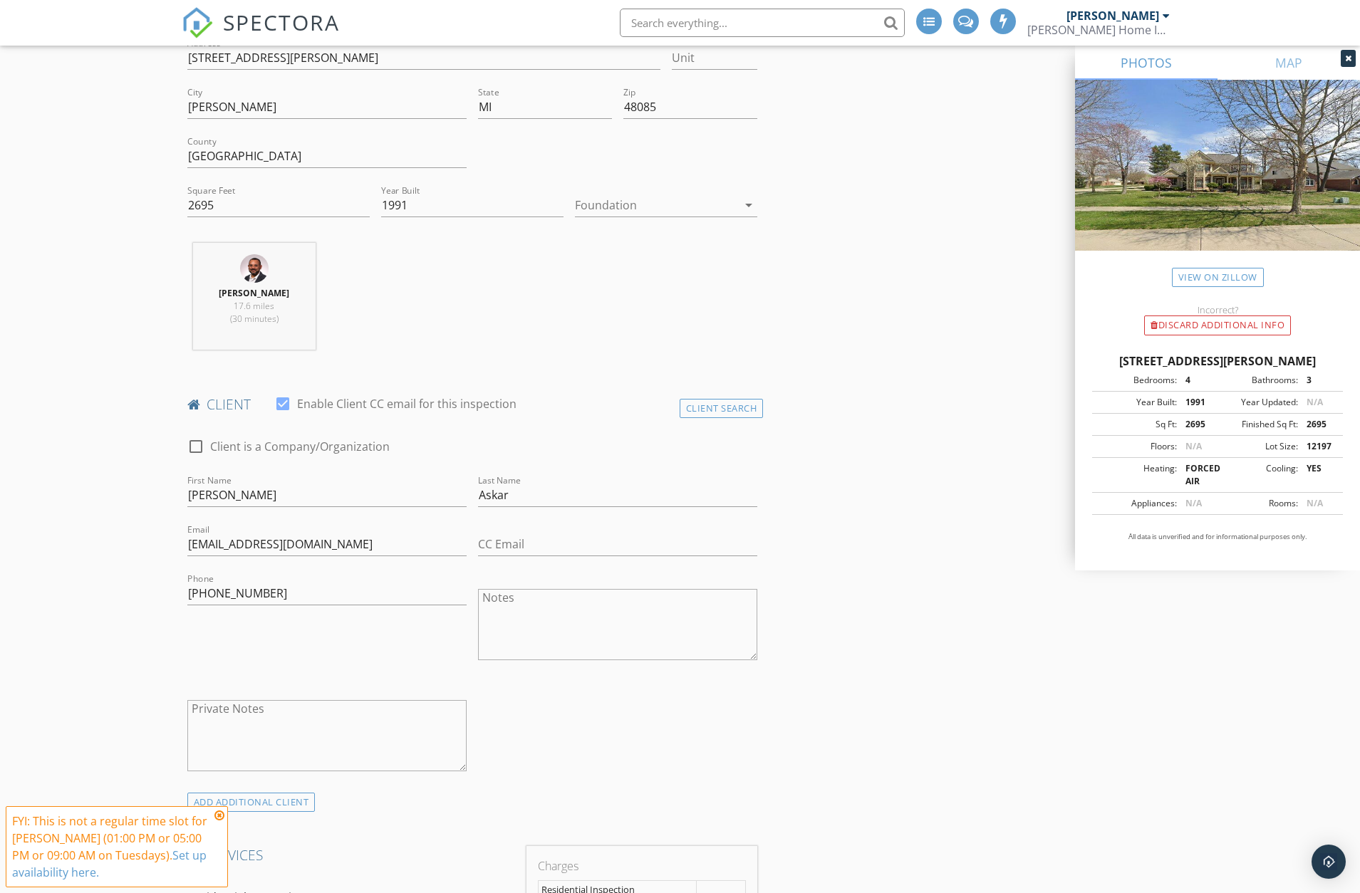
scroll to position [356, 0]
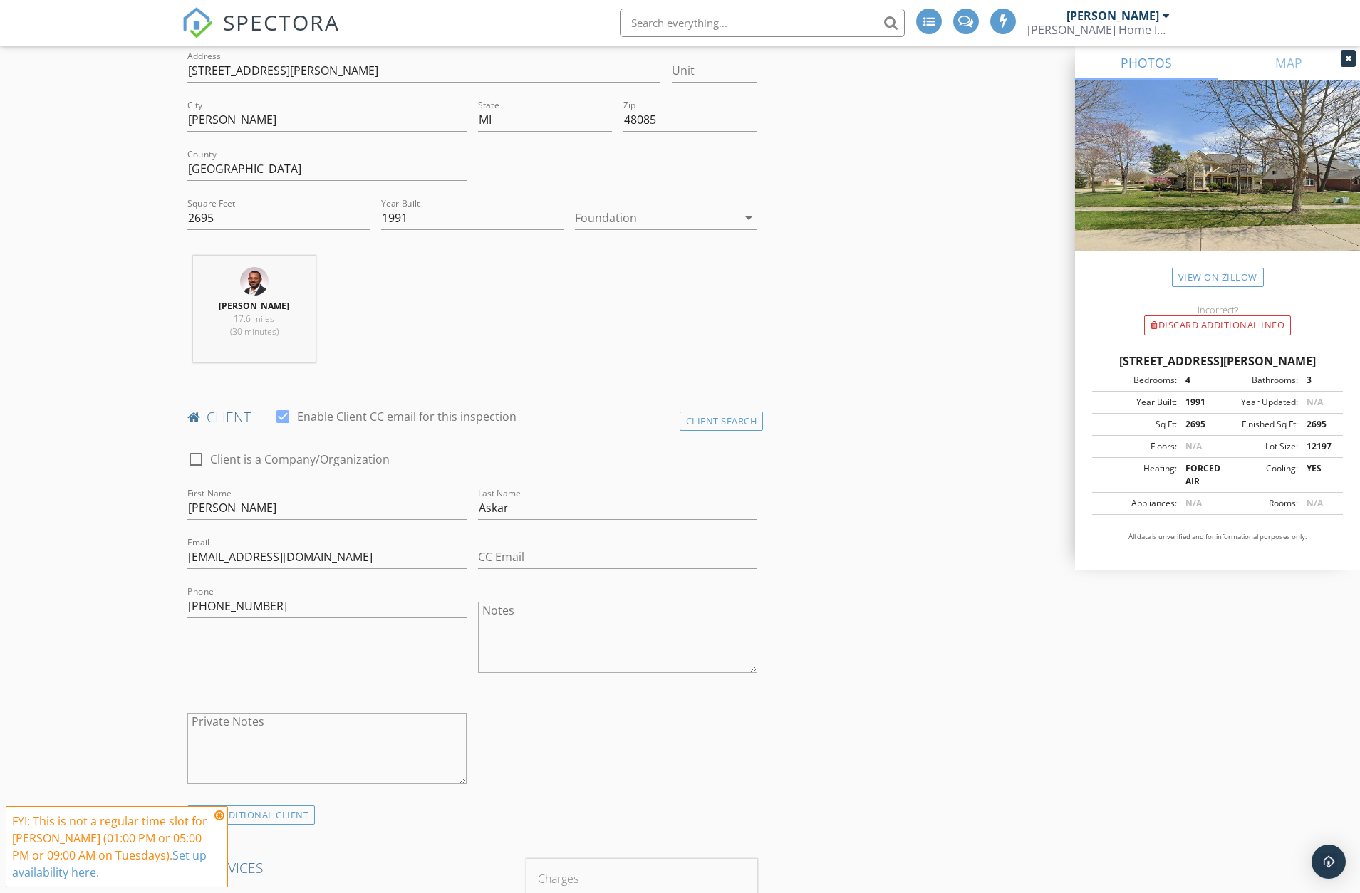
click at [622, 217] on div at bounding box center [656, 218] width 162 height 23
click at [612, 251] on div "Basement" at bounding box center [666, 257] width 160 height 17
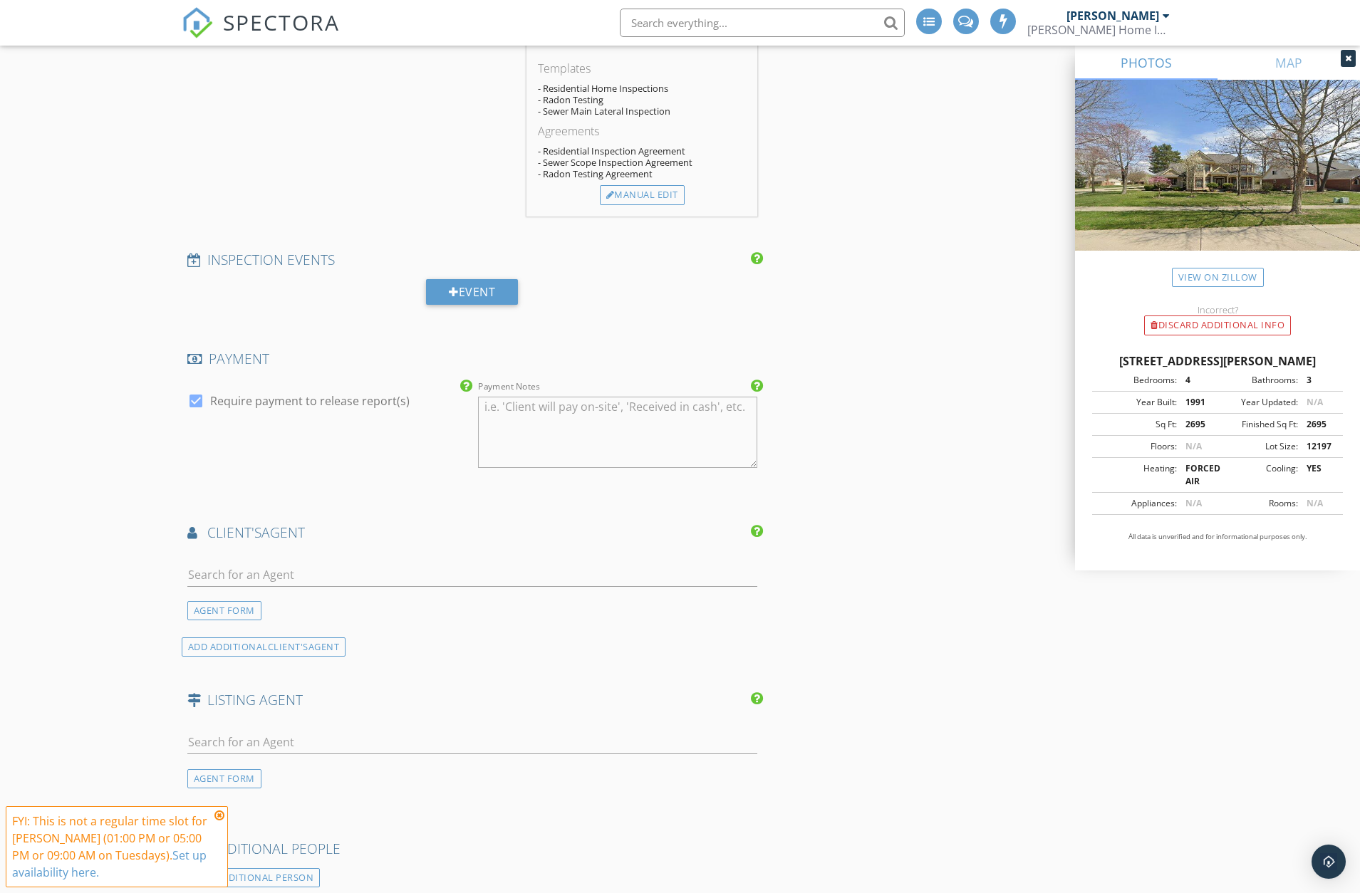
scroll to position [1424, 0]
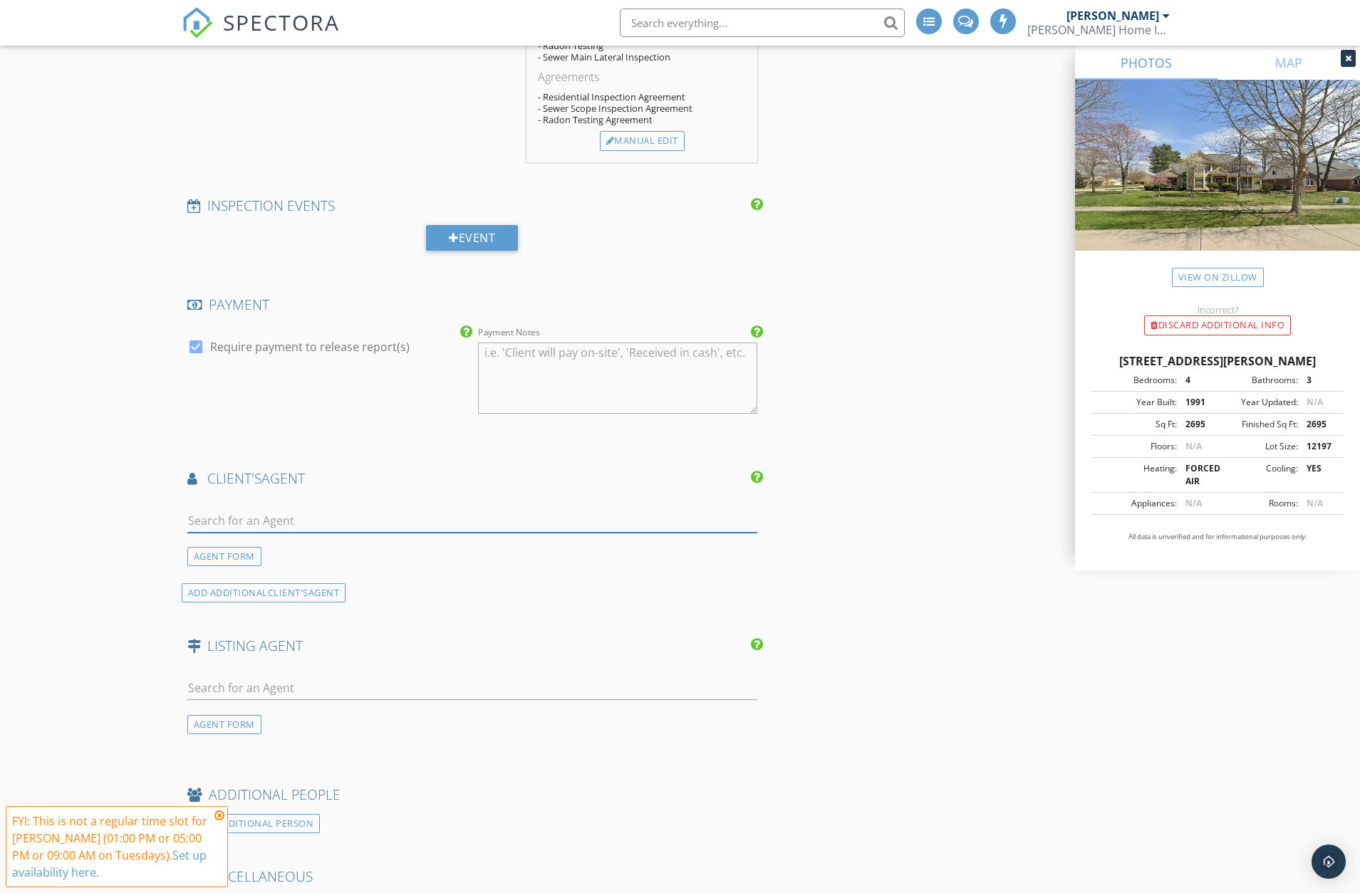
click at [308, 521] on input "text" at bounding box center [472, 521] width 570 height 24
type input "[PERSON_NAME]"
click at [305, 557] on li "Stacy Miletti Realestate one" at bounding box center [472, 553] width 569 height 40
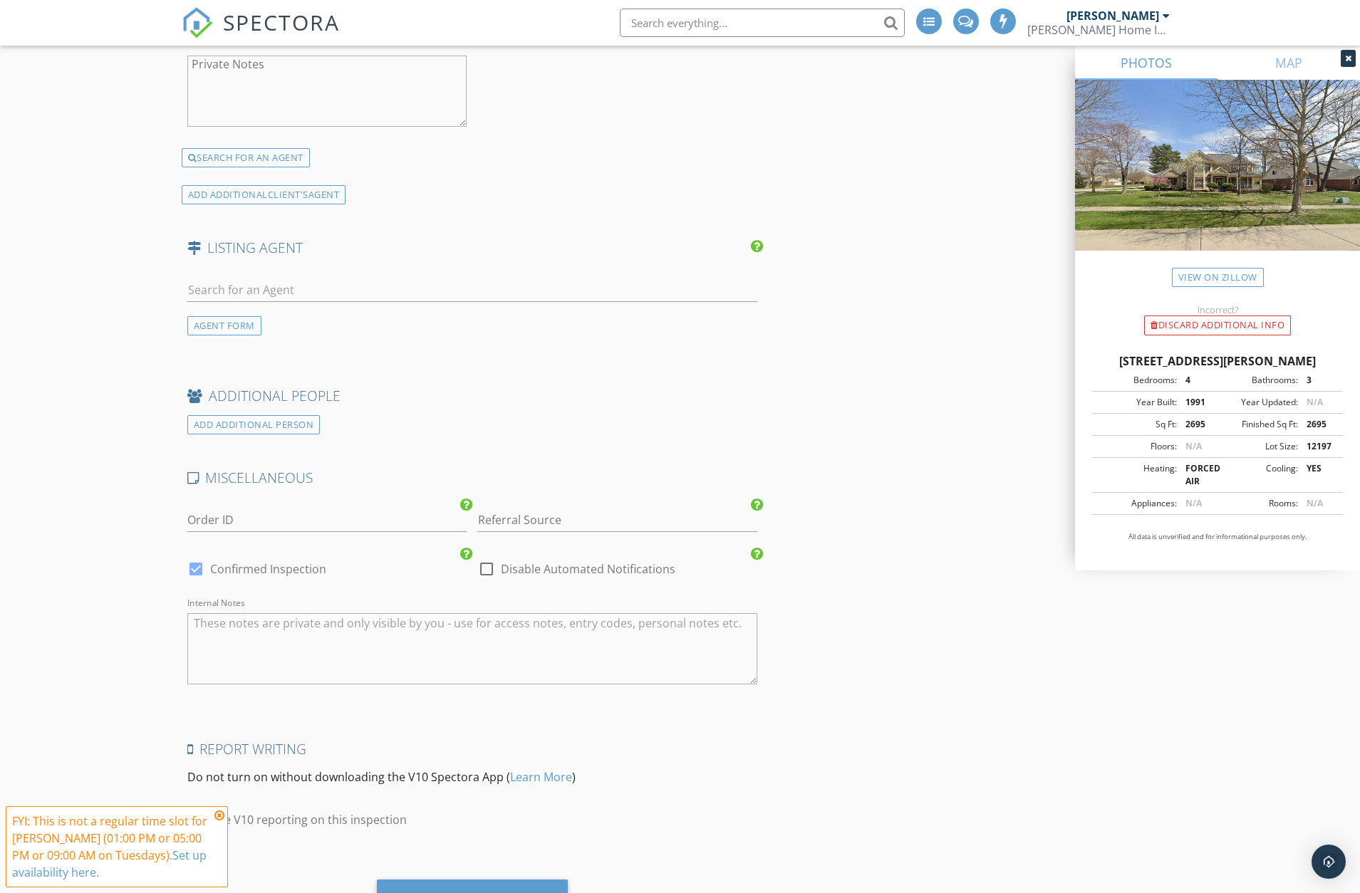
scroll to position [2217, 0]
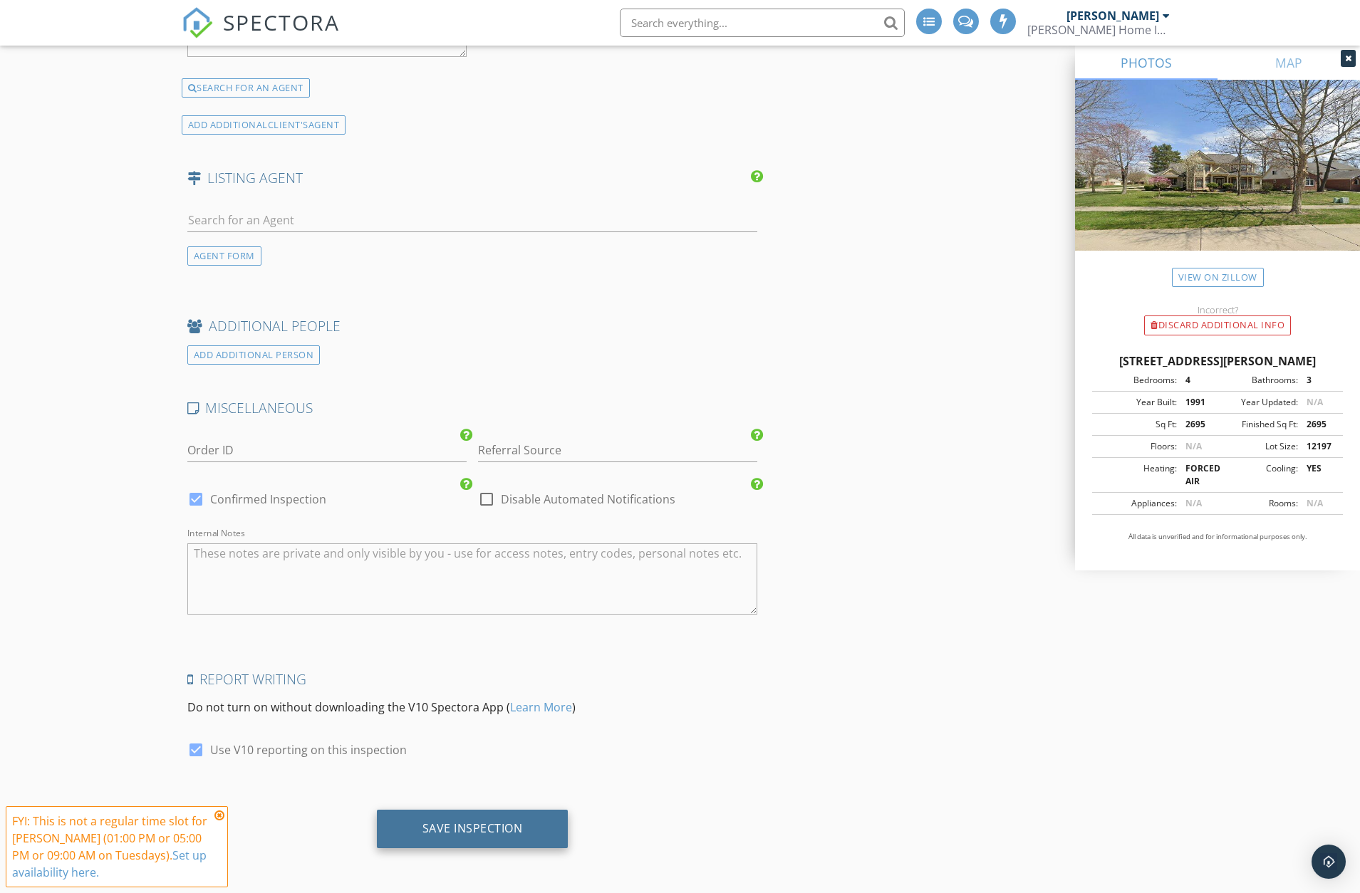
click at [475, 823] on div "Save Inspection" at bounding box center [472, 828] width 100 height 14
